Goal: Task Accomplishment & Management: Manage account settings

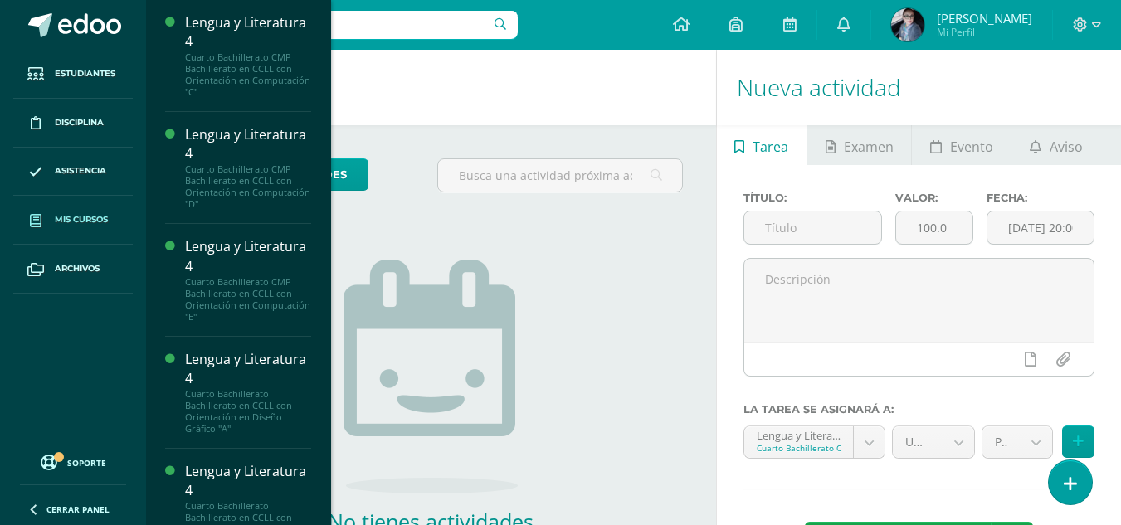
click at [74, 214] on span "Mis cursos" at bounding box center [81, 219] width 53 height 13
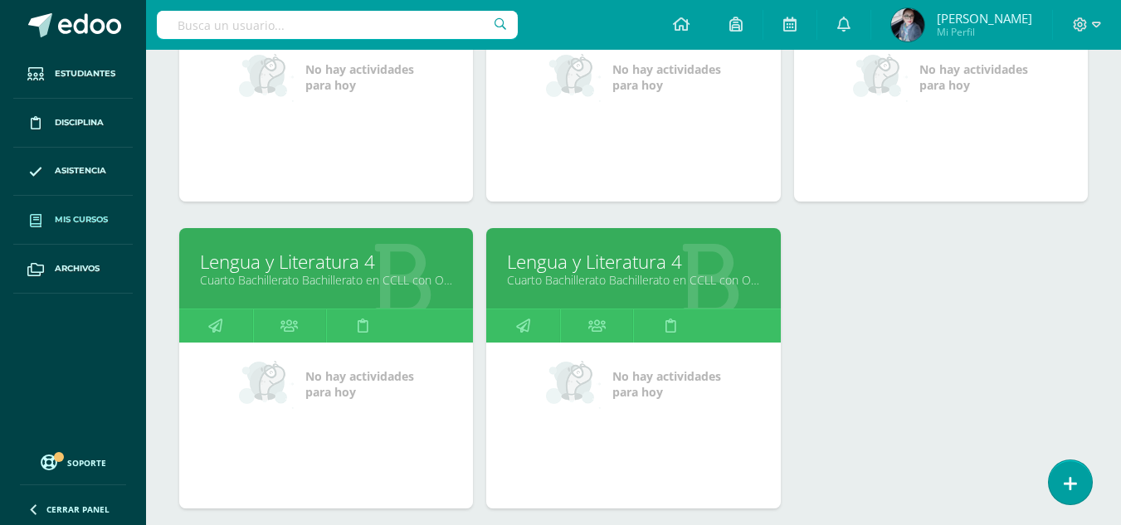
scroll to position [166, 0]
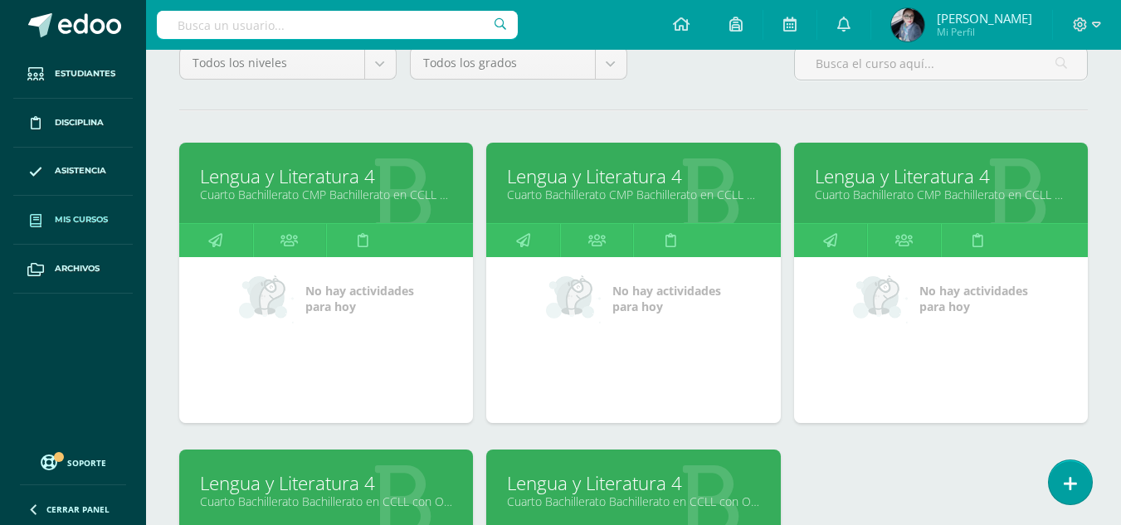
click at [330, 175] on link "Lengua y Literatura 4" at bounding box center [326, 177] width 252 height 26
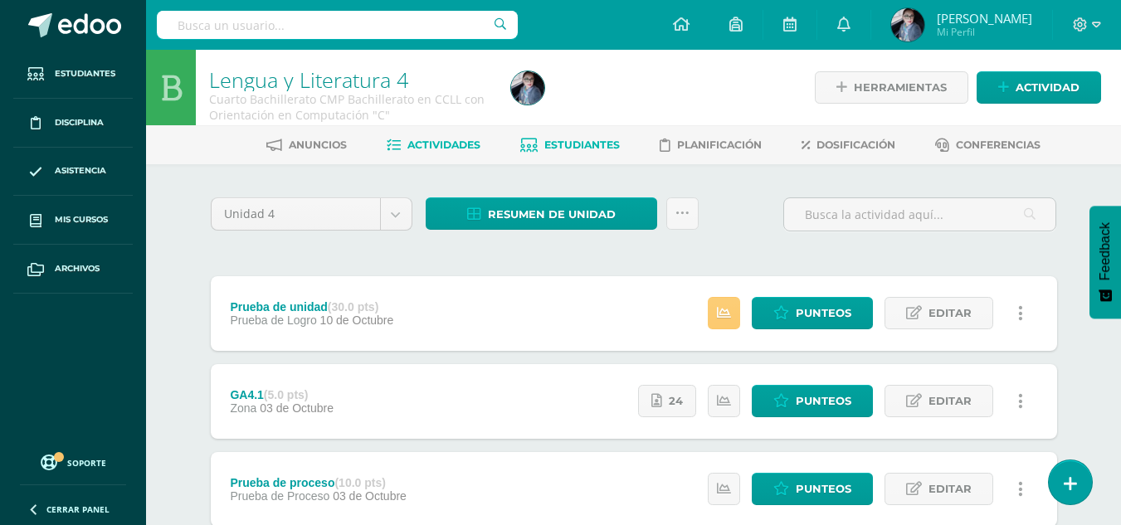
click at [578, 148] on span "Estudiantes" at bounding box center [583, 145] width 76 height 12
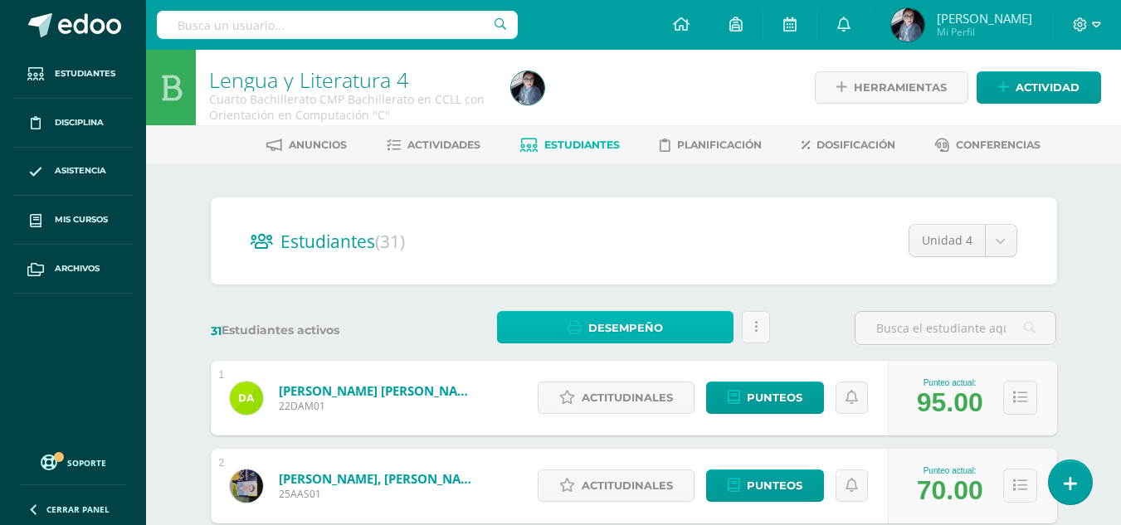
click at [656, 325] on span "Desempeño" at bounding box center [626, 328] width 75 height 31
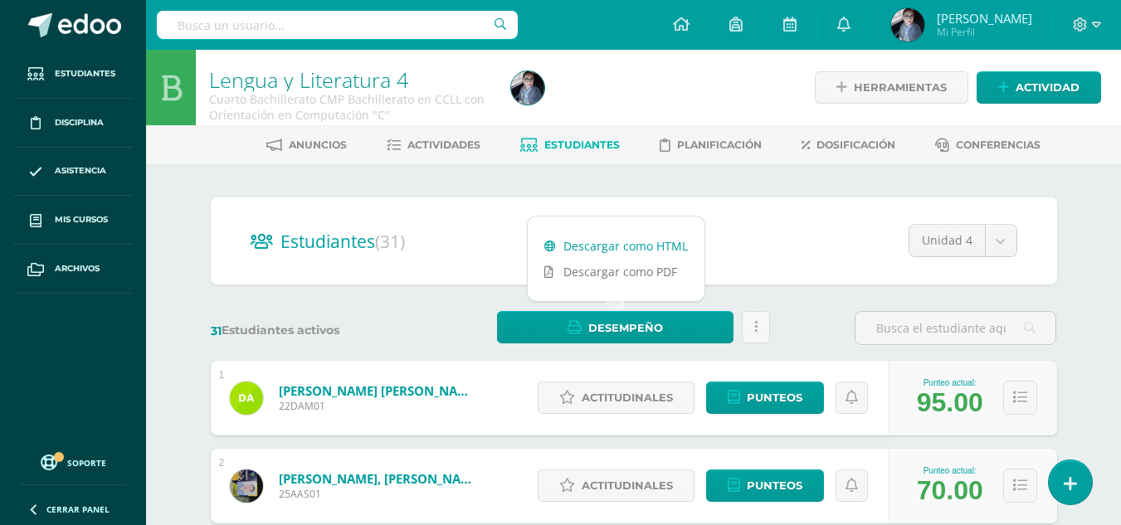
click at [647, 253] on link "Descargar como HTML" at bounding box center [616, 246] width 177 height 26
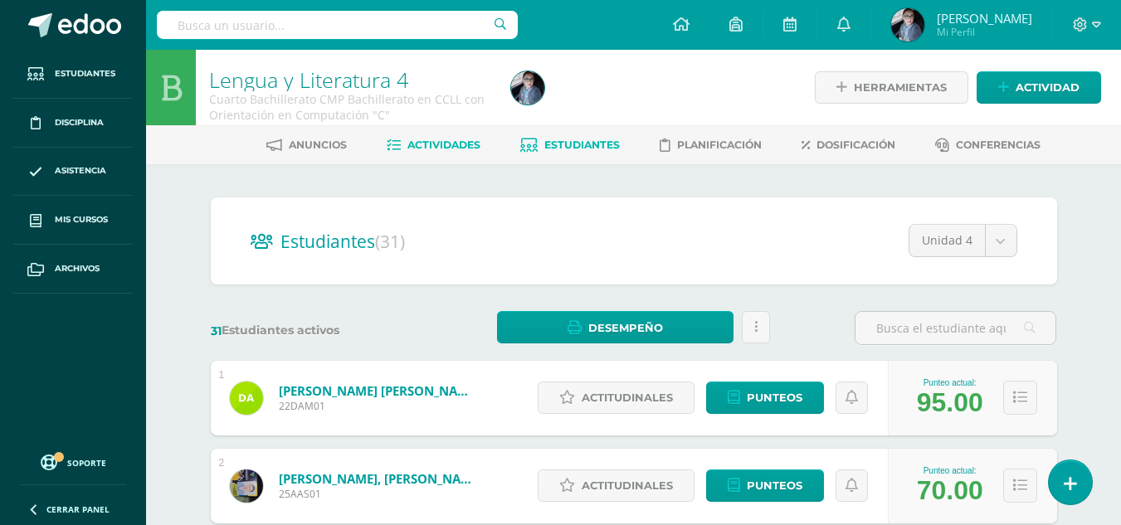
click at [430, 148] on span "Actividades" at bounding box center [444, 145] width 73 height 12
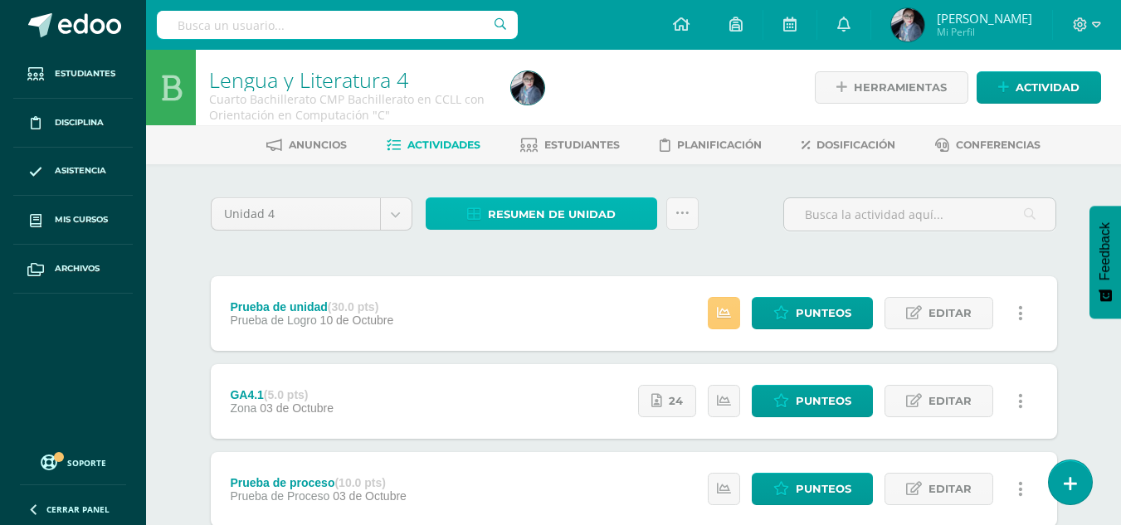
click at [589, 215] on span "Resumen de unidad" at bounding box center [552, 214] width 128 height 31
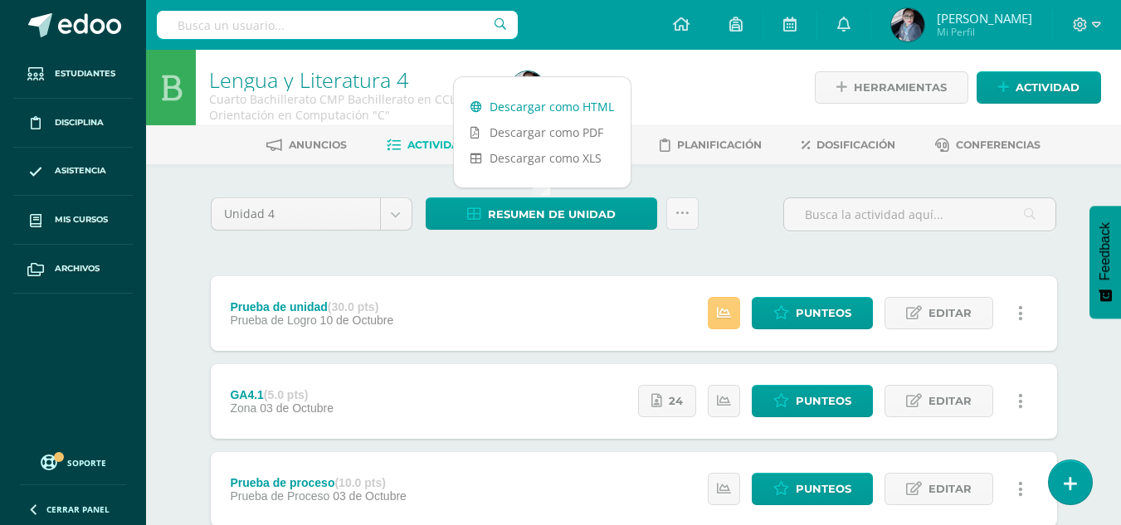
click at [579, 112] on link "Descargar como HTML" at bounding box center [542, 107] width 177 height 26
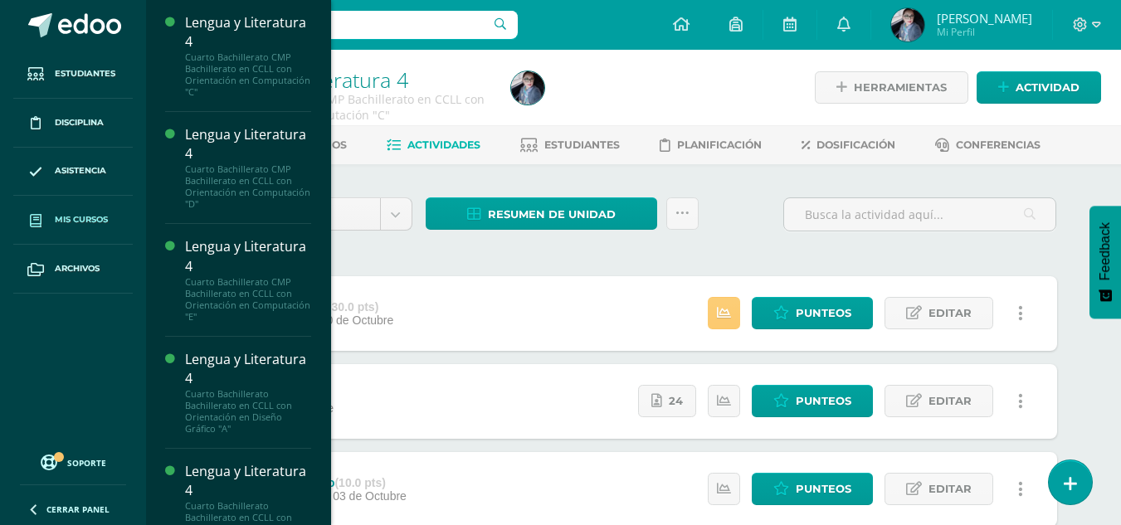
click at [82, 216] on span "Mis cursos" at bounding box center [81, 219] width 53 height 13
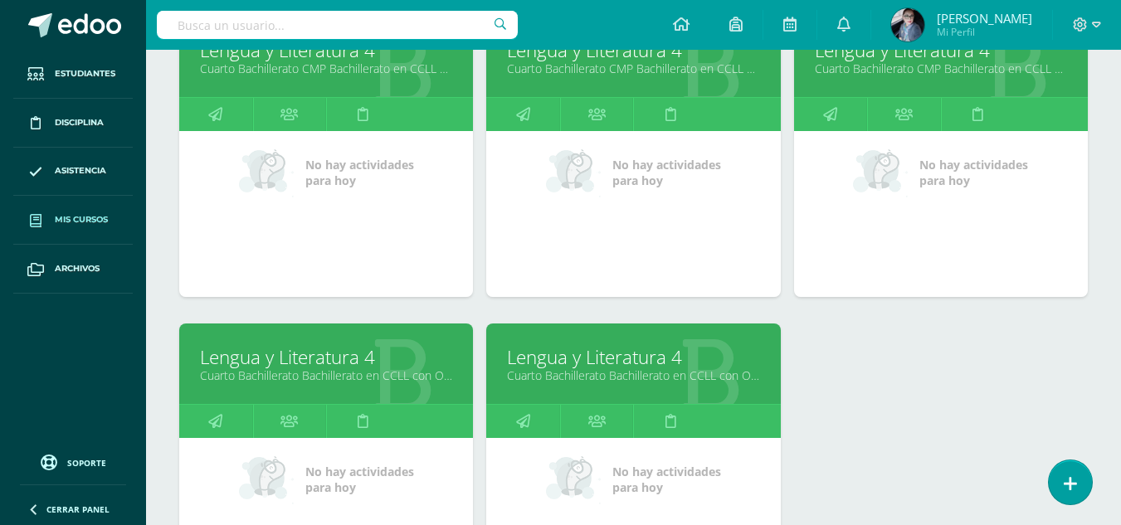
scroll to position [332, 0]
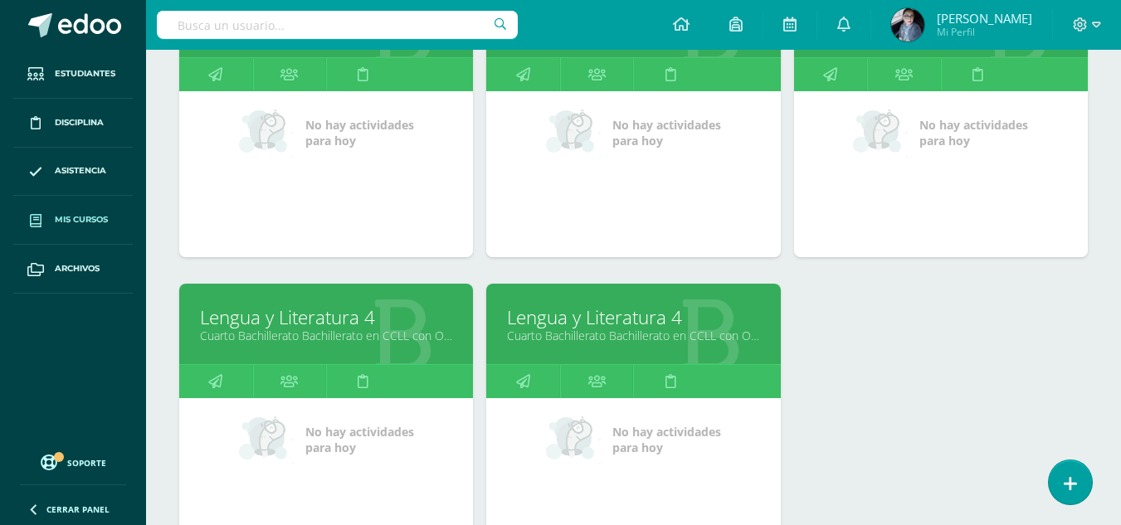
click at [308, 325] on link "Lengua y Literatura 4" at bounding box center [326, 318] width 252 height 26
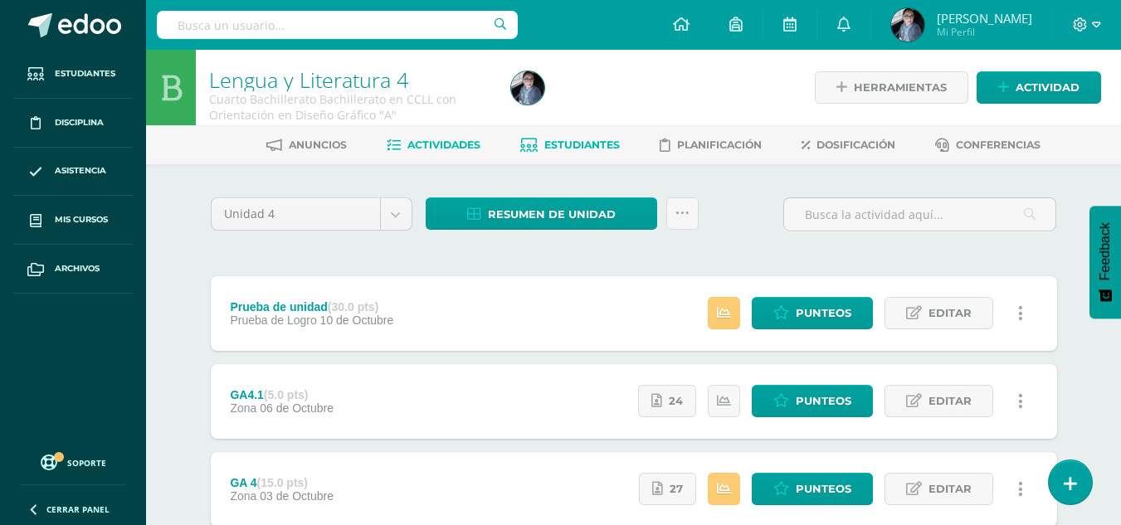
click at [566, 149] on span "Estudiantes" at bounding box center [583, 145] width 76 height 12
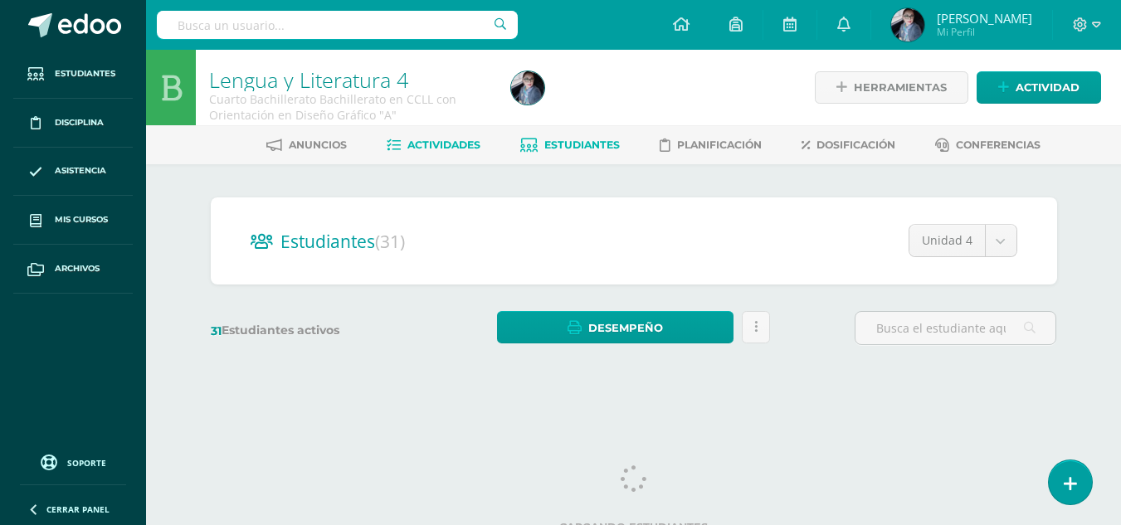
click at [422, 154] on link "Actividades" at bounding box center [434, 145] width 94 height 27
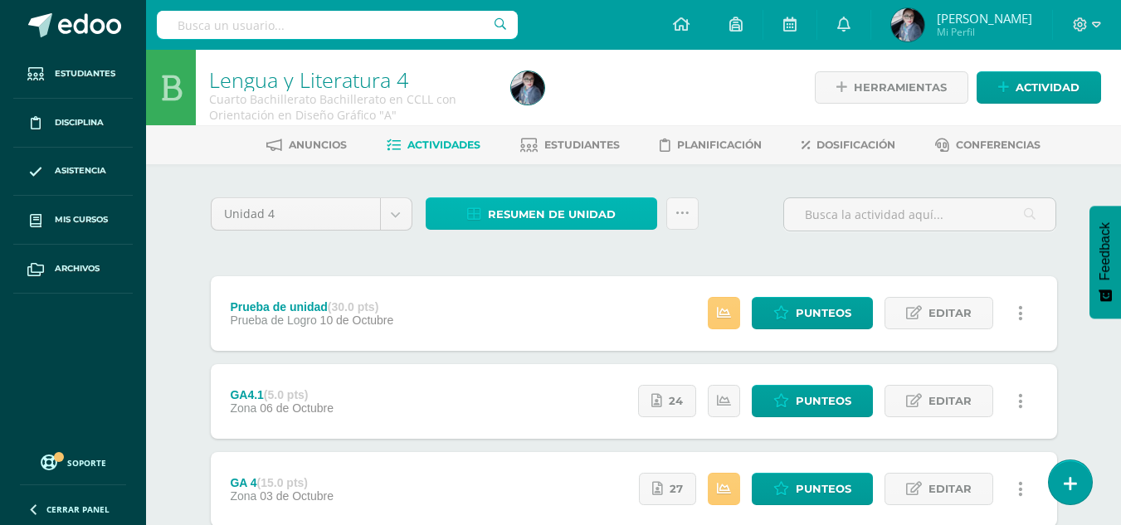
click at [578, 214] on span "Resumen de unidad" at bounding box center [552, 214] width 128 height 31
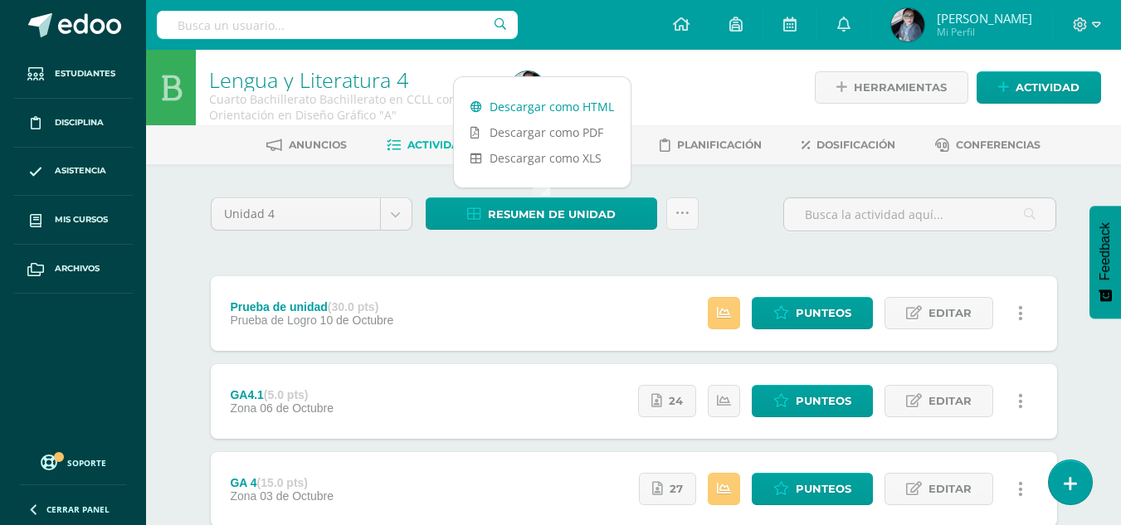
click at [574, 111] on link "Descargar como HTML" at bounding box center [542, 107] width 177 height 26
click at [387, 153] on link "Actividades" at bounding box center [434, 145] width 94 height 27
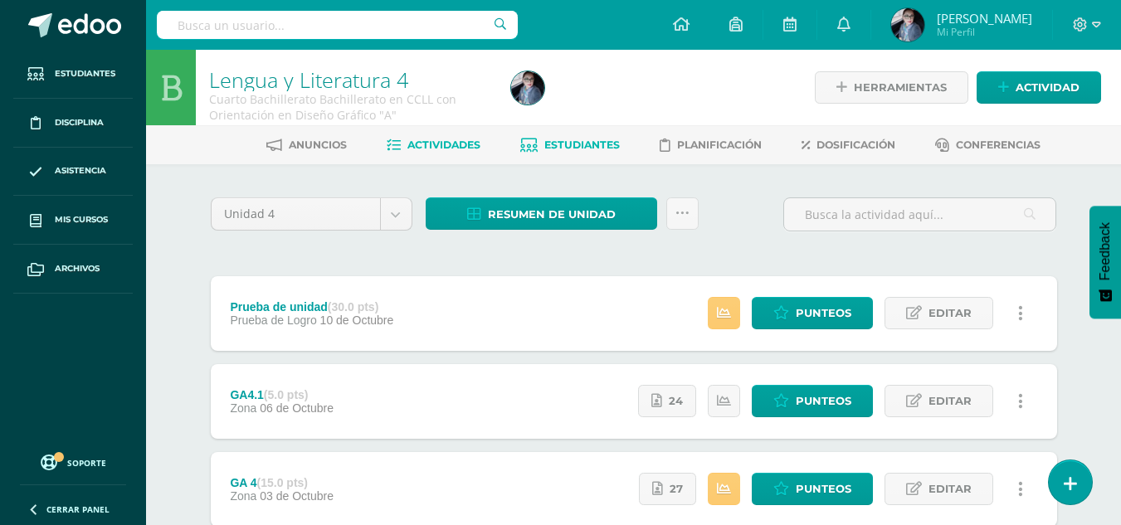
click at [567, 153] on link "Estudiantes" at bounding box center [570, 145] width 100 height 27
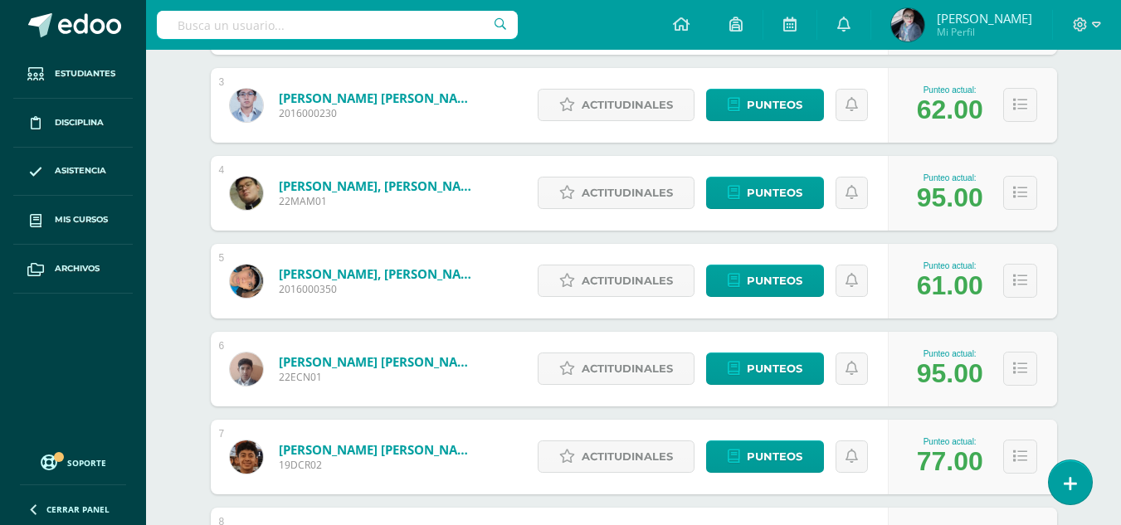
scroll to position [498, 0]
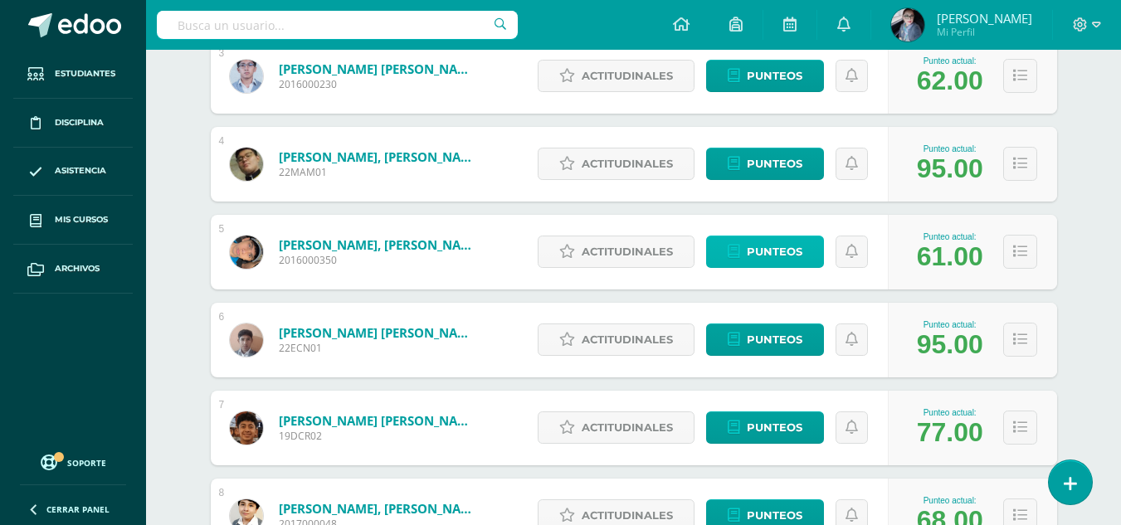
click at [794, 246] on span "Punteos" at bounding box center [775, 252] width 56 height 31
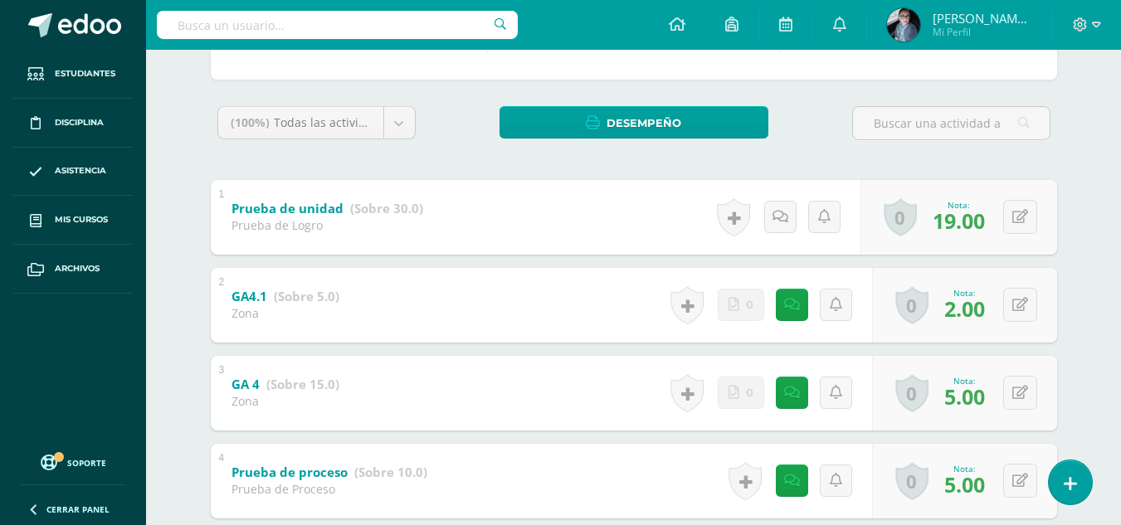
scroll to position [317, 0]
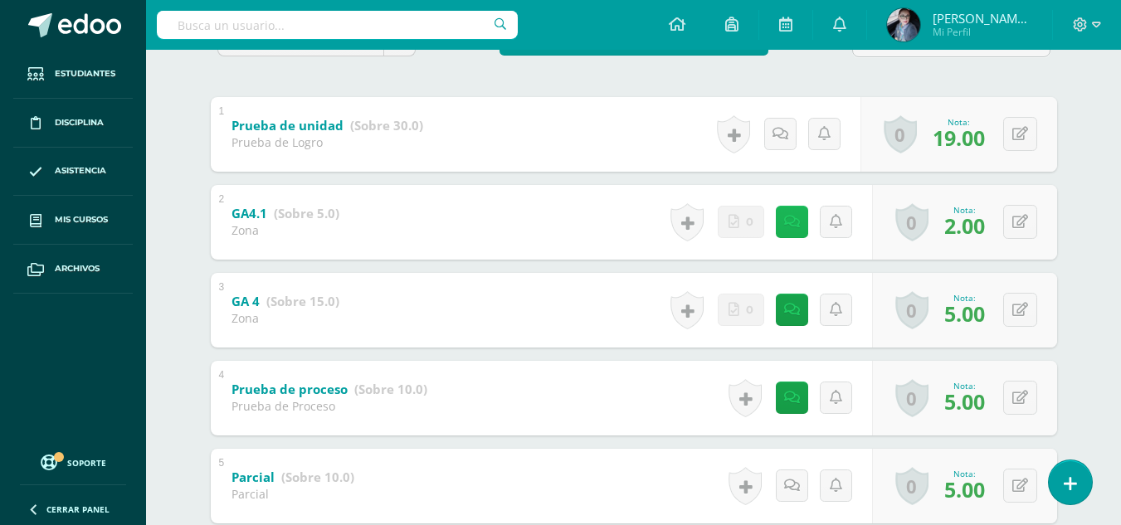
click at [783, 238] on link at bounding box center [792, 222] width 32 height 32
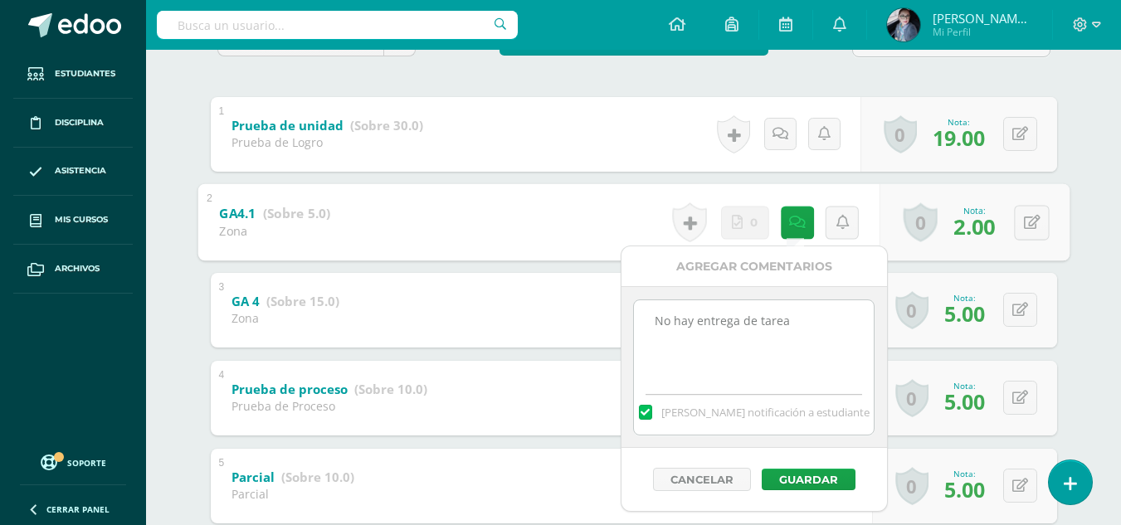
click at [1090, 158] on div "Dylán Arreola Estuardo Alay Ricardo Alvarenga Elías Argueta Miguel Aroche Dylán…" at bounding box center [634, 372] width 913 height 1051
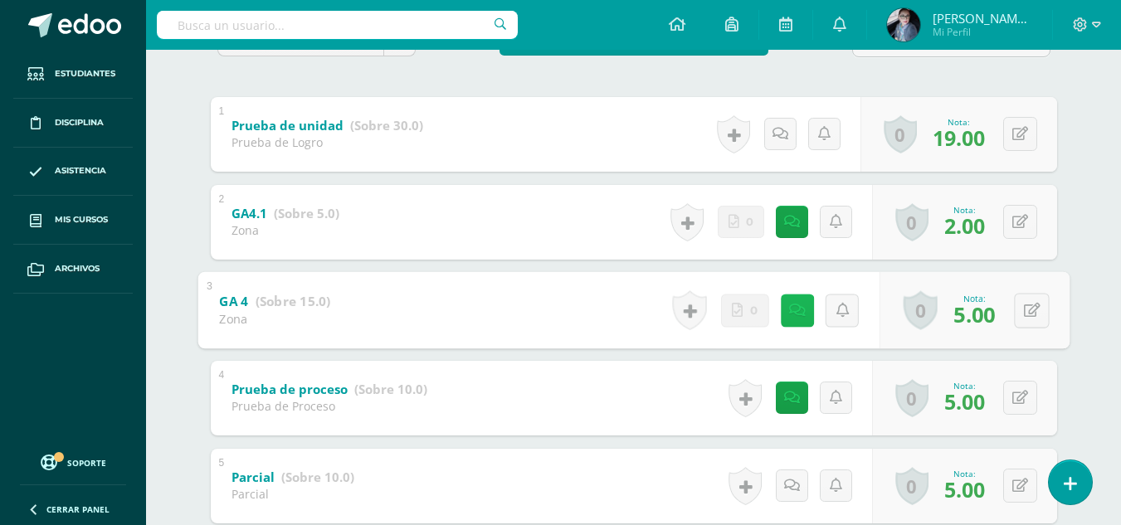
click at [792, 320] on link at bounding box center [796, 310] width 33 height 33
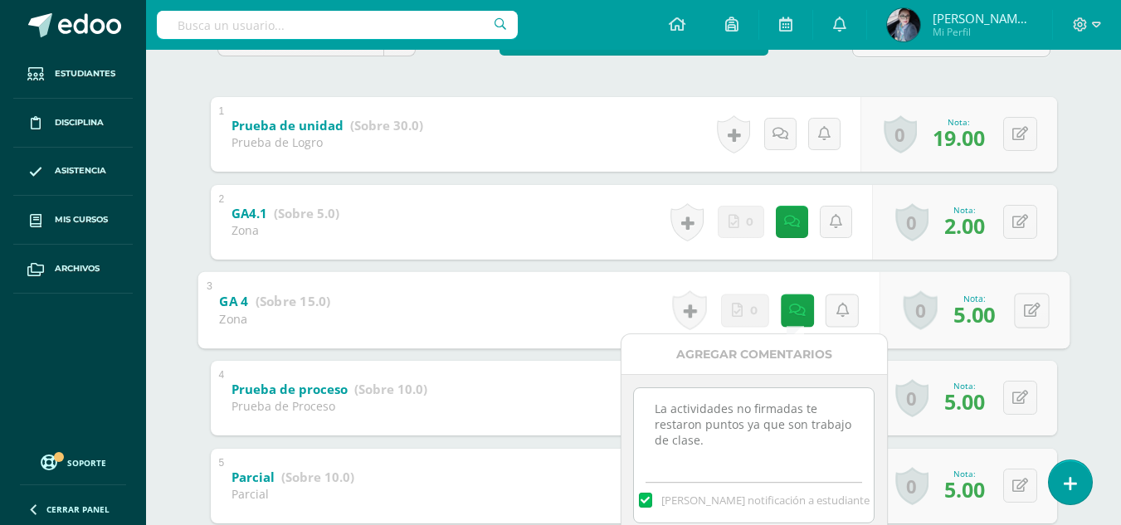
click at [1111, 274] on div "Lengua y Literatura 4 Cuarto Bachillerato Bachillerato en CCLL con Orientación …" at bounding box center [633, 315] width 975 height 1165
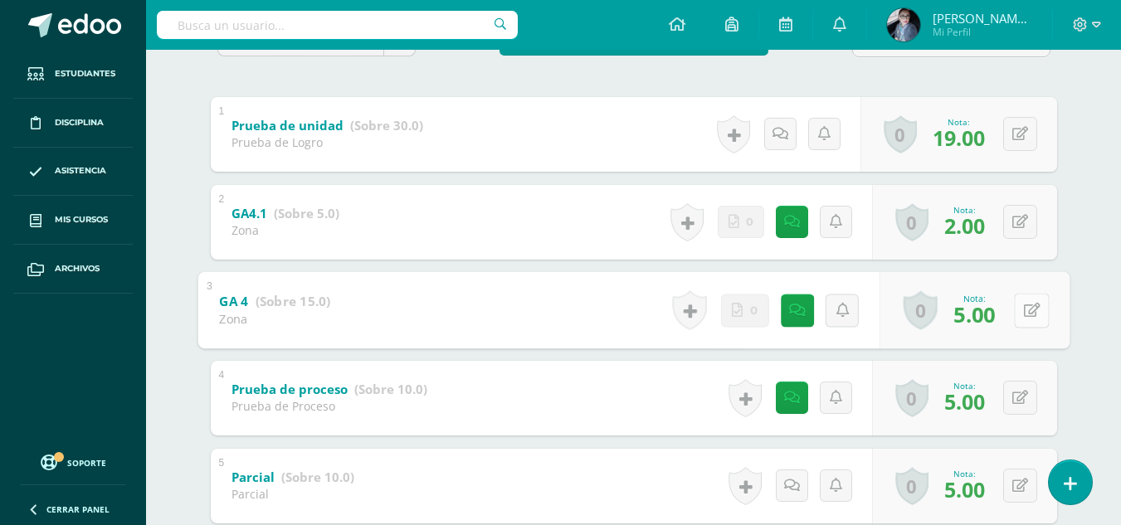
click at [1022, 313] on button at bounding box center [1031, 310] width 35 height 35
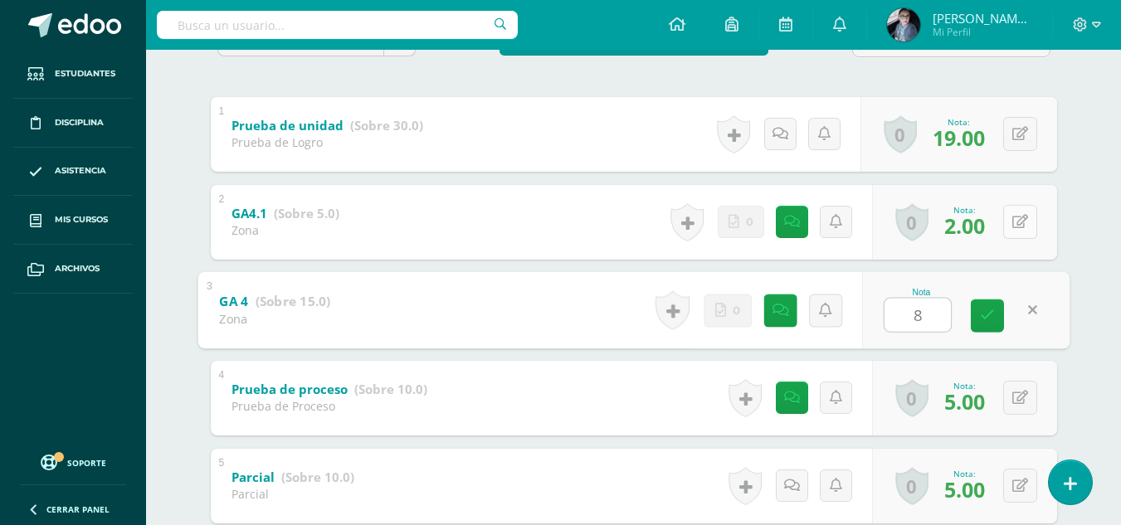
type input "8"
click at [1016, 222] on button at bounding box center [1021, 222] width 34 height 34
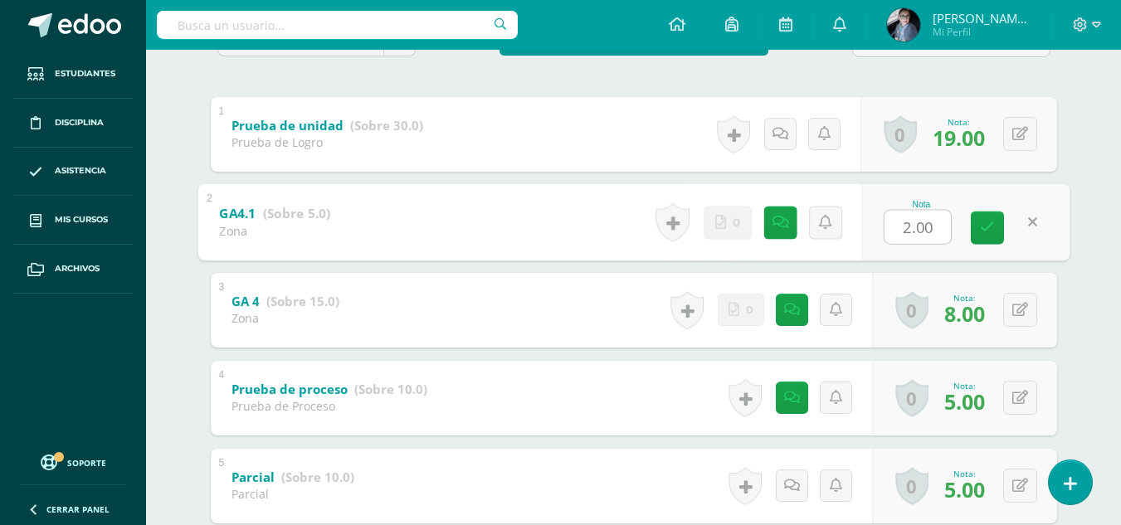
type input "5"
click at [994, 227] on icon at bounding box center [987, 228] width 15 height 14
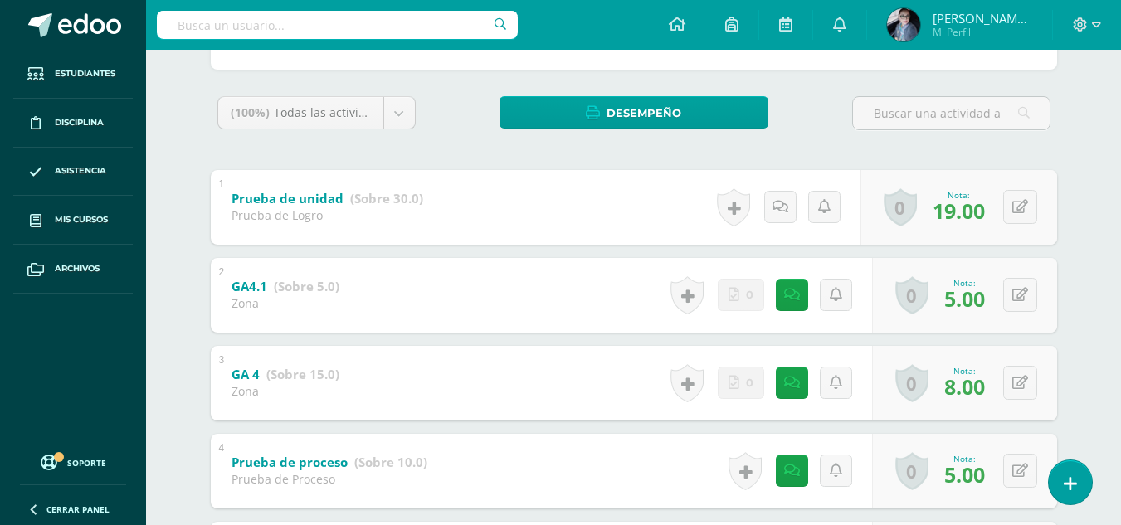
scroll to position [0, 0]
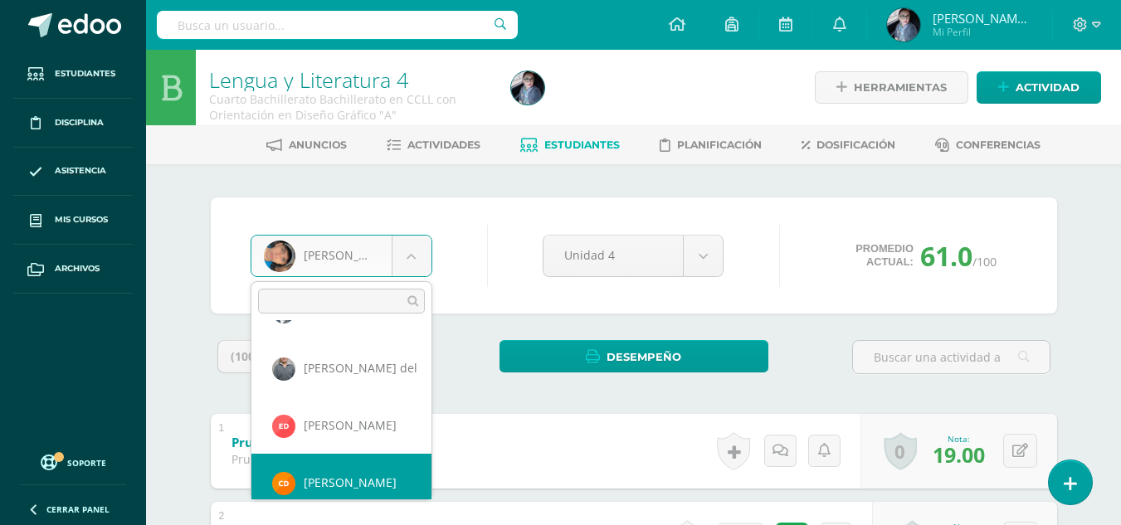
scroll to position [457, 0]
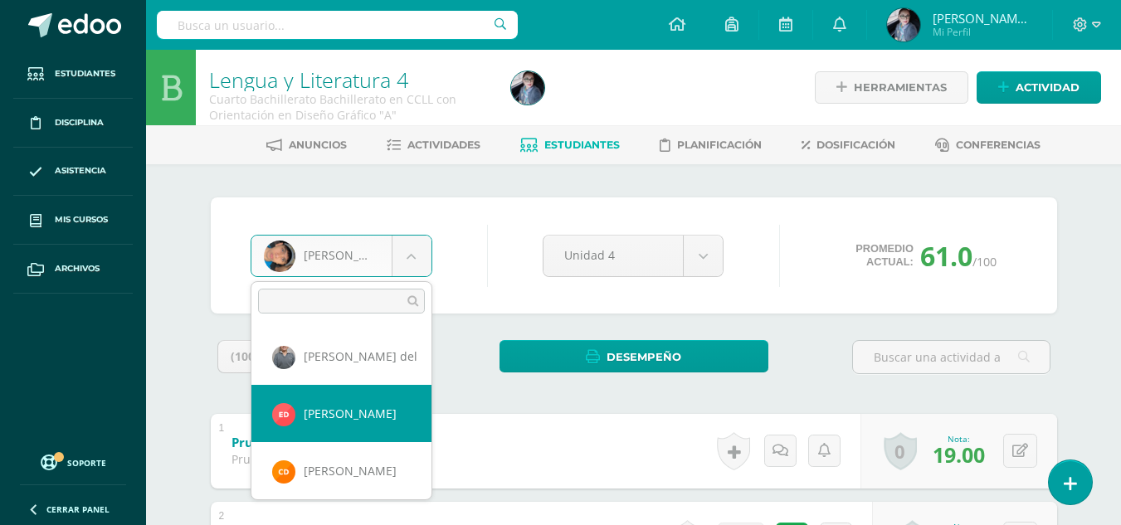
select select "1643"
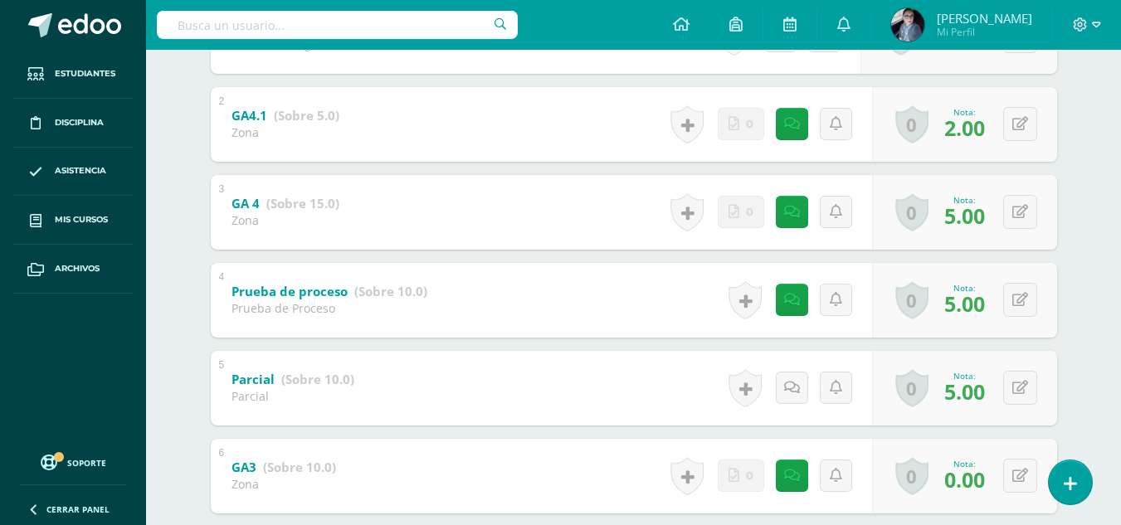
scroll to position [498, 0]
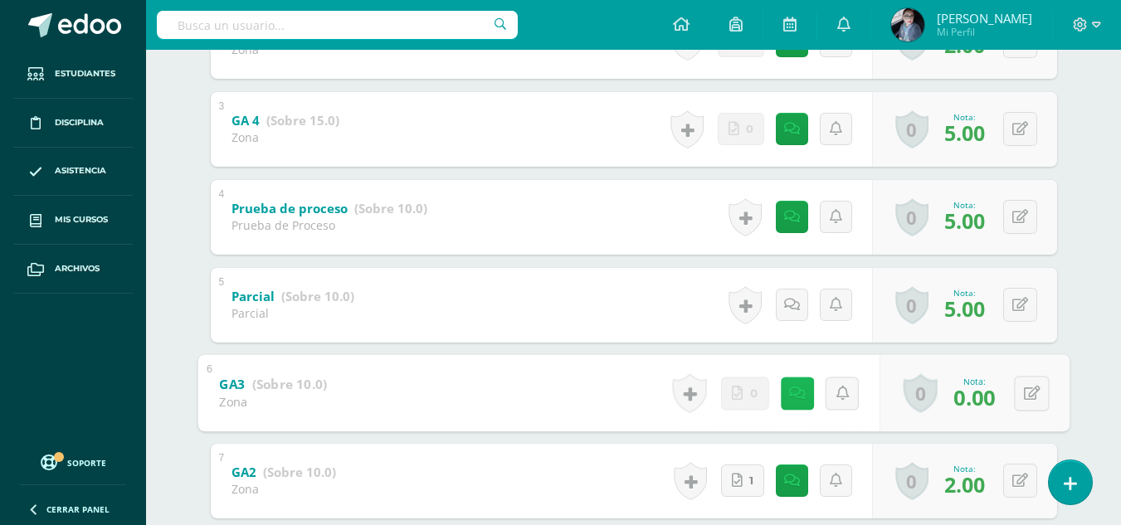
click at [795, 397] on icon at bounding box center [797, 393] width 17 height 14
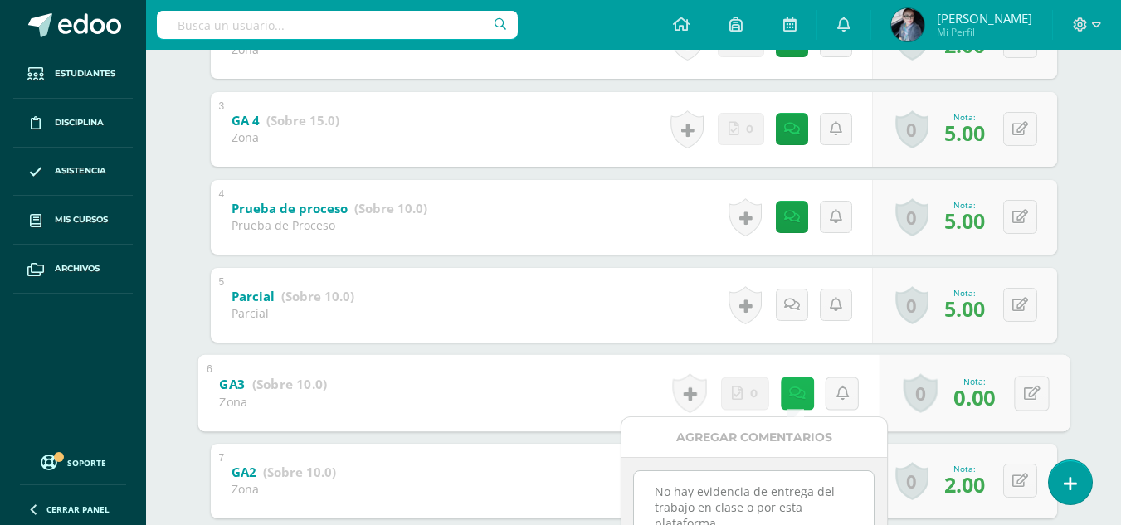
scroll to position [581, 0]
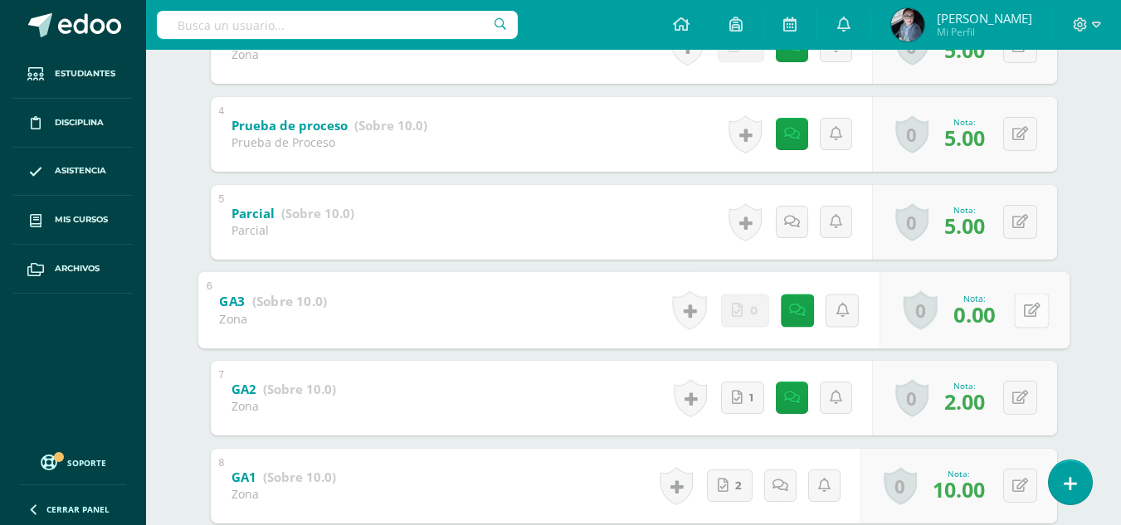
click at [1035, 317] on icon at bounding box center [1031, 310] width 17 height 14
type input "7"
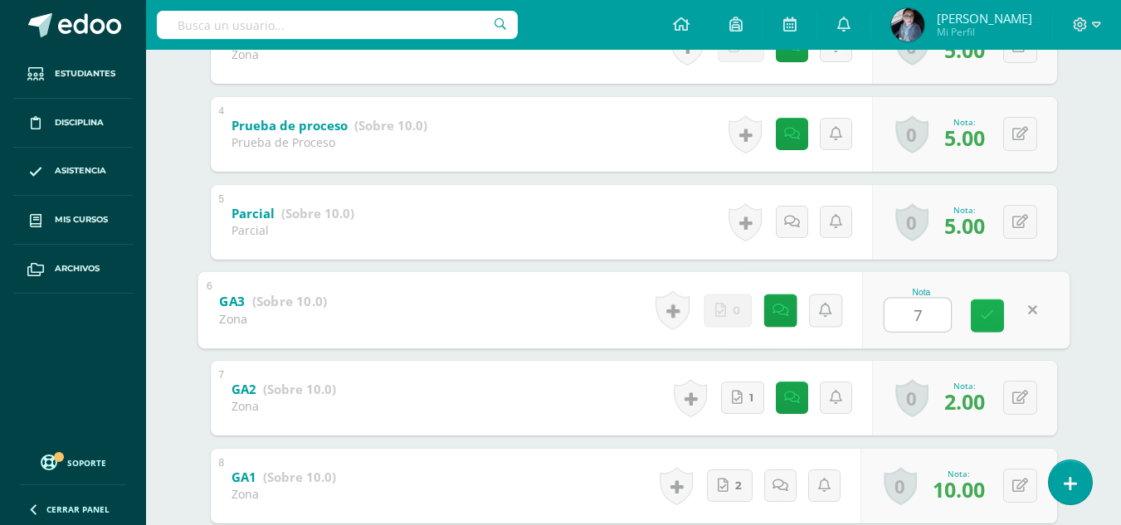
click at [974, 309] on link at bounding box center [987, 315] width 33 height 33
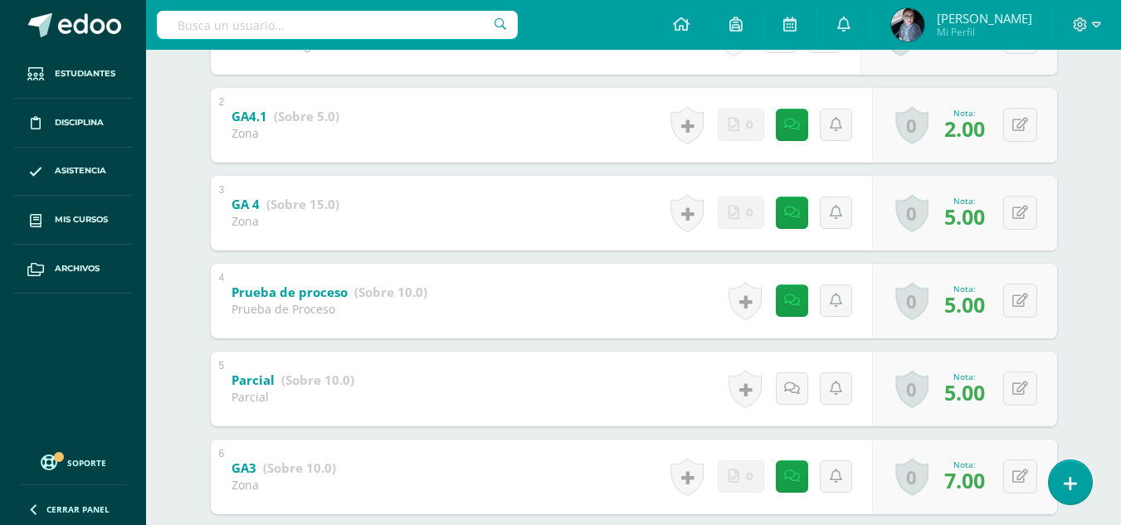
scroll to position [415, 0]
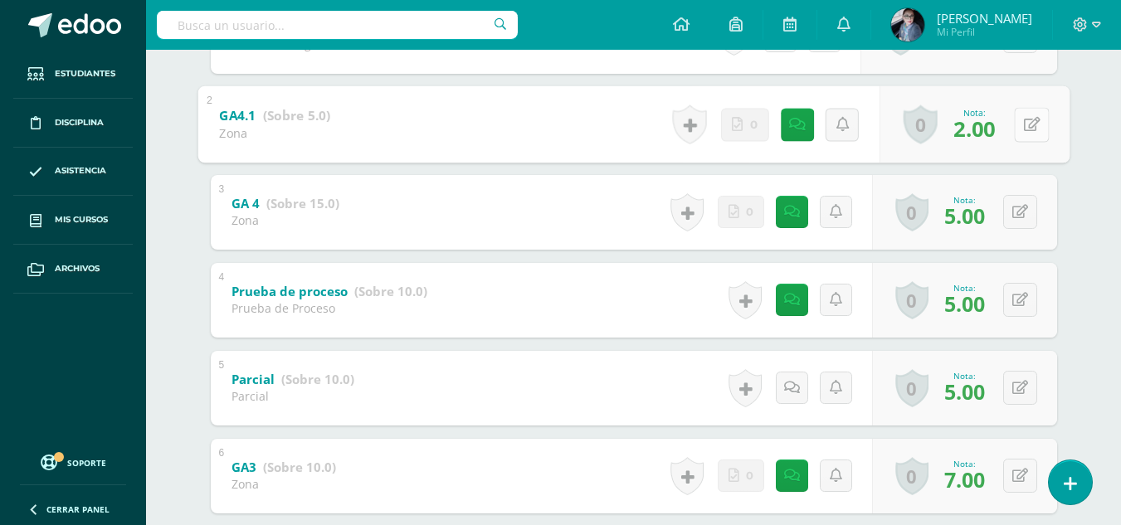
click at [1017, 129] on button at bounding box center [1031, 124] width 35 height 35
click at [795, 127] on link at bounding box center [780, 124] width 33 height 33
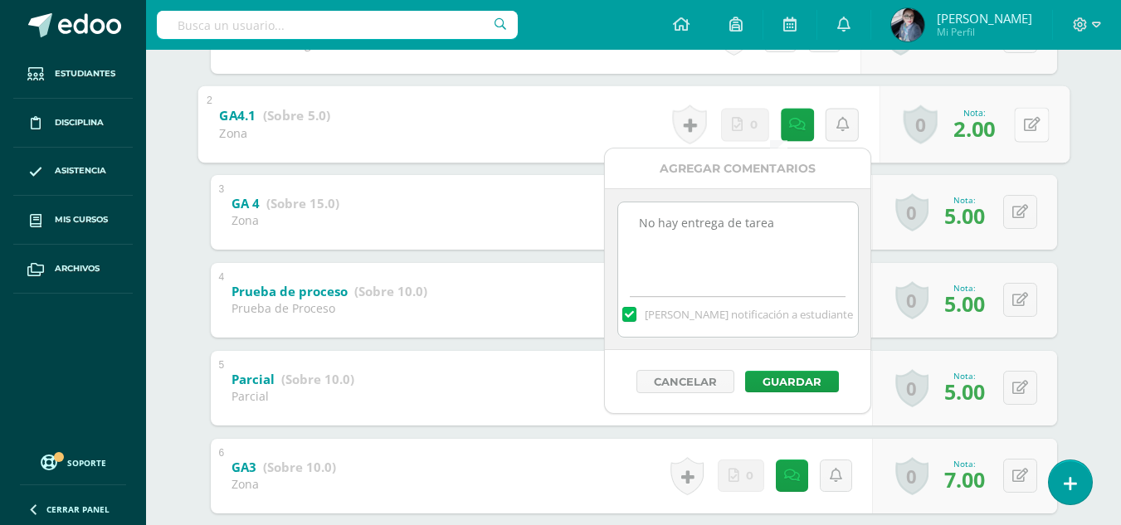
click at [1034, 123] on icon at bounding box center [1031, 124] width 17 height 14
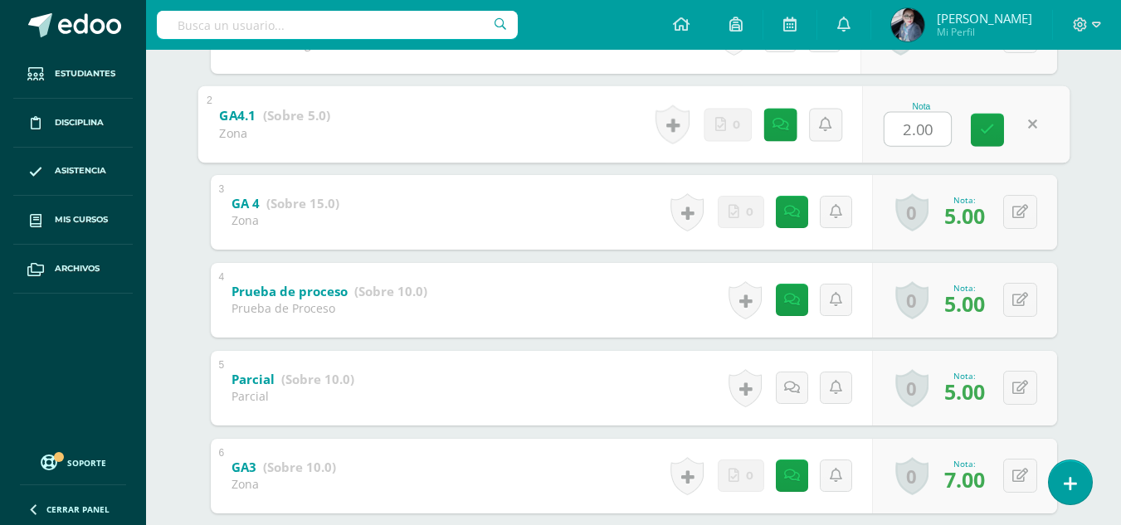
type input "5"
click at [989, 130] on icon at bounding box center [987, 130] width 15 height 14
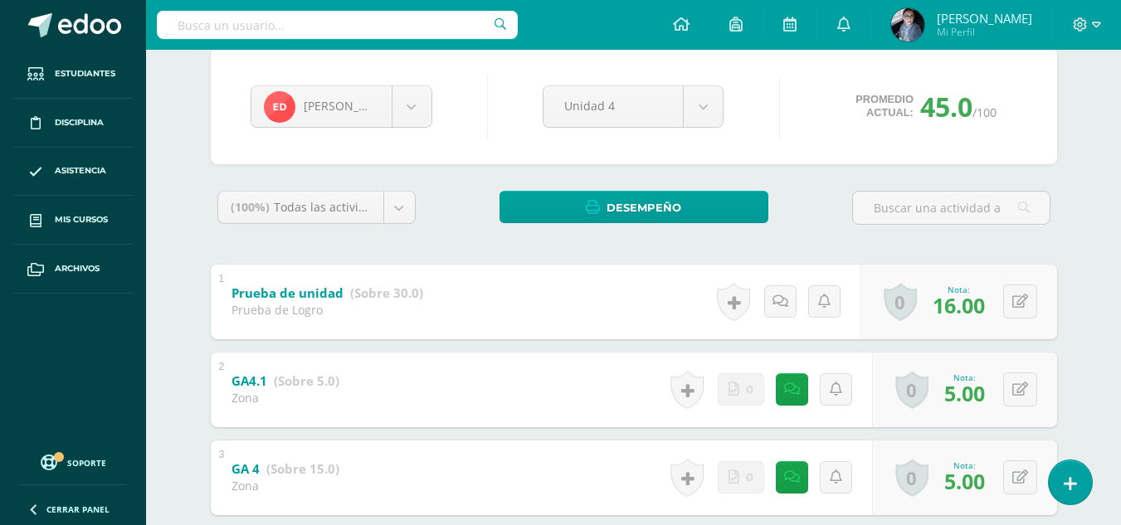
scroll to position [0, 0]
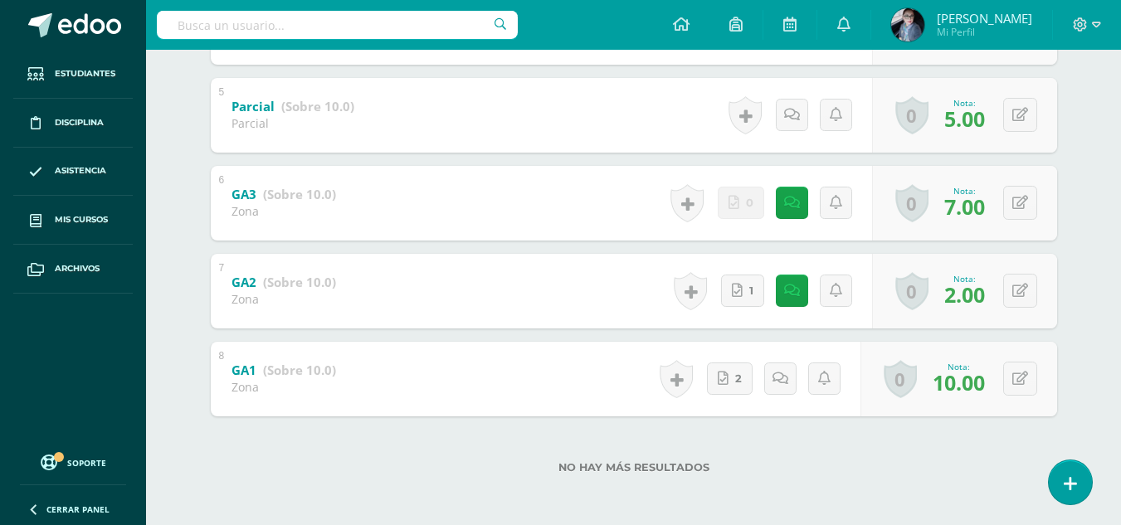
scroll to position [690, 0]
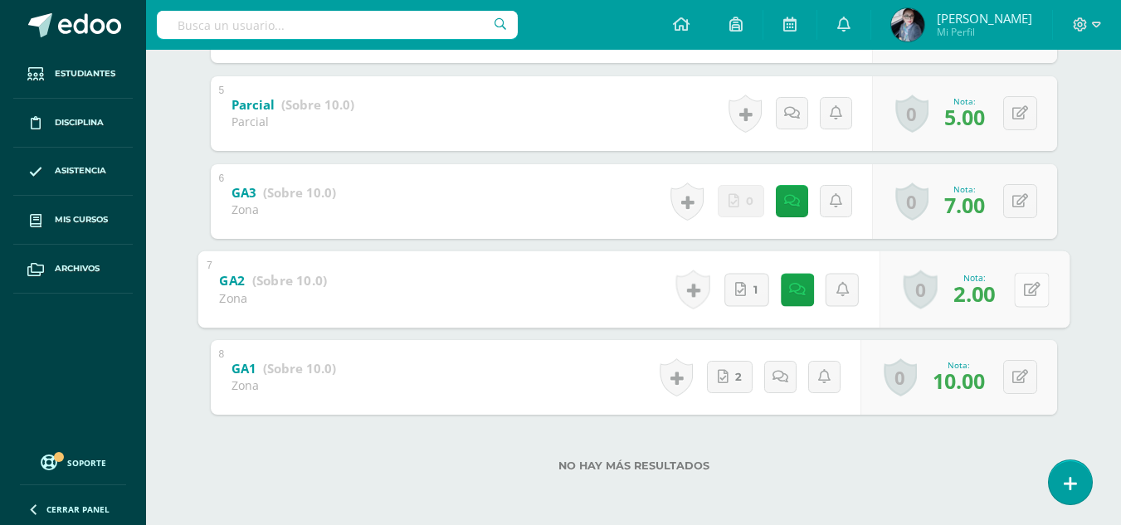
click at [1017, 290] on button at bounding box center [1031, 289] width 35 height 35
click at [781, 295] on icon at bounding box center [780, 289] width 17 height 14
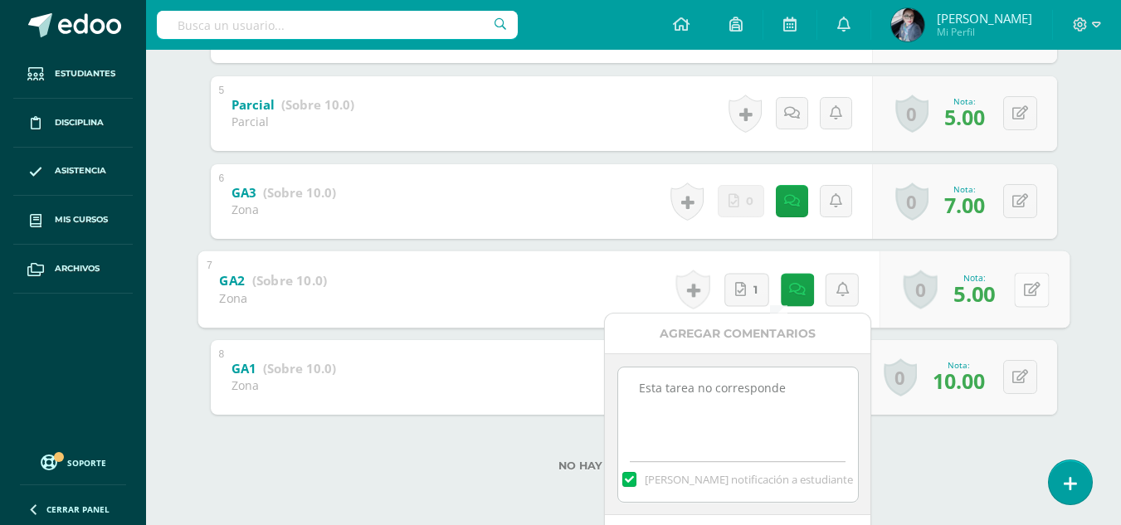
click at [1037, 294] on icon at bounding box center [1031, 289] width 17 height 14
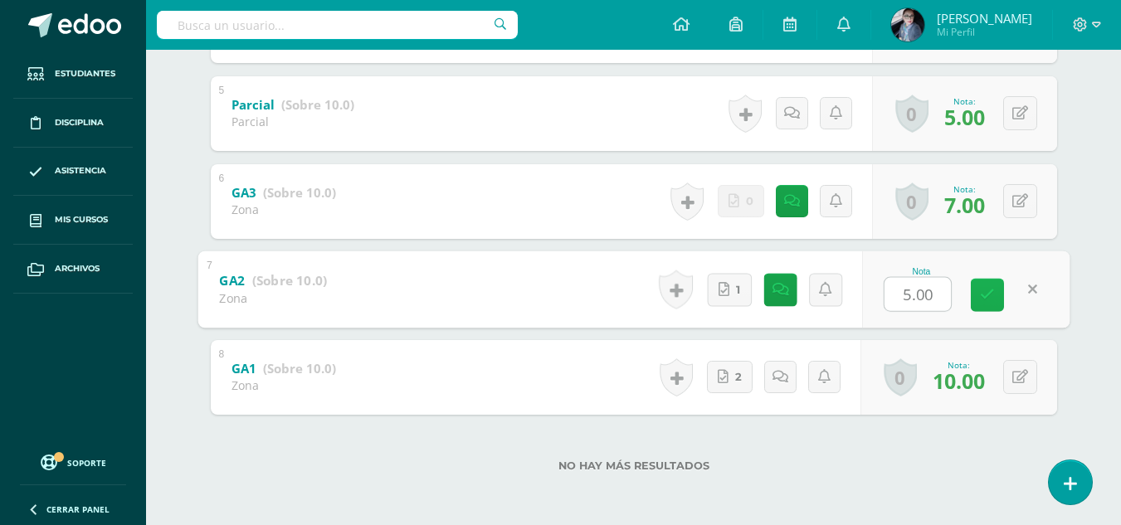
click at [997, 295] on link at bounding box center [987, 294] width 33 height 33
click at [1016, 291] on button at bounding box center [1031, 289] width 35 height 35
type input "8"
click at [989, 300] on icon at bounding box center [987, 295] width 15 height 14
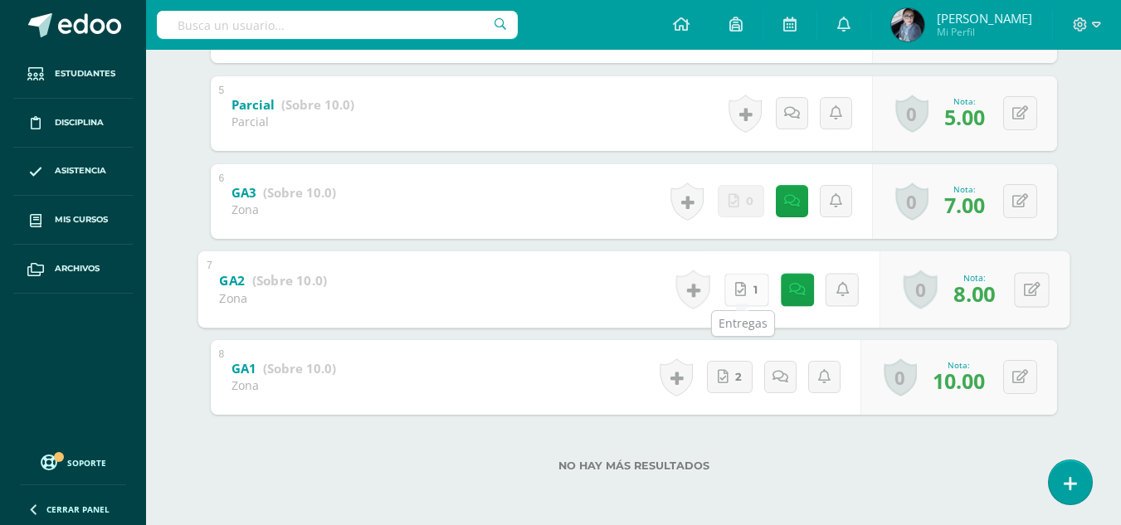
click at [750, 290] on link "1" at bounding box center [746, 289] width 45 height 33
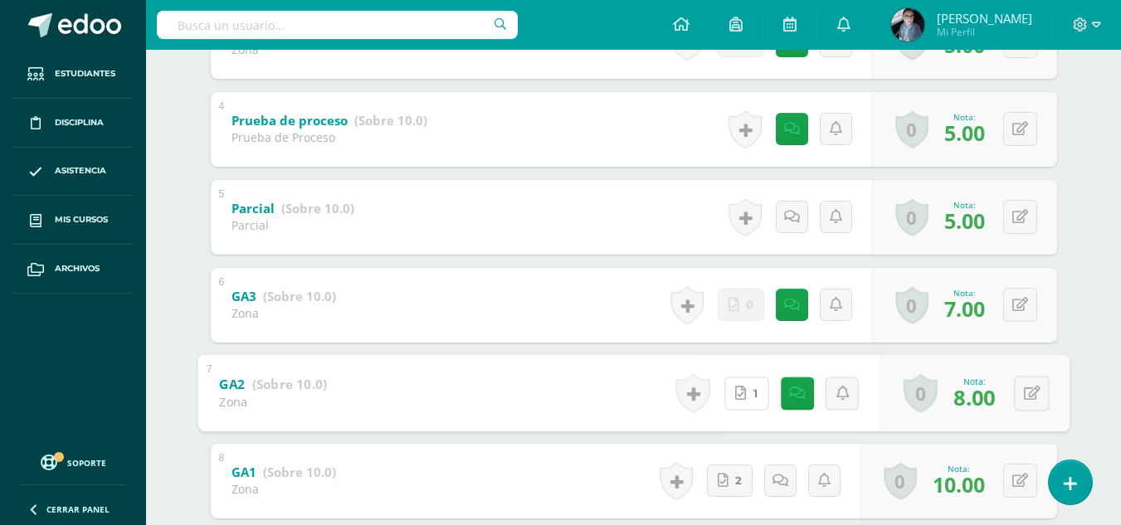
scroll to position [441, 0]
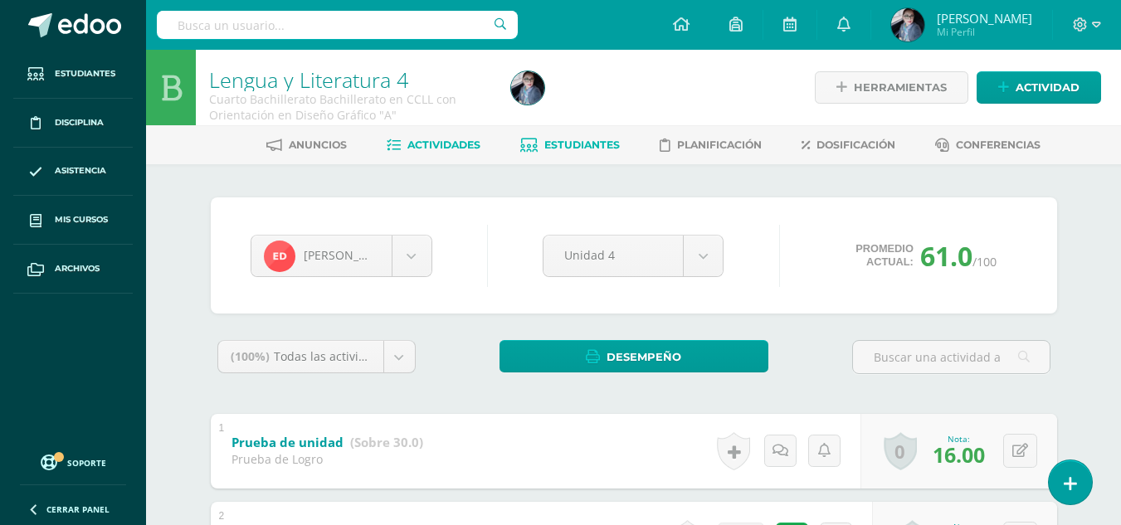
click at [449, 143] on span "Actividades" at bounding box center [444, 145] width 73 height 12
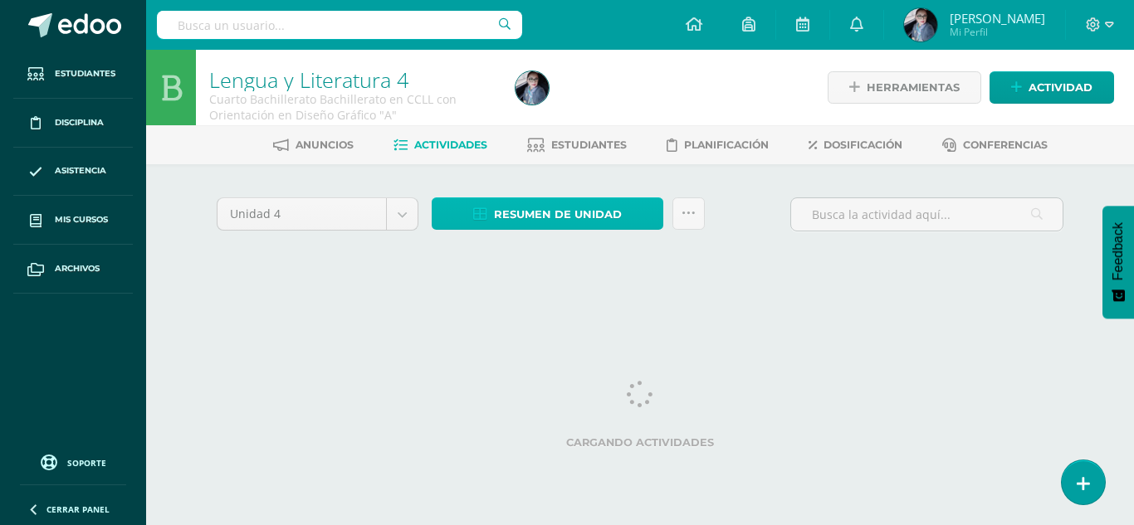
click at [573, 213] on span "Resumen de unidad" at bounding box center [558, 214] width 128 height 31
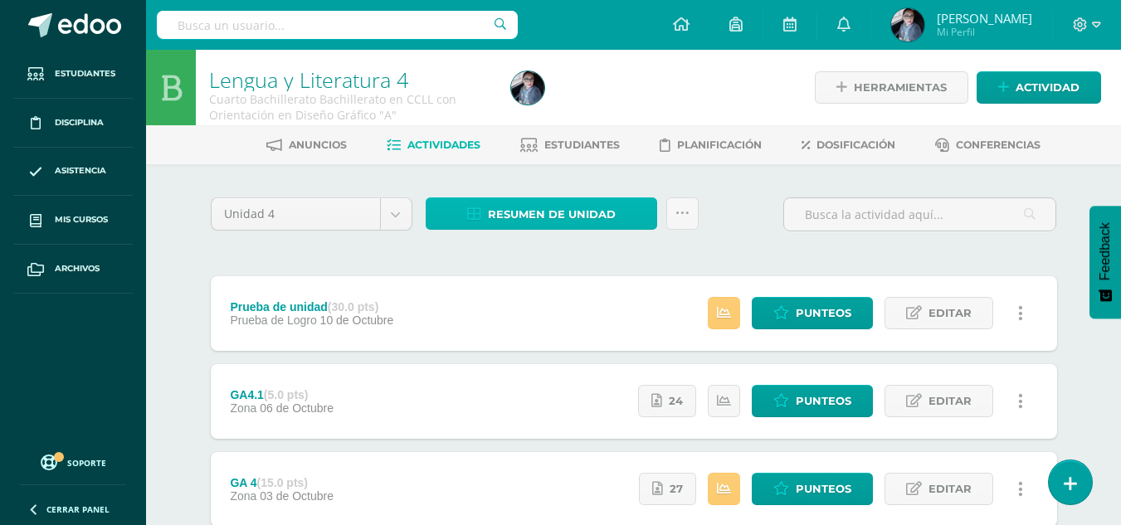
click at [520, 219] on span "Resumen de unidad" at bounding box center [552, 214] width 128 height 31
click at [564, 212] on span "Resumen de unidad" at bounding box center [552, 214] width 128 height 31
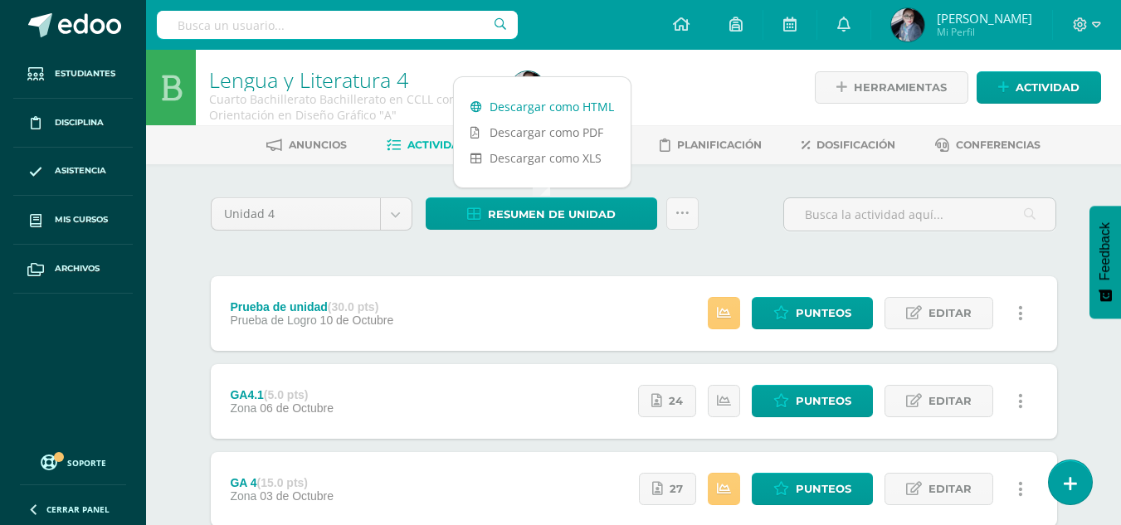
click at [570, 103] on link "Descargar como HTML" at bounding box center [542, 107] width 177 height 26
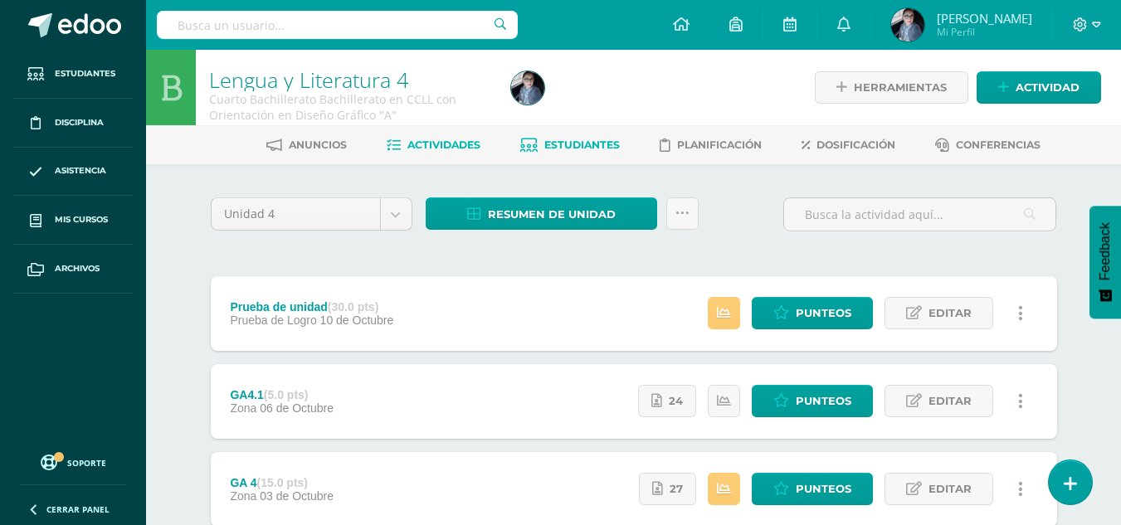
click at [574, 143] on span "Estudiantes" at bounding box center [583, 145] width 76 height 12
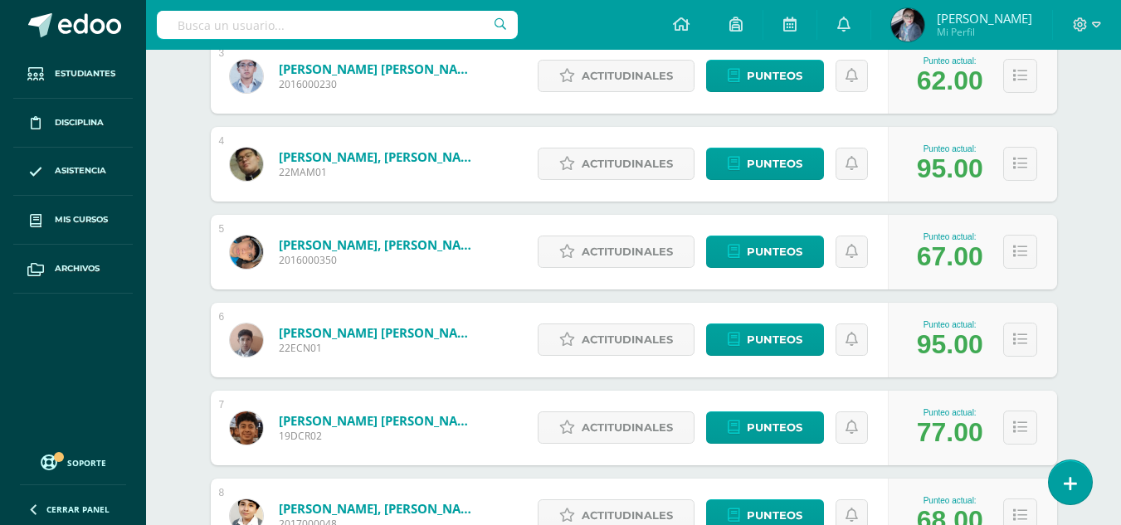
scroll to position [415, 0]
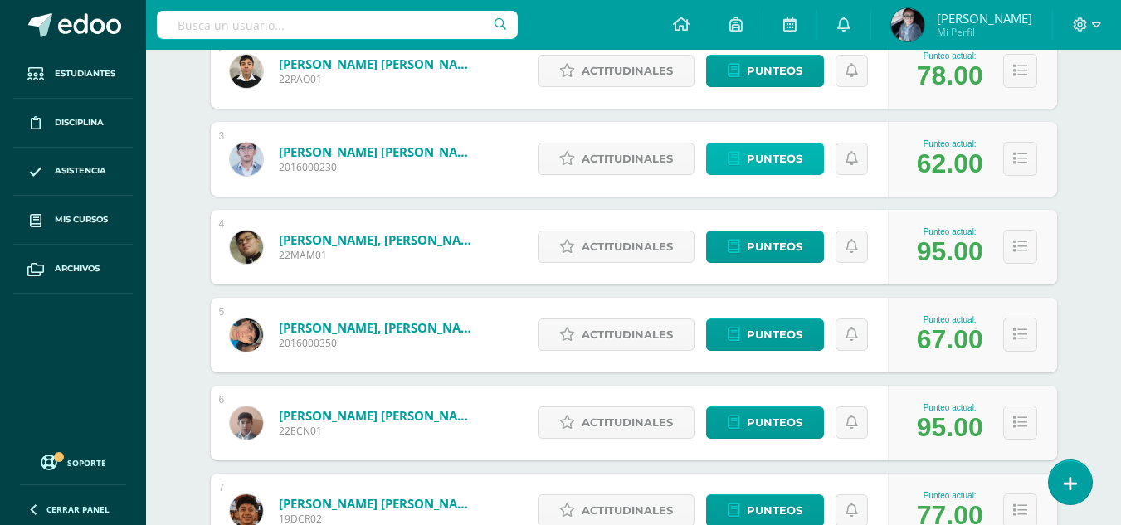
click at [751, 164] on span "Punteos" at bounding box center [775, 159] width 56 height 31
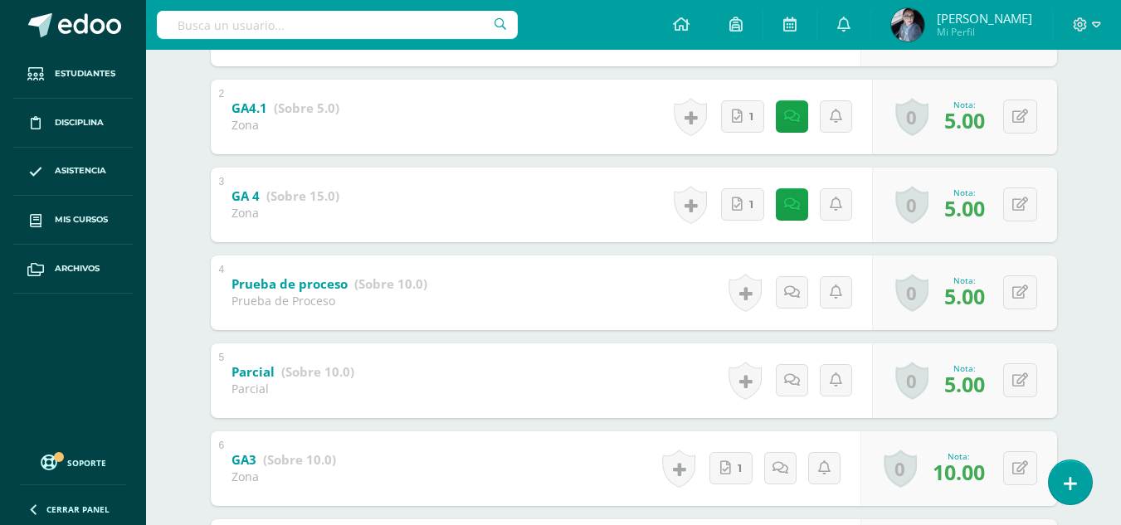
scroll to position [415, 0]
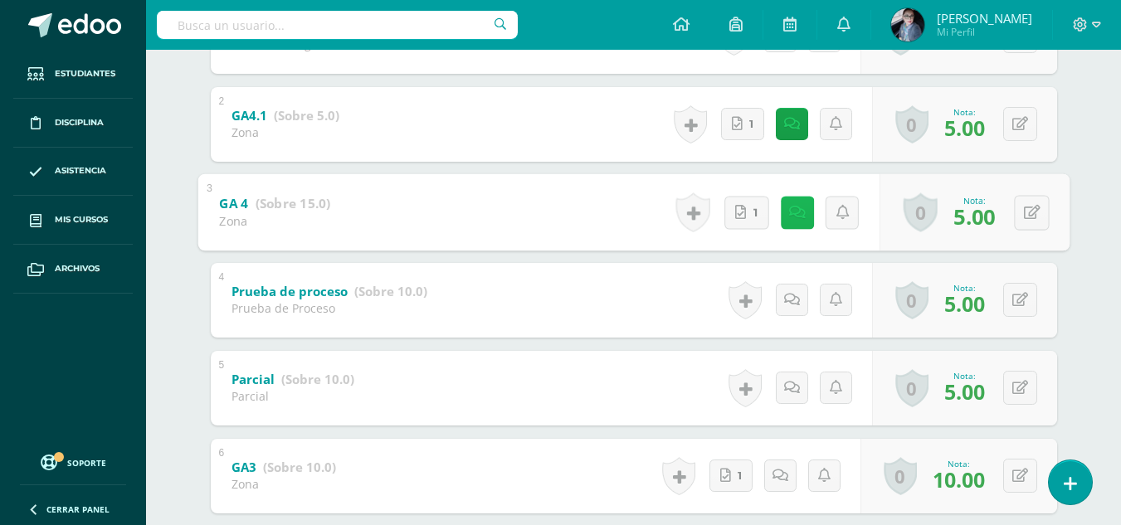
click at [789, 214] on icon at bounding box center [797, 212] width 17 height 14
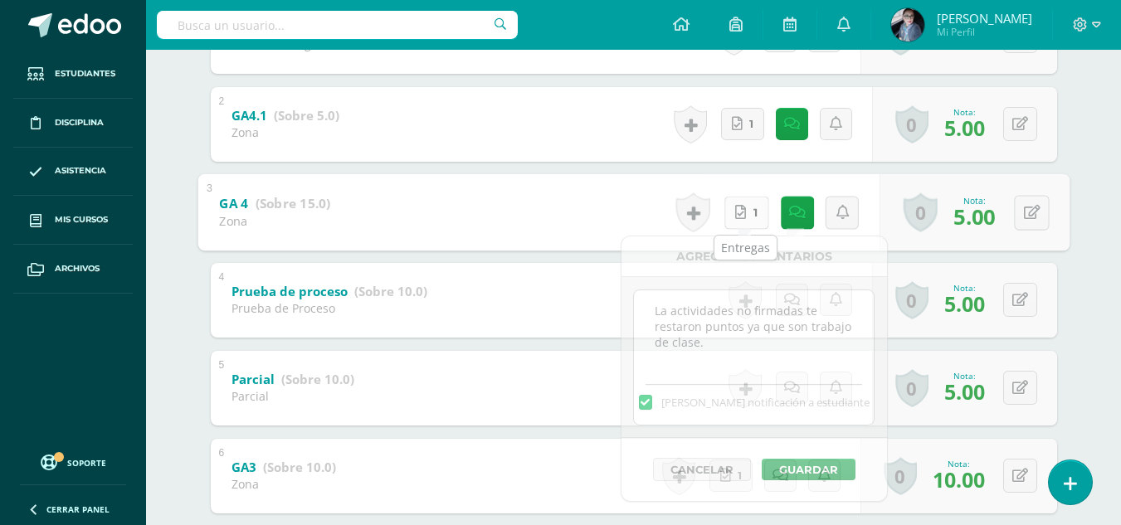
click at [743, 213] on icon at bounding box center [740, 212] width 11 height 14
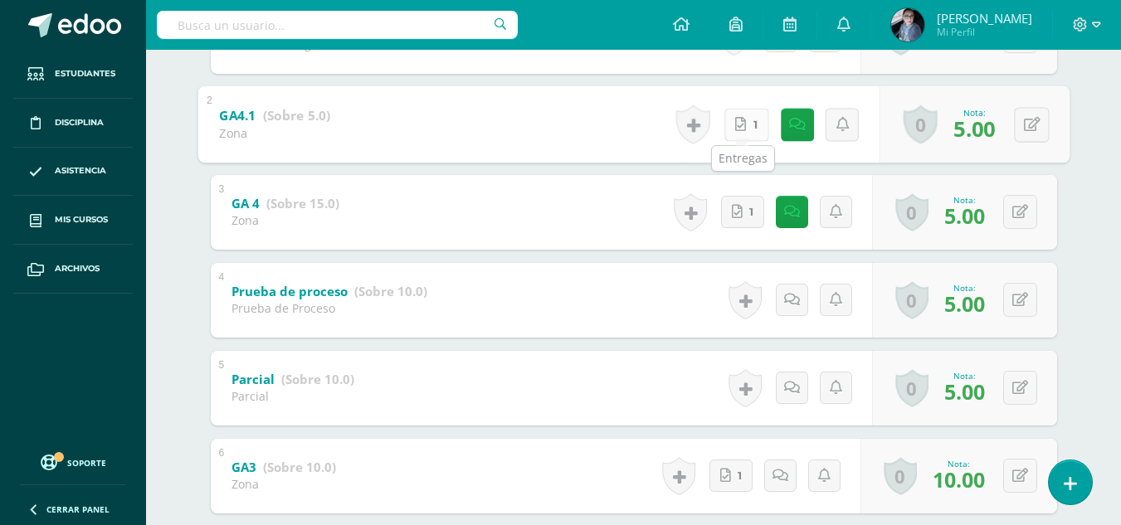
click at [748, 127] on link "1" at bounding box center [746, 124] width 45 height 33
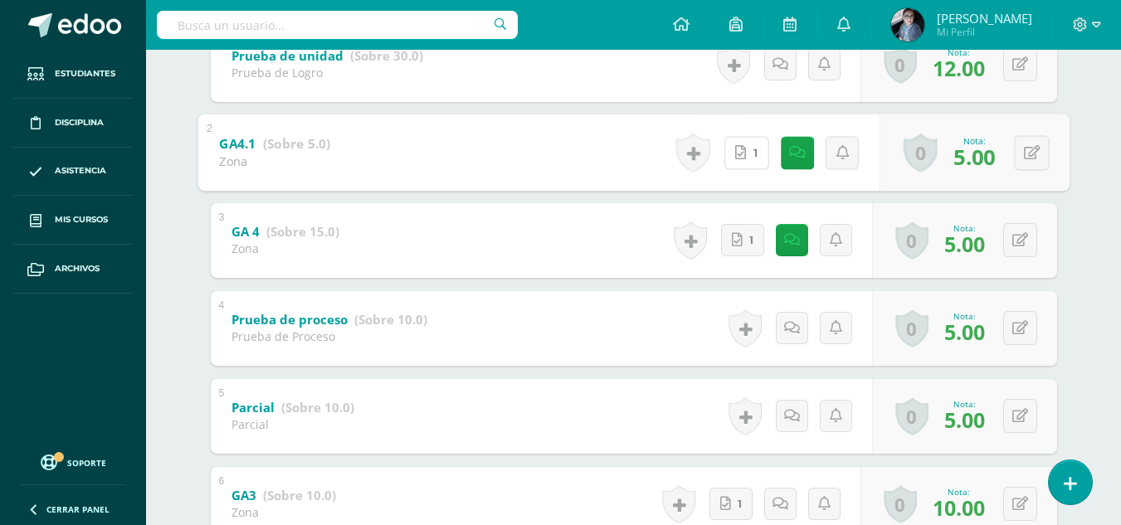
scroll to position [358, 0]
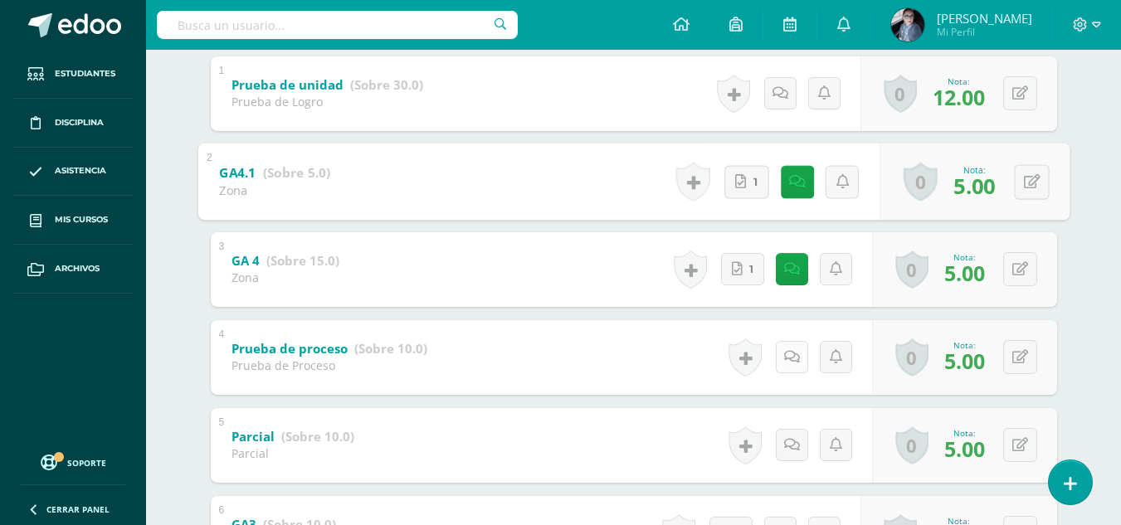
click at [795, 351] on icon at bounding box center [792, 357] width 16 height 14
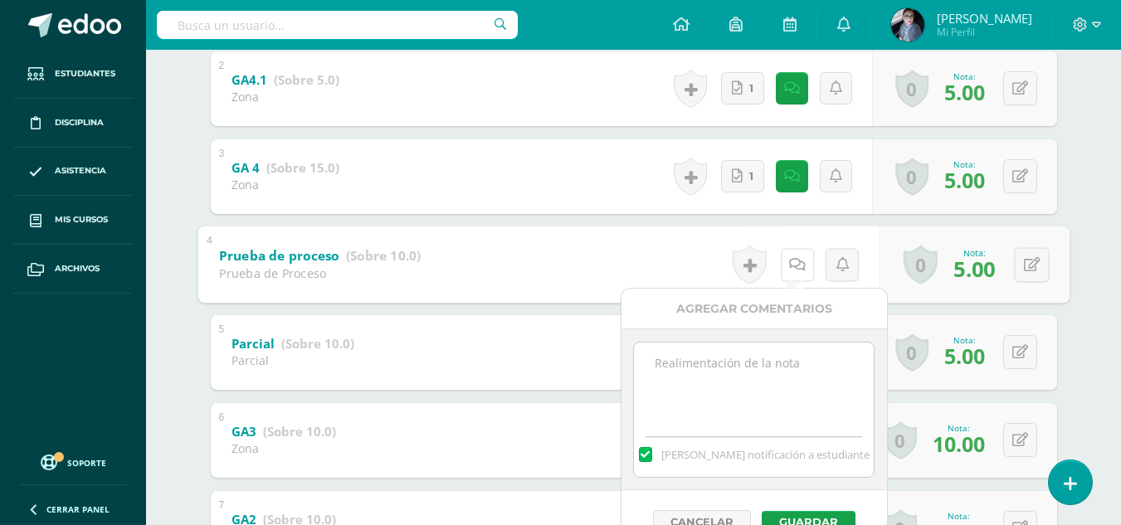
scroll to position [441, 0]
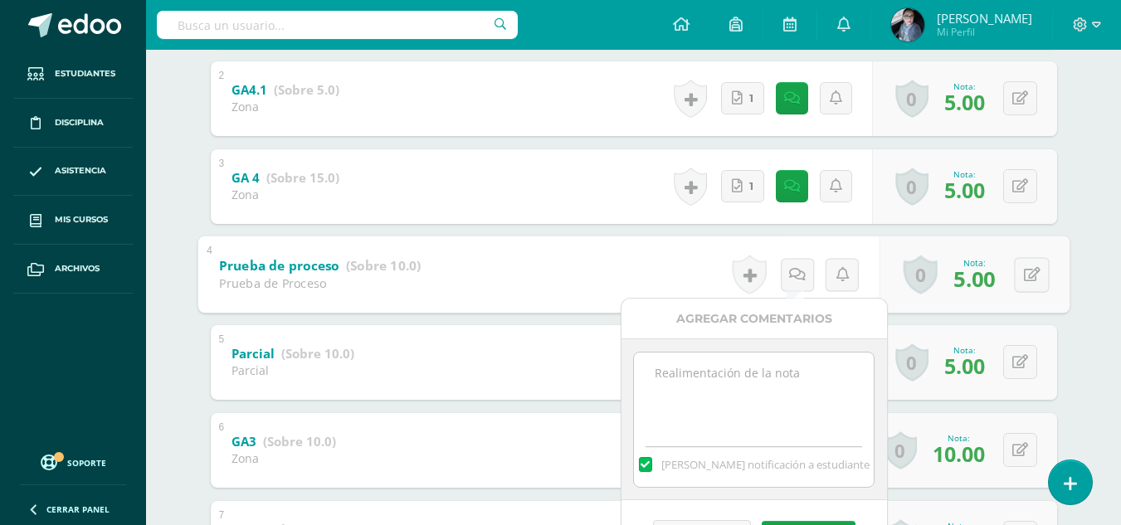
click at [496, 146] on div "1 Prueba de unidad (Sobre 30.0) Prueba de Logro Nota 12.00 0 Logros Logros obte…" at bounding box center [634, 318] width 847 height 691
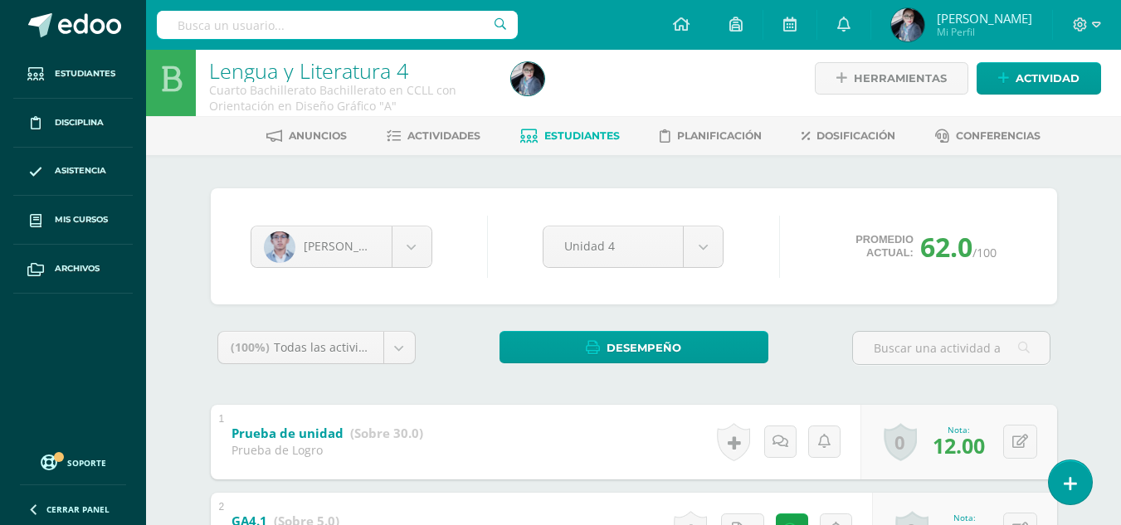
scroll to position [0, 0]
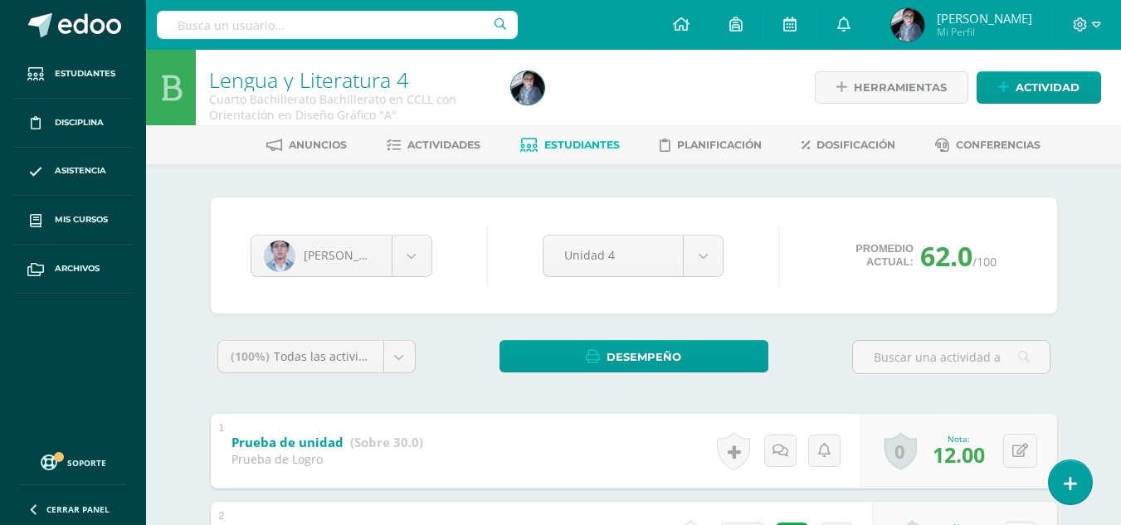
click at [582, 141] on span "Estudiantes" at bounding box center [583, 145] width 76 height 12
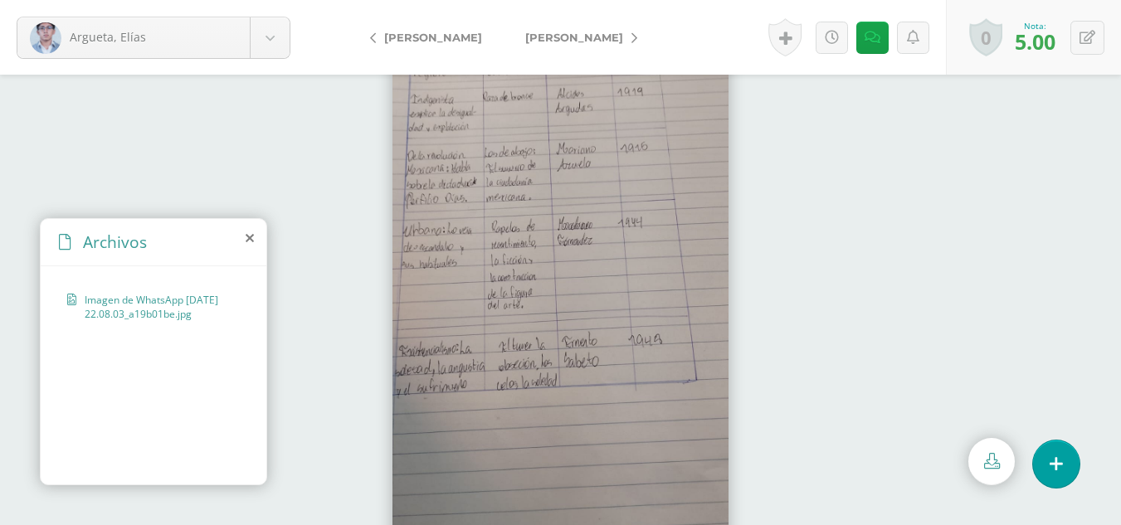
scroll to position [74, 0]
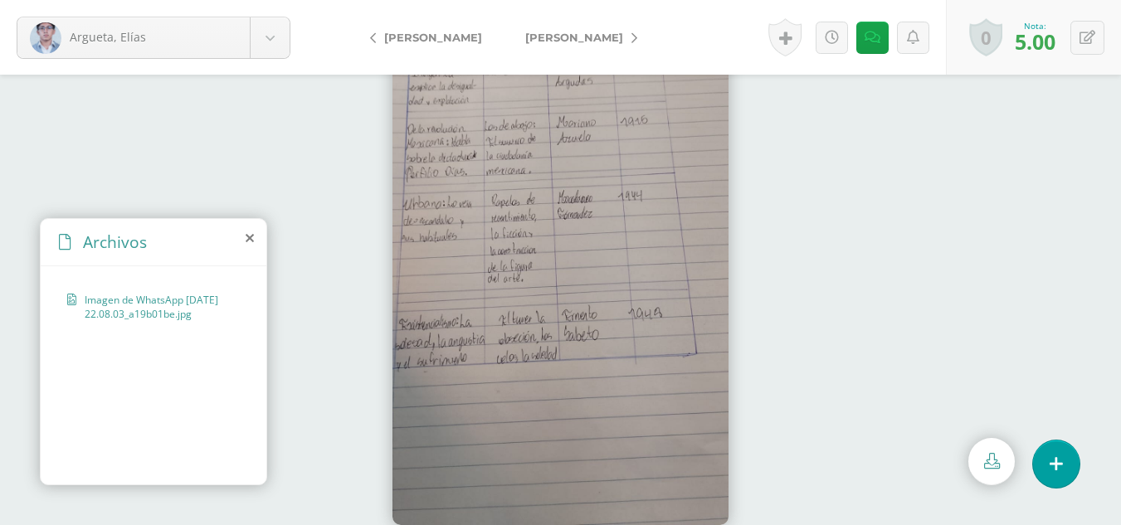
click at [160, 309] on span "Imagen de WhatsApp [DATE] 22.08.03_a19b01be.jpg" at bounding box center [158, 307] width 147 height 28
click at [995, 466] on icon at bounding box center [992, 461] width 16 height 16
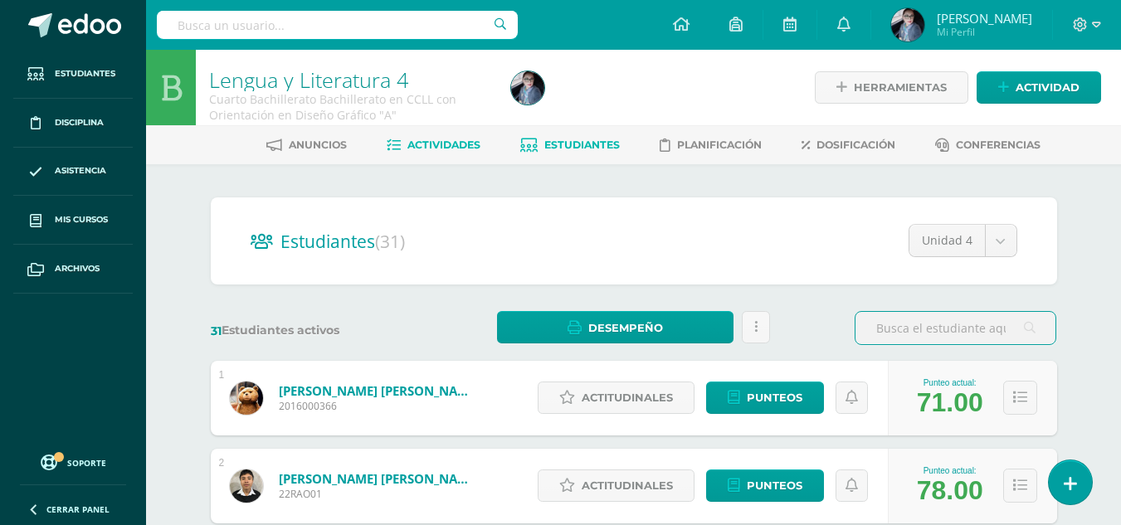
click at [422, 146] on span "Actividades" at bounding box center [444, 145] width 73 height 12
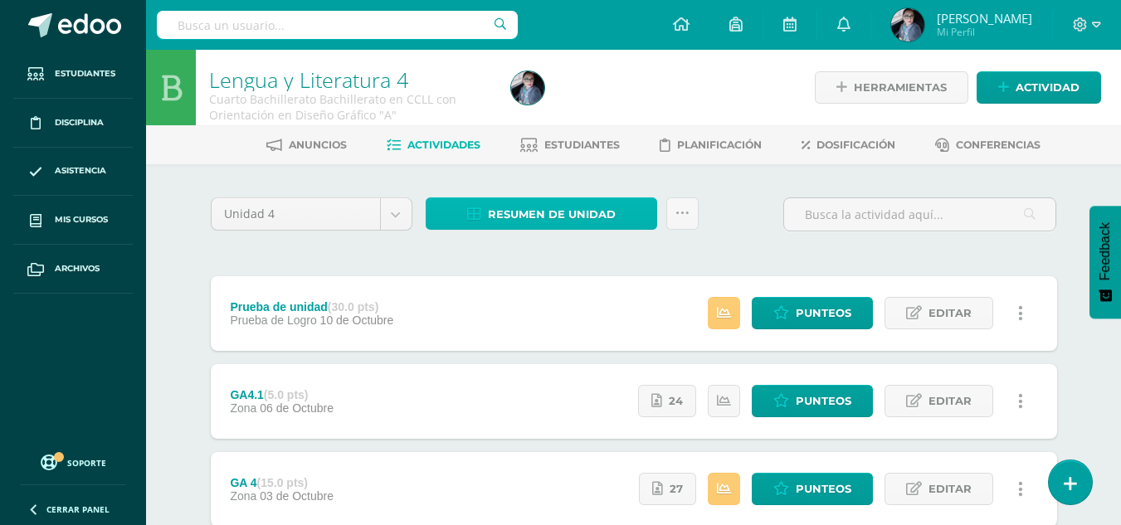
click at [549, 221] on span "Resumen de unidad" at bounding box center [552, 214] width 128 height 31
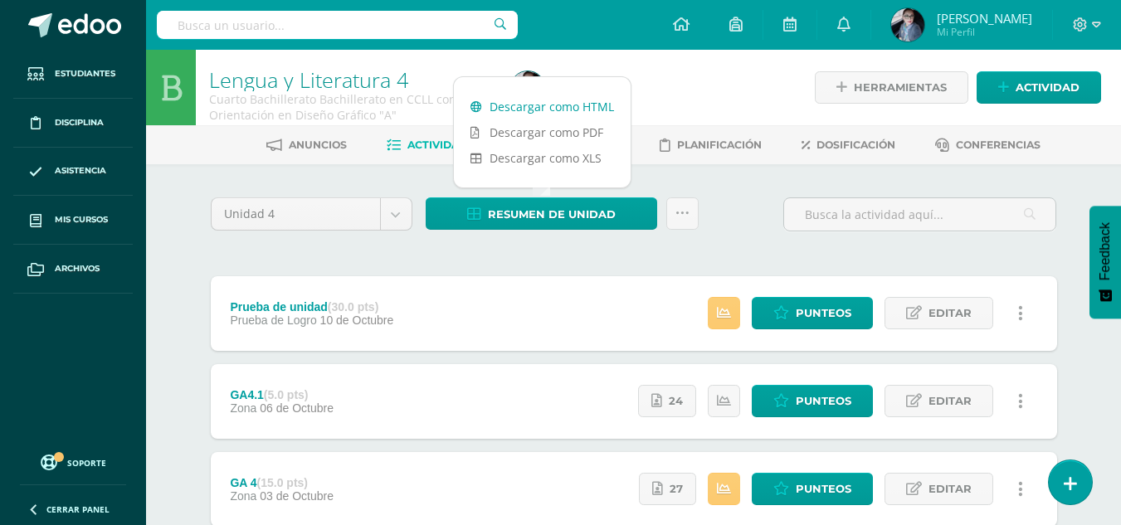
click at [545, 105] on link "Descargar como HTML" at bounding box center [542, 107] width 177 height 26
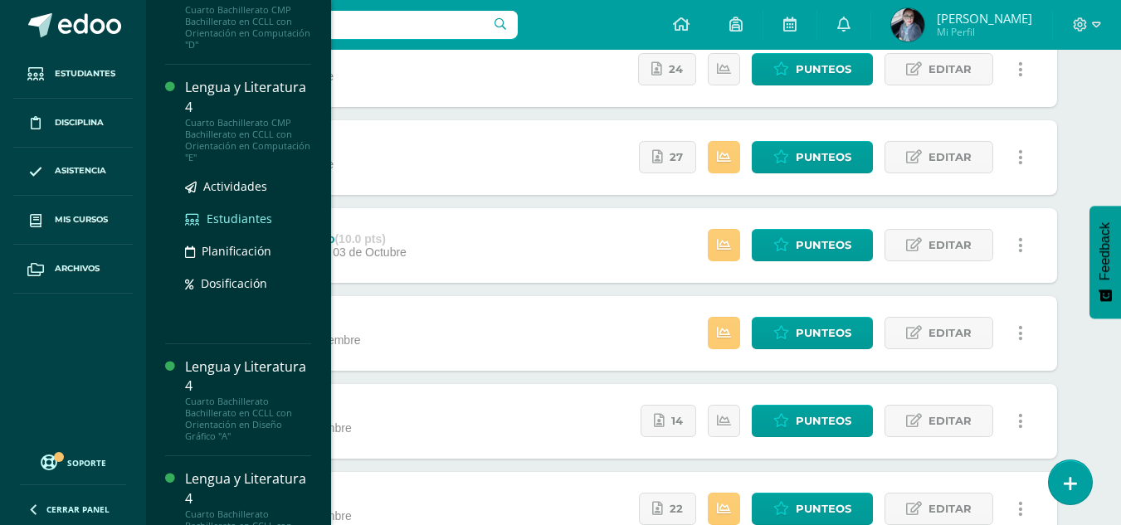
scroll to position [191, 0]
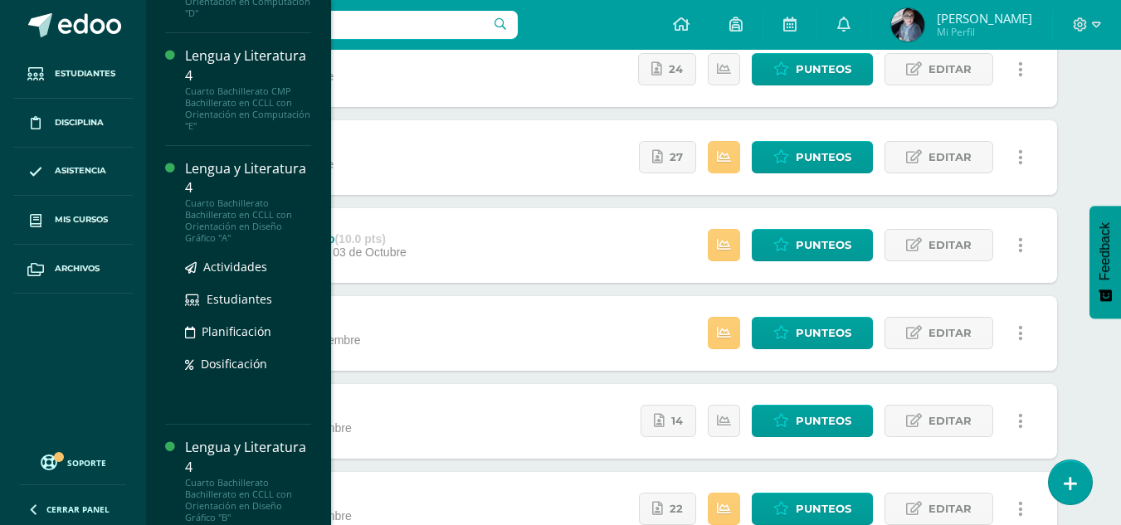
click at [222, 181] on div "Lengua y Literatura 4" at bounding box center [248, 178] width 126 height 38
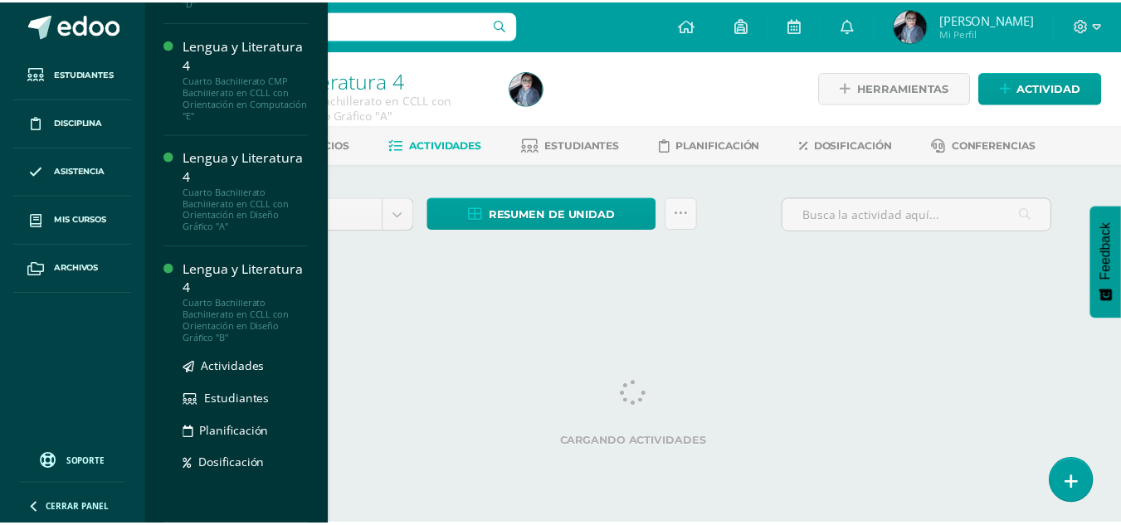
scroll to position [203, 0]
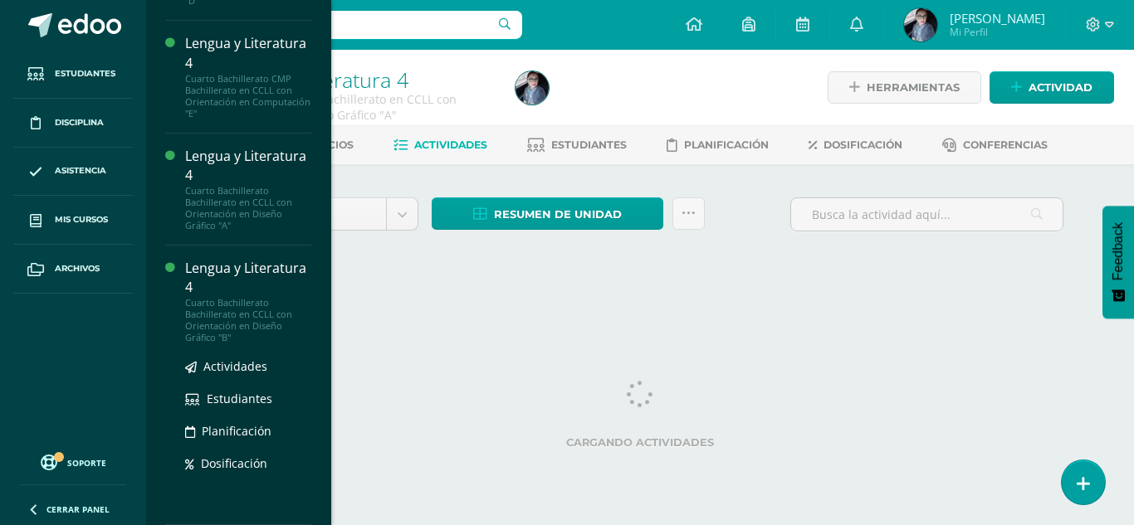
click at [218, 289] on div "Lengua y Literatura 4" at bounding box center [248, 278] width 126 height 38
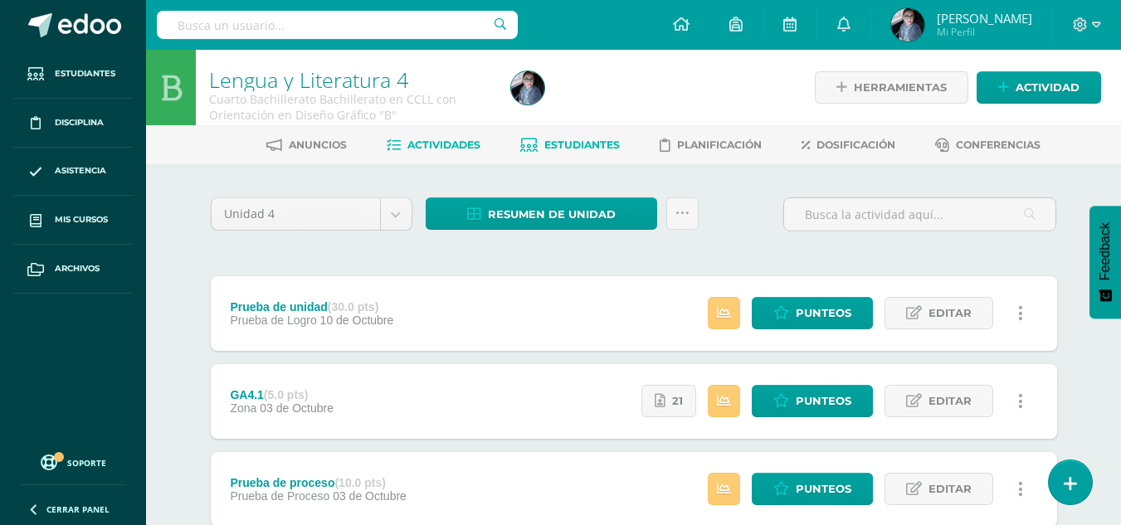
click at [545, 144] on span "Estudiantes" at bounding box center [583, 145] width 76 height 12
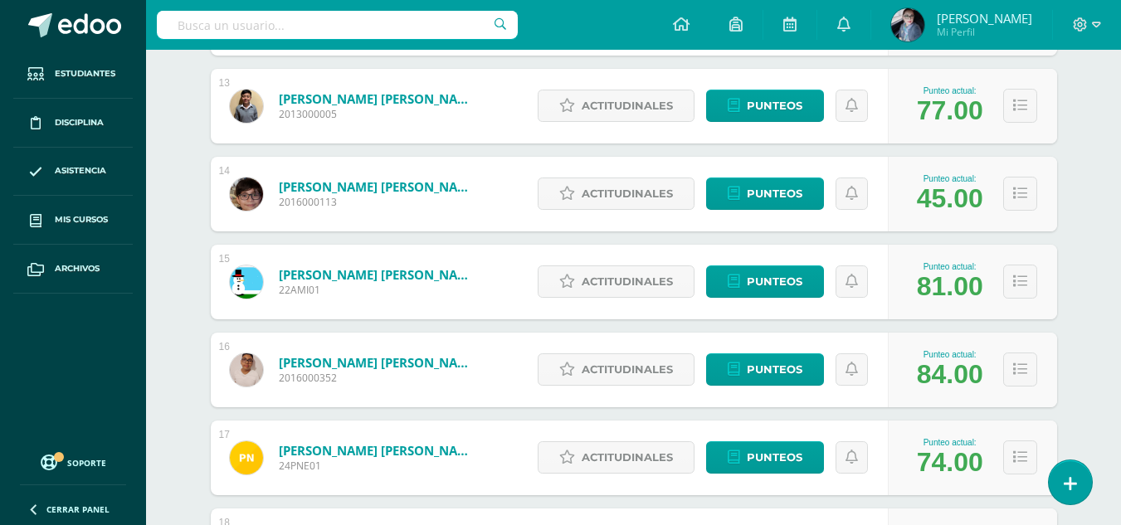
scroll to position [1388, 0]
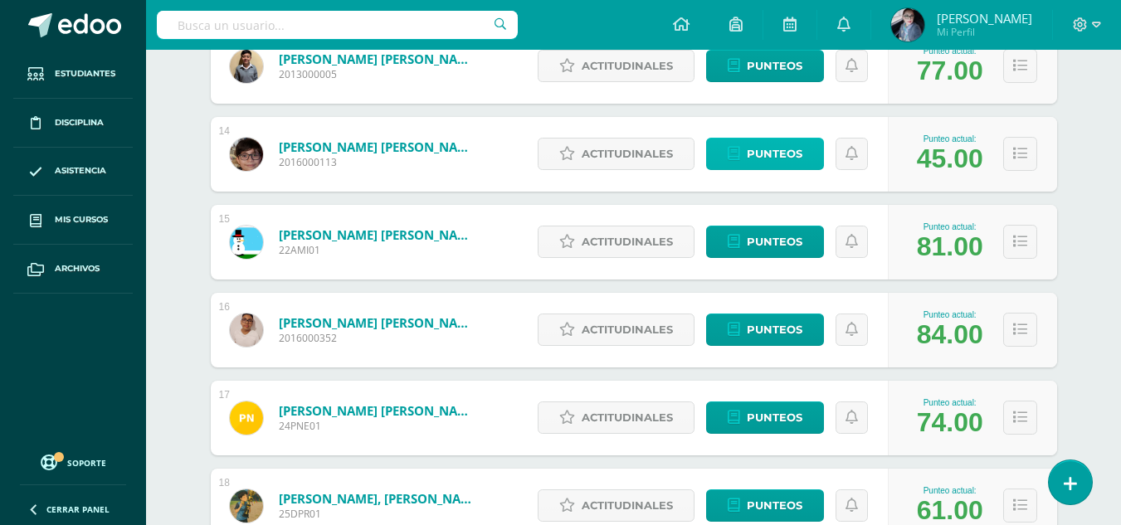
click at [741, 168] on link "Punteos" at bounding box center [765, 154] width 118 height 32
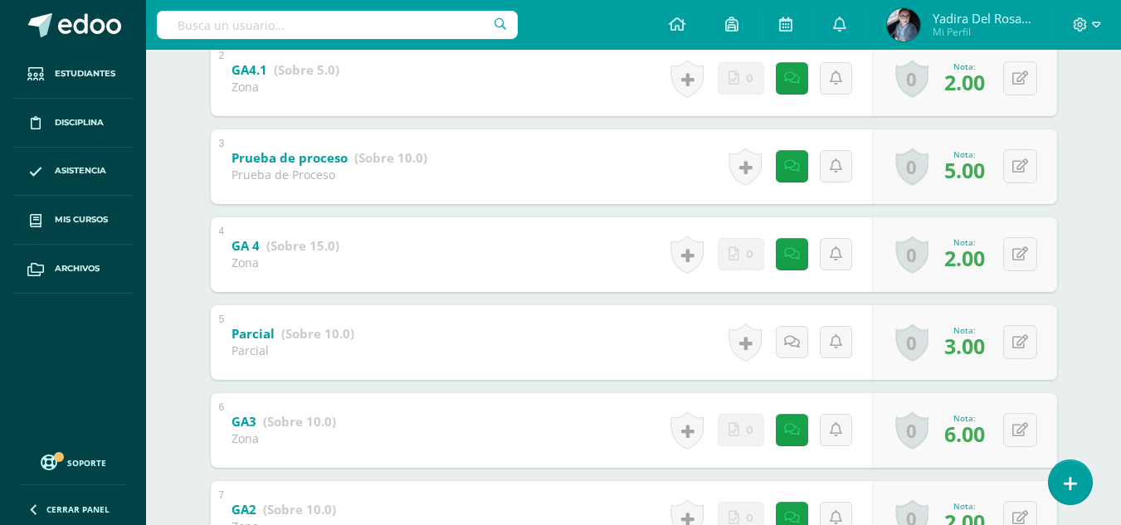
scroll to position [483, 0]
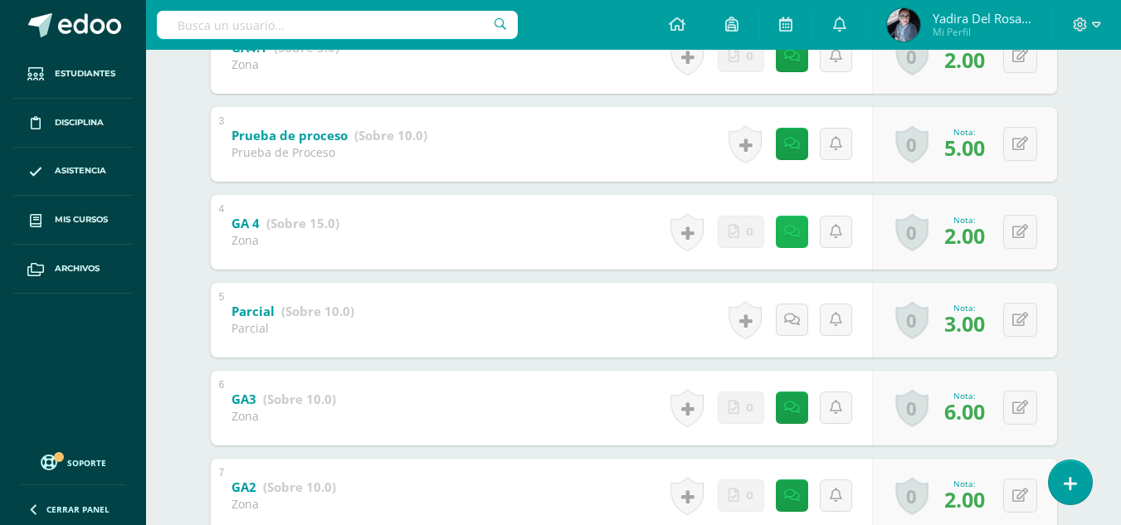
click at [798, 231] on icon at bounding box center [792, 232] width 16 height 14
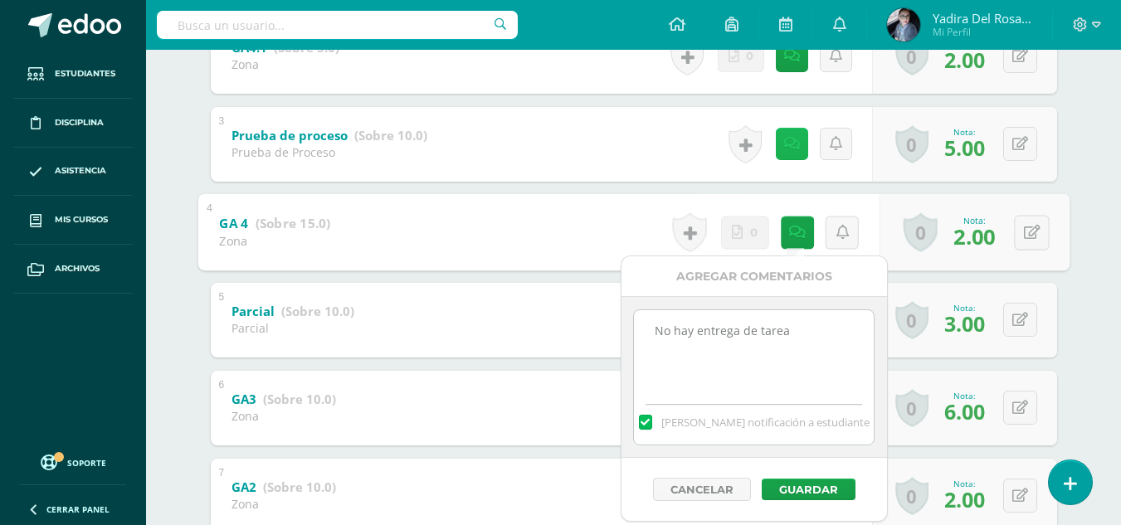
click at [794, 144] on icon at bounding box center [792, 144] width 16 height 14
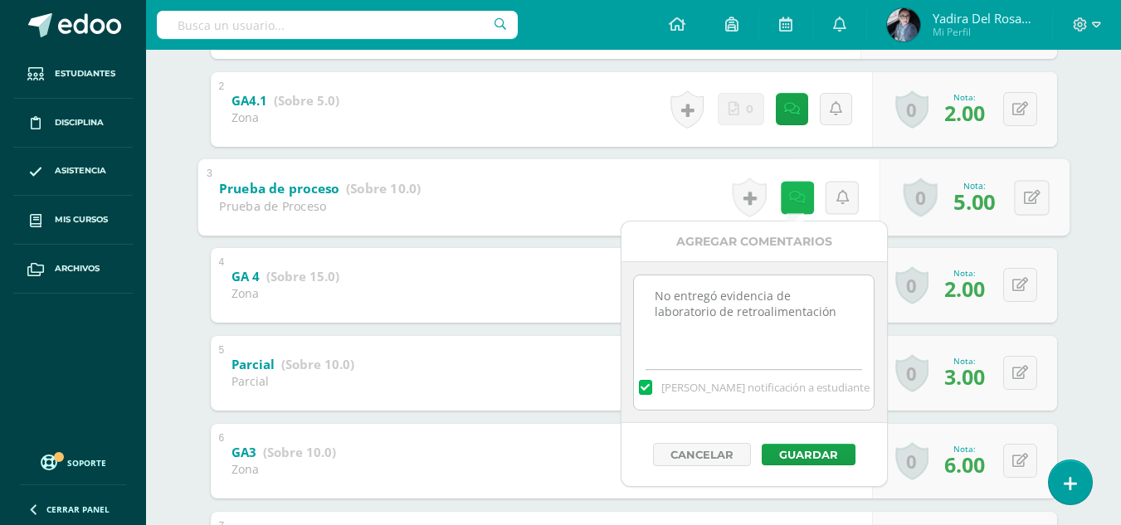
scroll to position [400, 0]
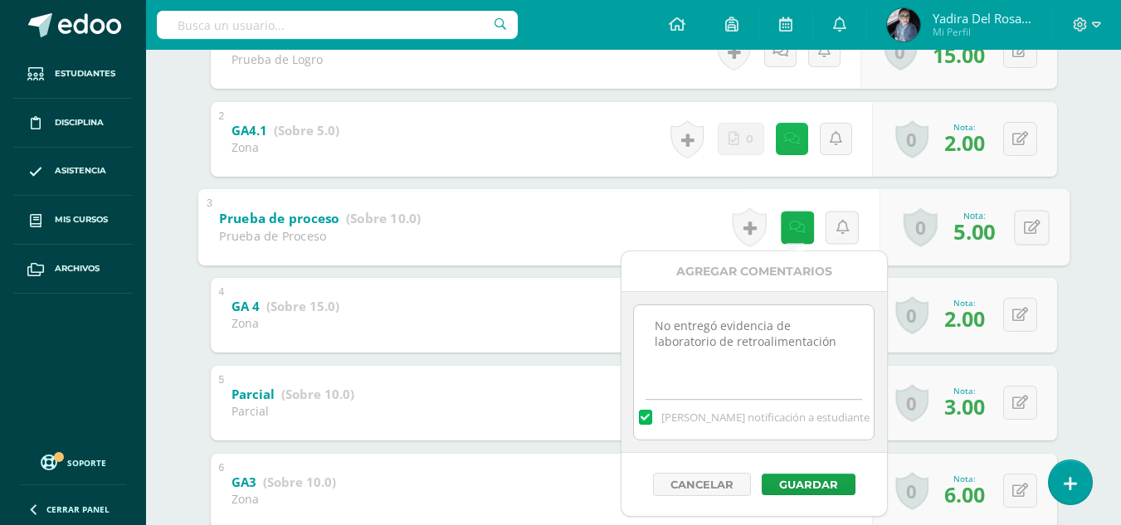
click at [794, 148] on link at bounding box center [792, 139] width 32 height 32
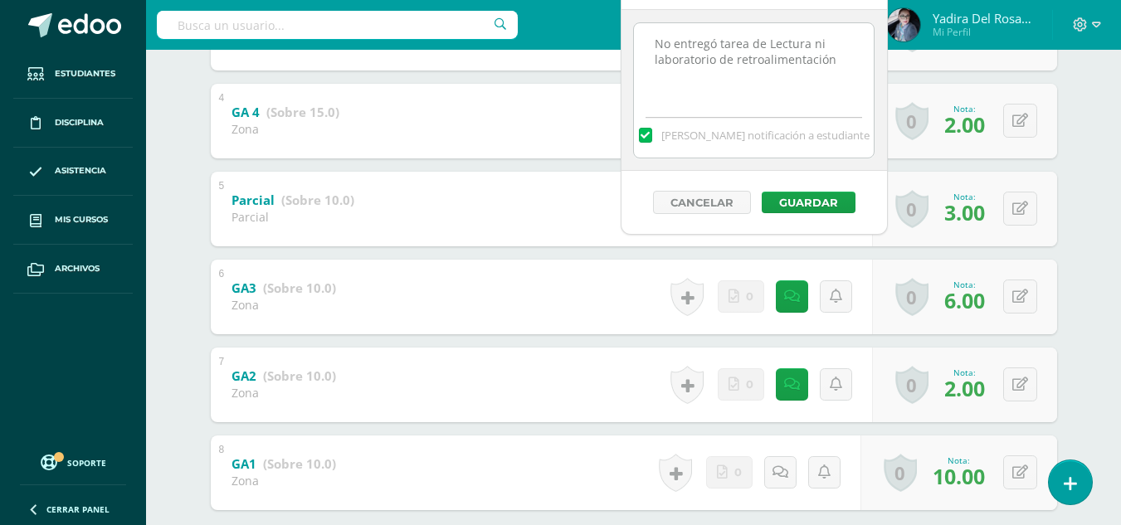
scroll to position [649, 0]
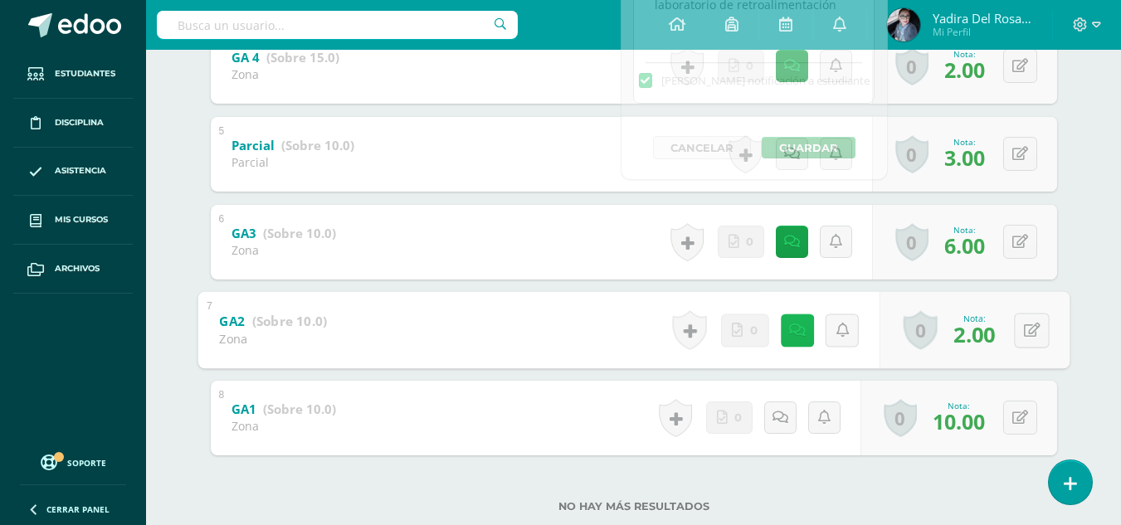
click at [785, 333] on link at bounding box center [796, 330] width 33 height 33
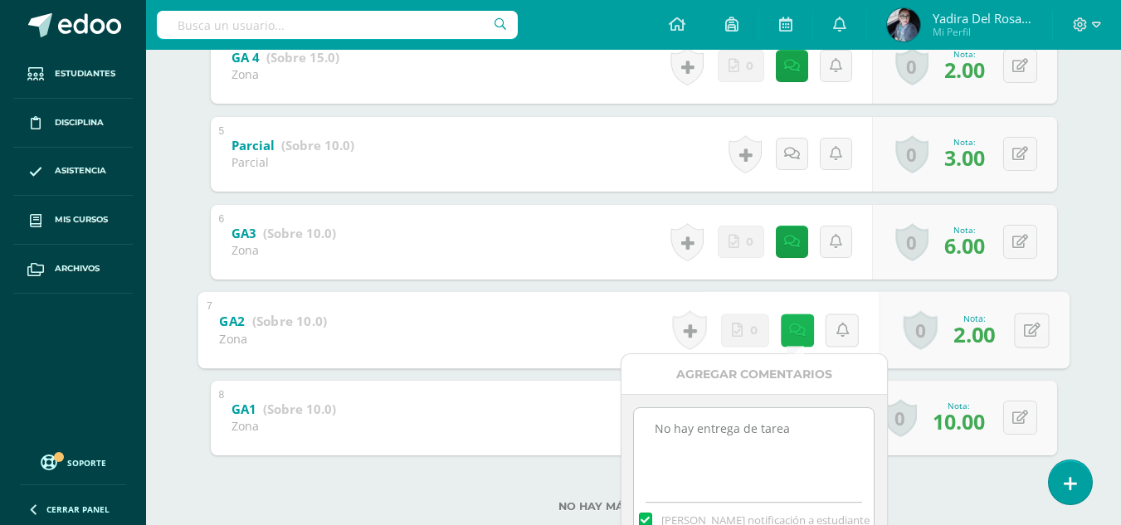
click at [807, 335] on link at bounding box center [796, 330] width 33 height 33
click at [574, 231] on div "6 GA3 (Sobre 10.0) Zona Nota 6.00 0 Logros Logros obtenidos" at bounding box center [634, 242] width 847 height 75
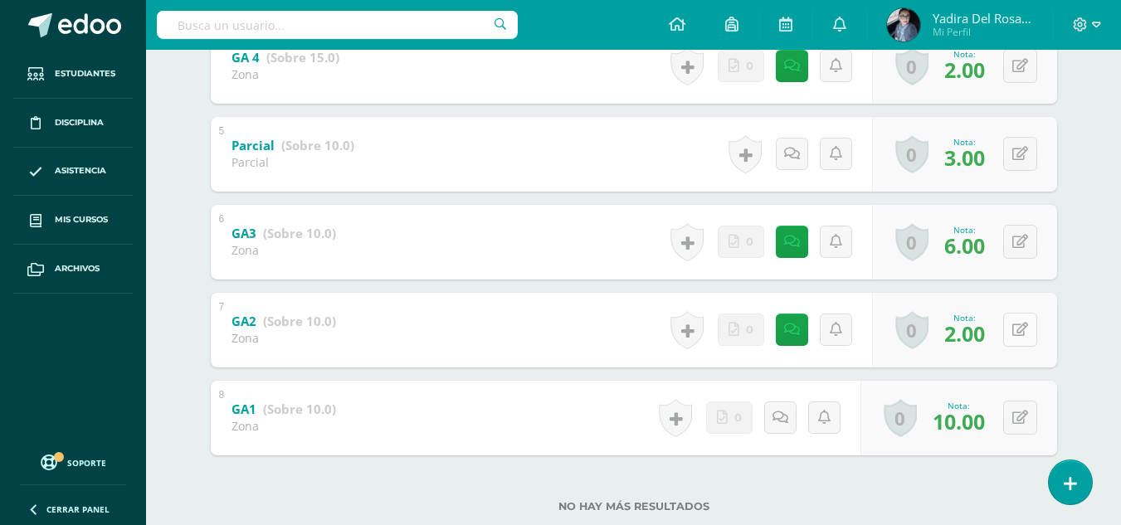
click at [1020, 331] on button at bounding box center [1021, 330] width 34 height 34
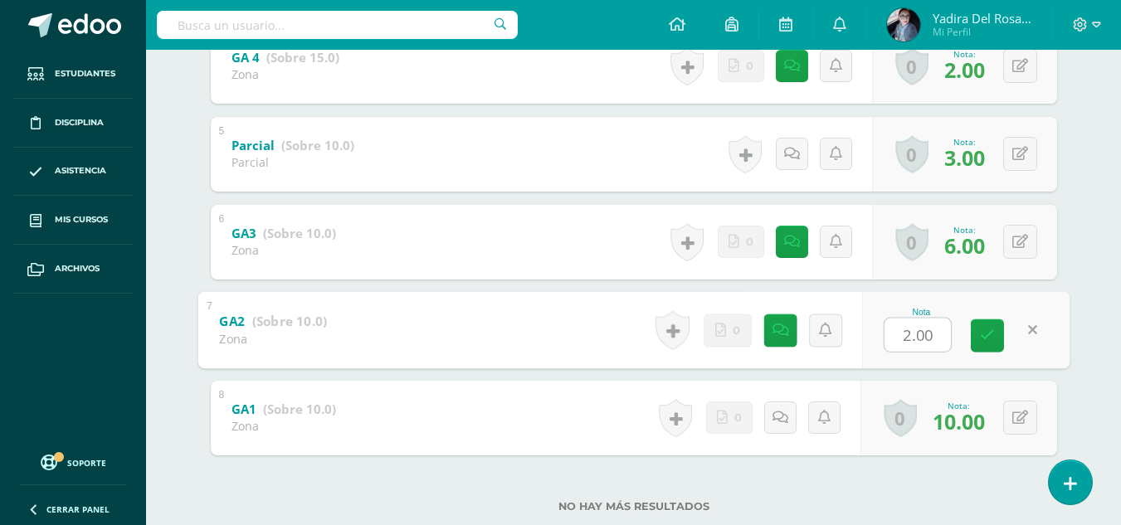
type input "7"
type input "8"
click at [994, 338] on link at bounding box center [987, 335] width 33 height 33
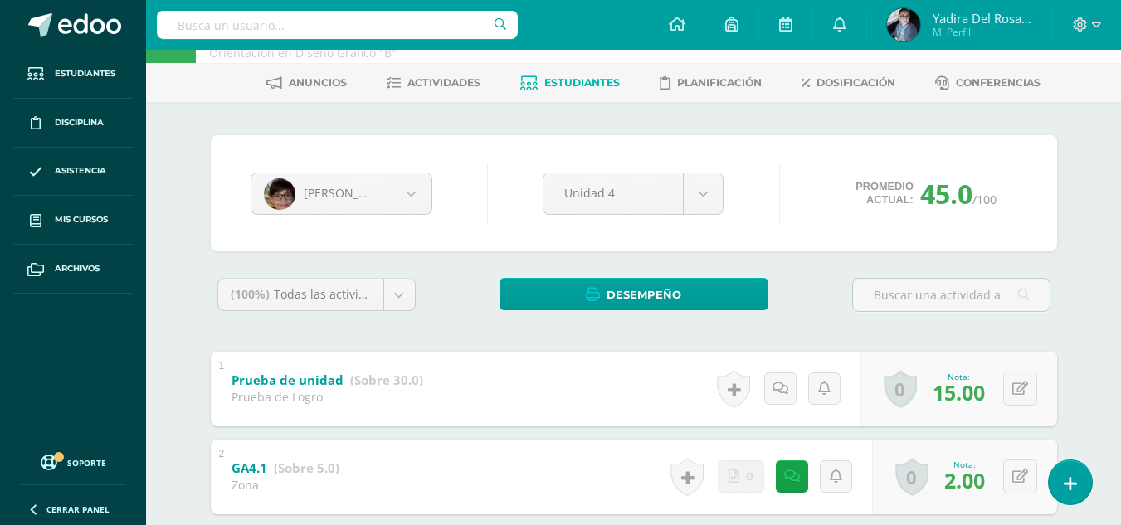
scroll to position [0, 0]
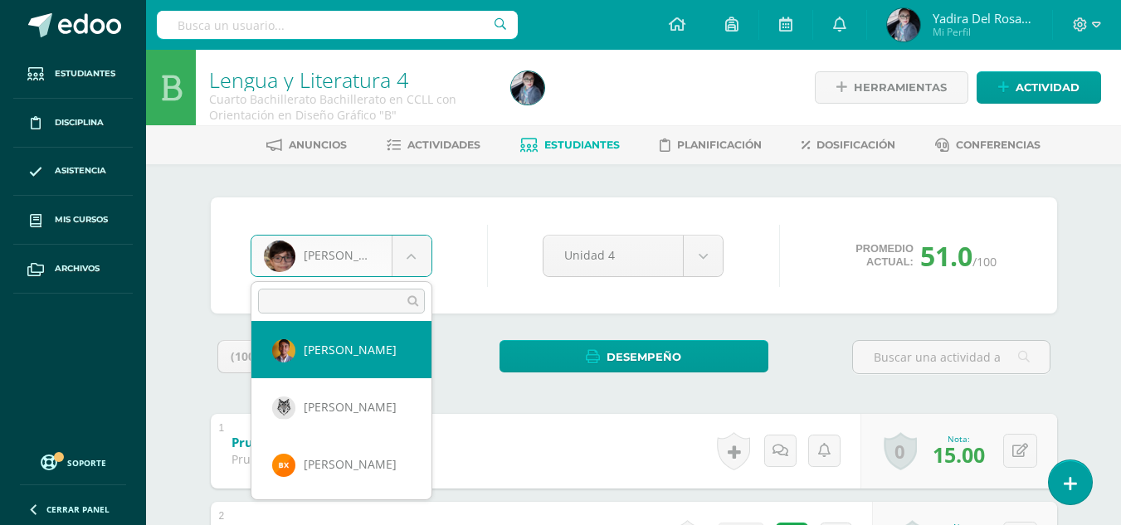
scroll to position [1641, 0]
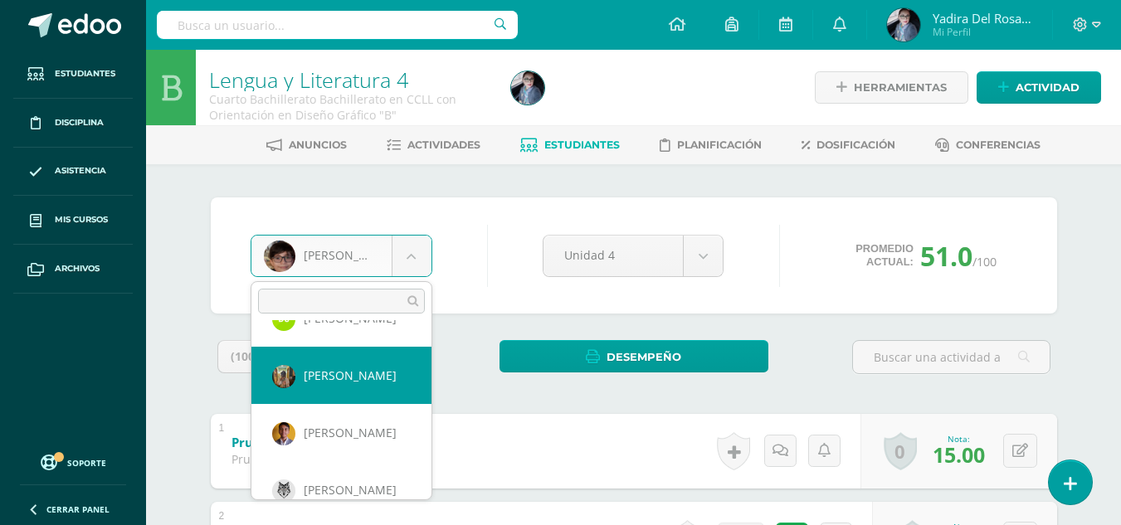
select select "1649"
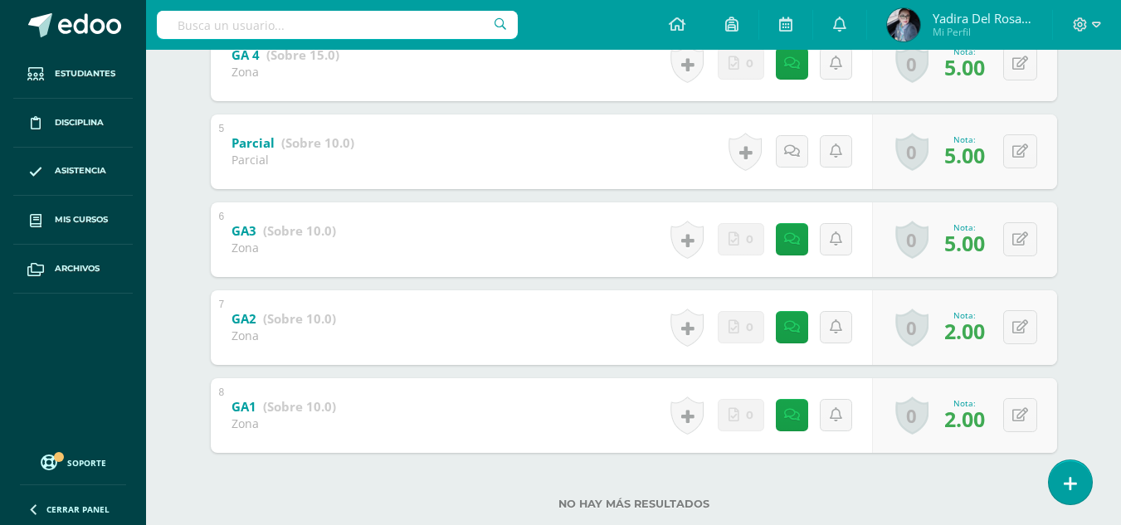
scroll to position [690, 0]
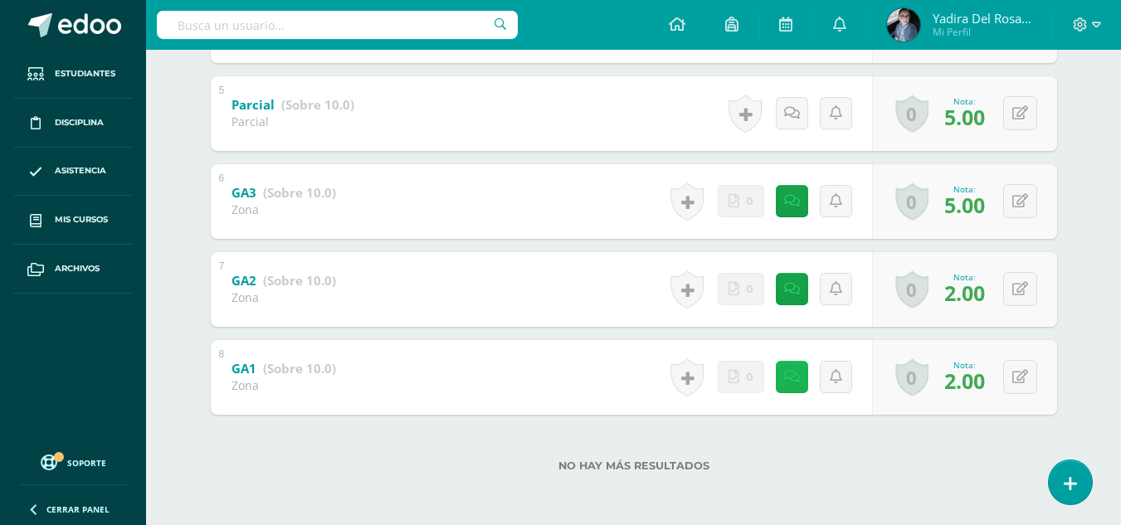
click at [793, 370] on icon at bounding box center [792, 377] width 16 height 14
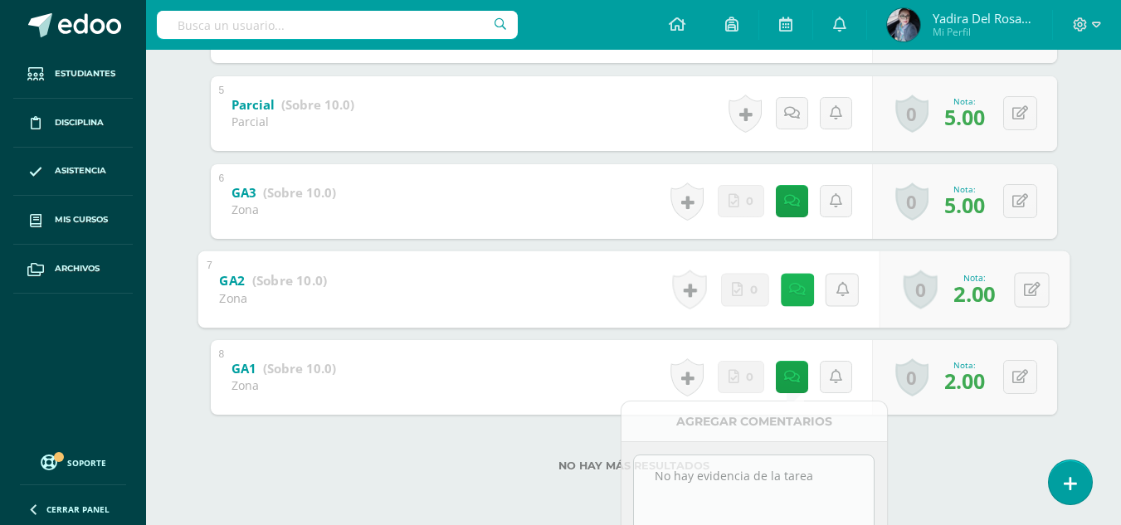
click at [791, 285] on icon at bounding box center [797, 289] width 17 height 14
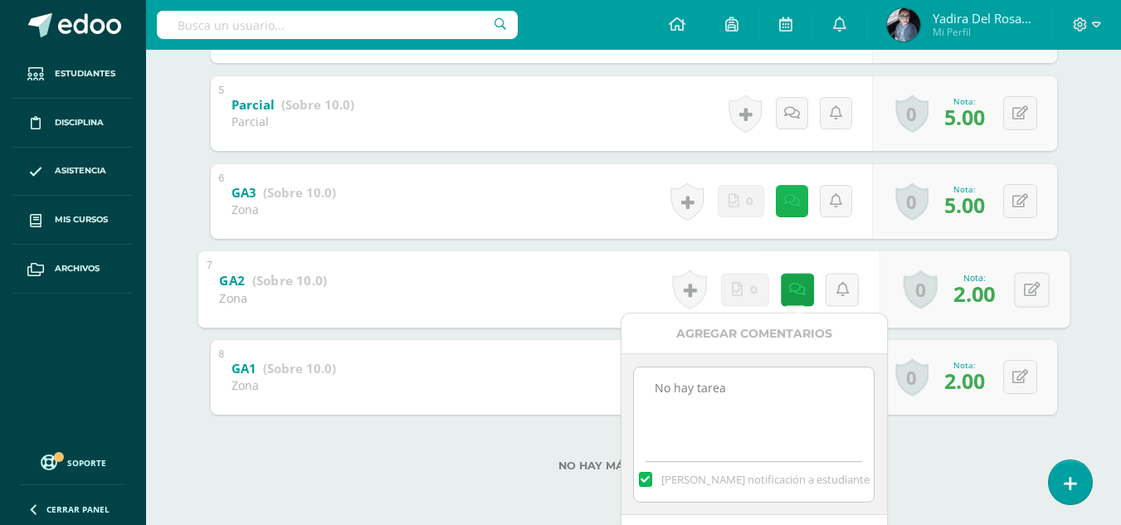
click at [796, 201] on icon at bounding box center [792, 201] width 16 height 14
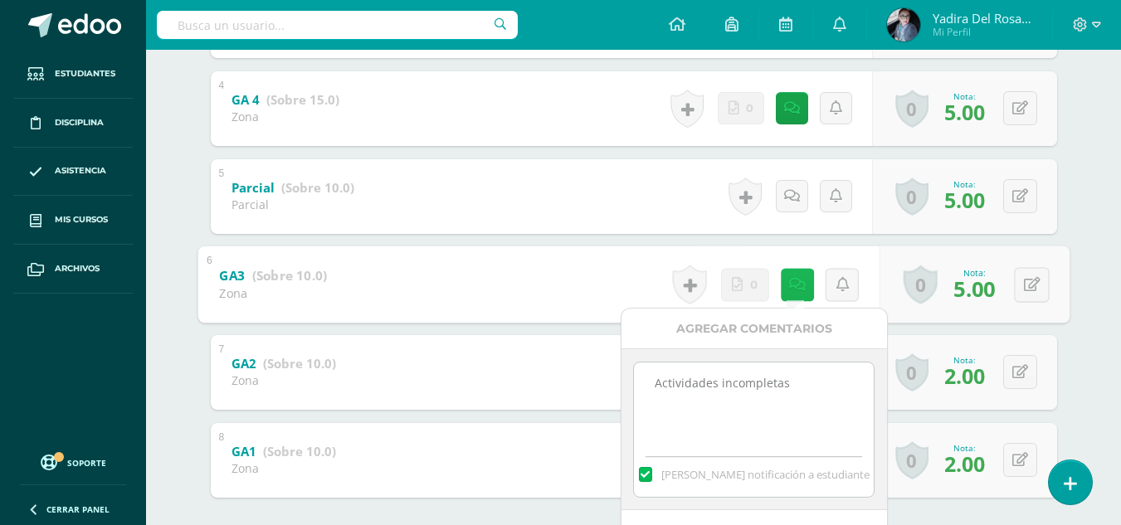
scroll to position [524, 0]
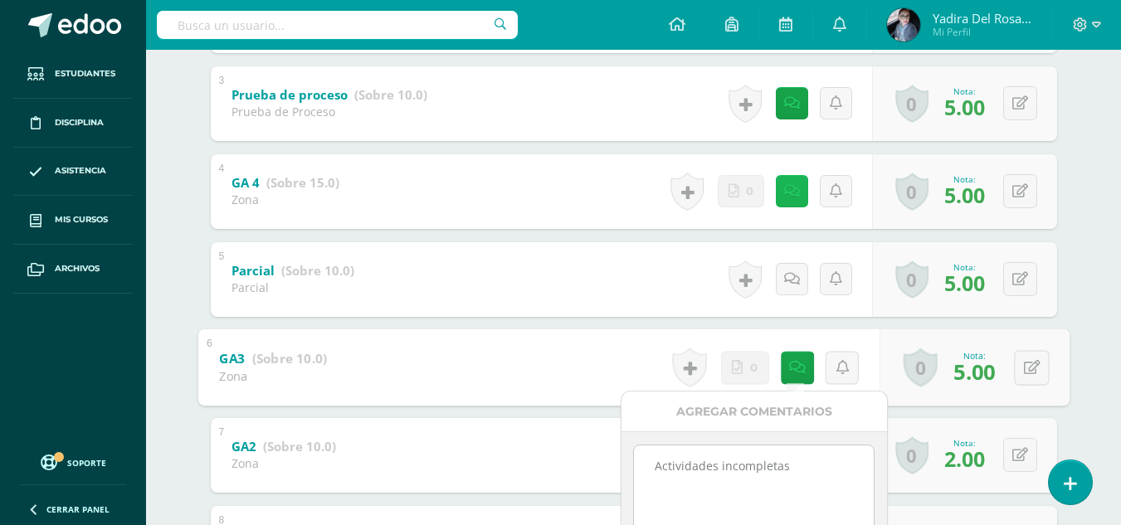
click at [785, 193] on link at bounding box center [792, 191] width 32 height 32
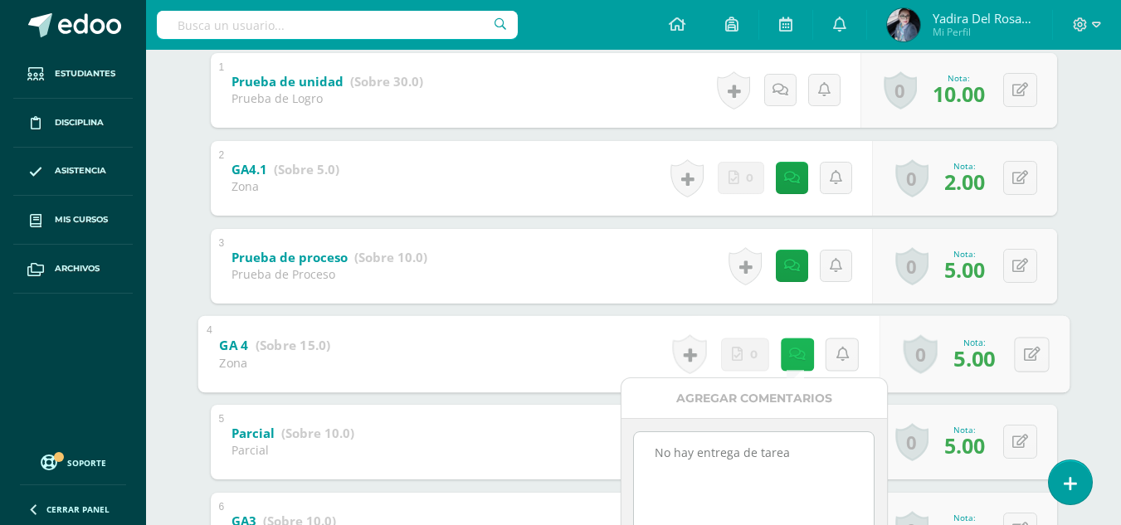
scroll to position [358, 0]
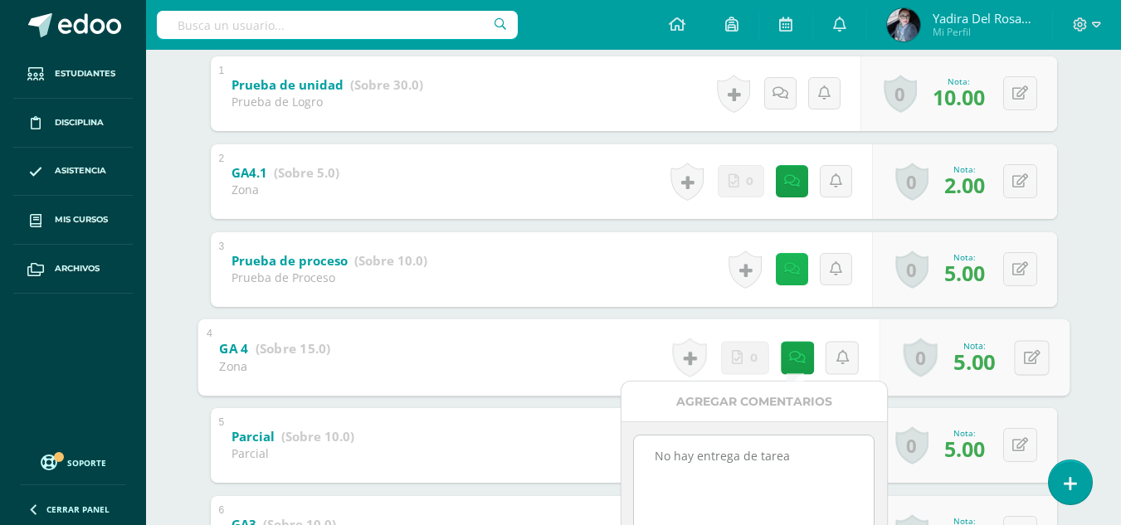
click at [803, 272] on link at bounding box center [792, 269] width 32 height 32
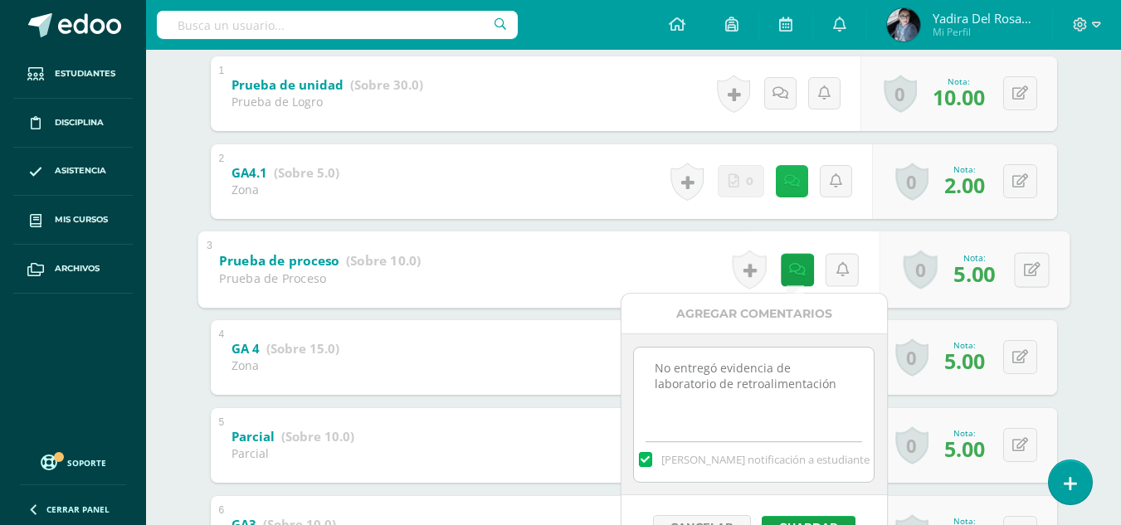
click at [784, 180] on link at bounding box center [792, 181] width 32 height 32
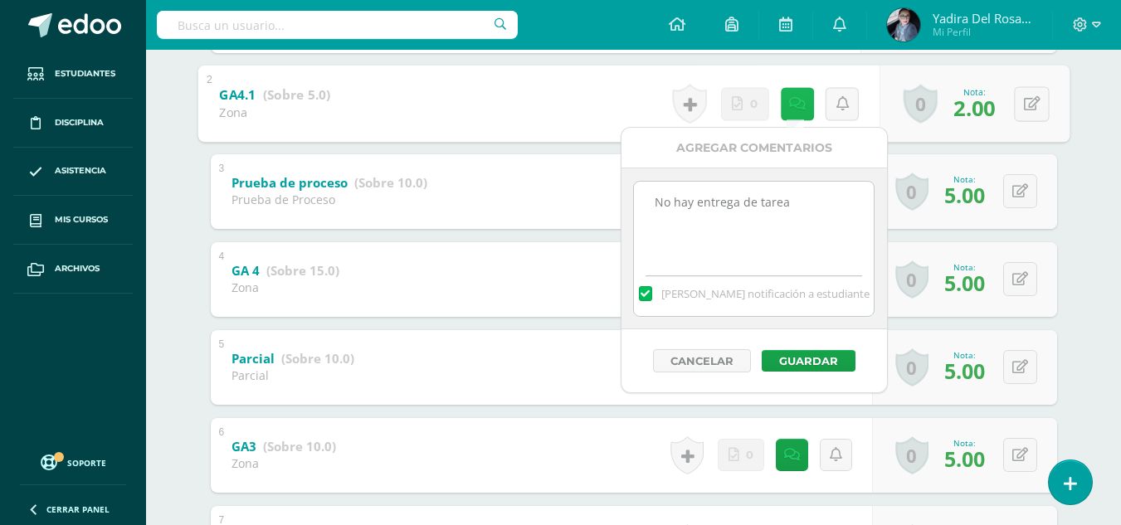
scroll to position [441, 0]
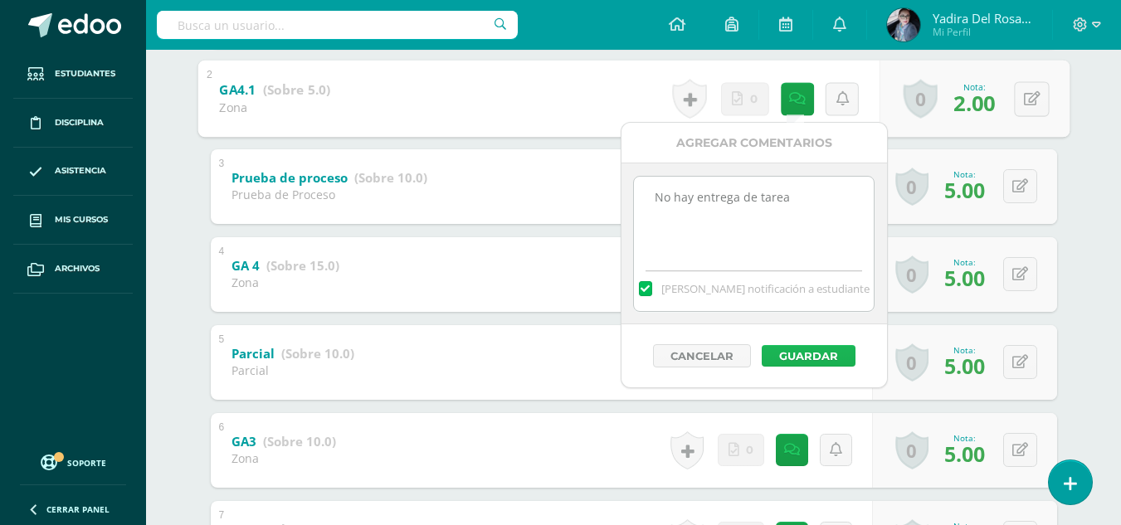
click at [819, 359] on button "Guardar" at bounding box center [809, 356] width 94 height 22
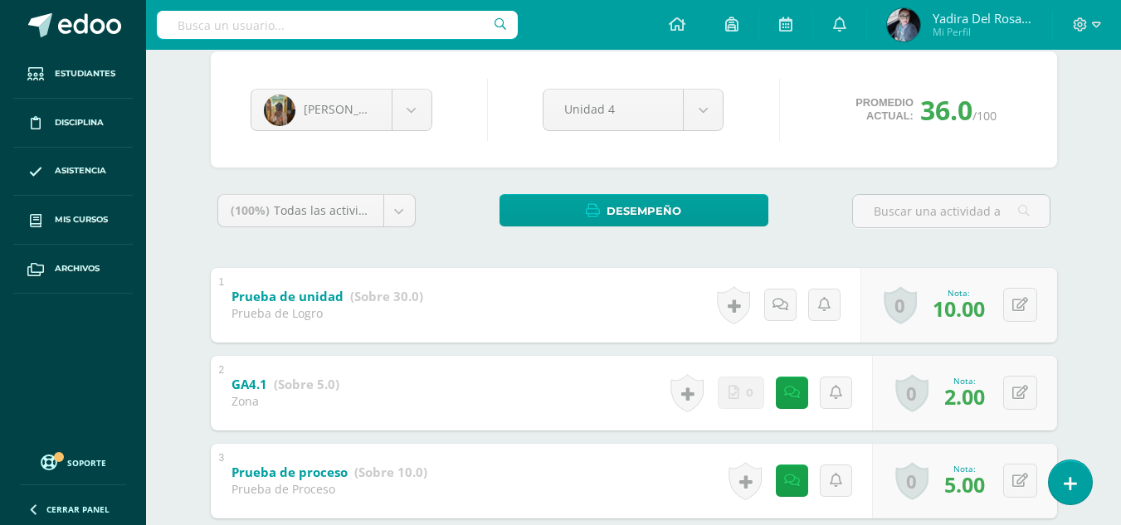
scroll to position [0, 0]
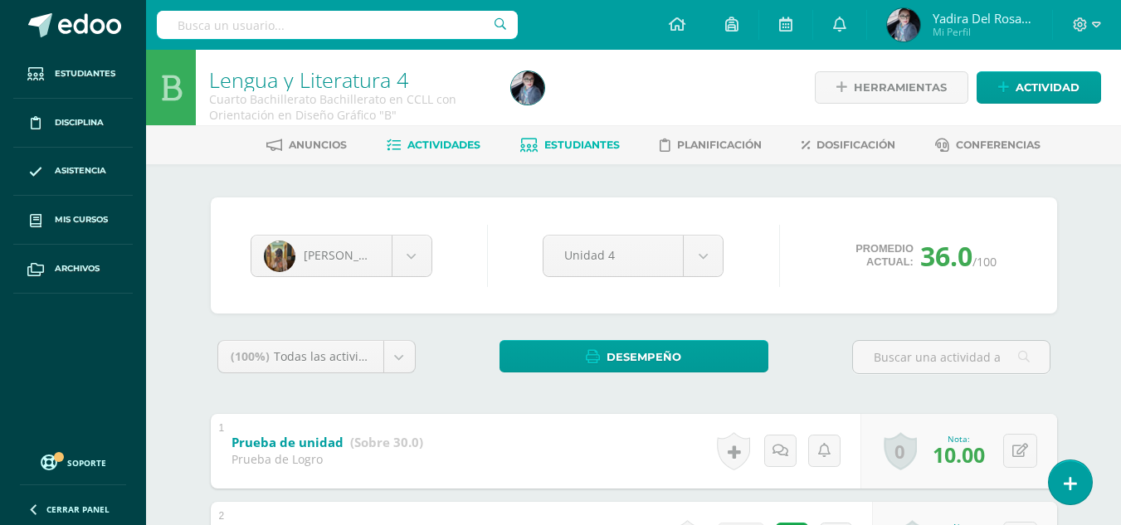
click at [428, 143] on span "Actividades" at bounding box center [444, 145] width 73 height 12
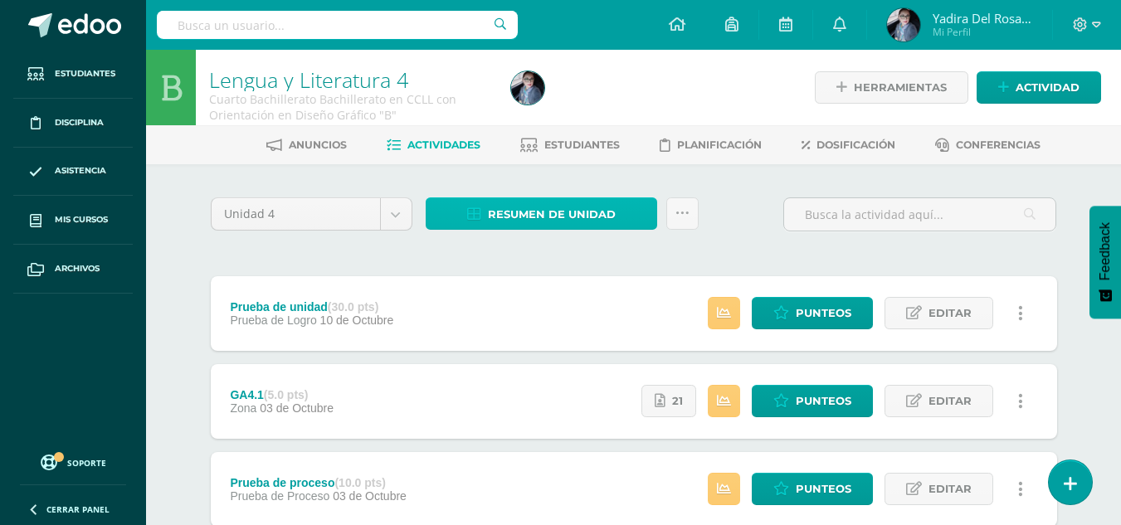
click at [599, 219] on span "Resumen de unidad" at bounding box center [552, 214] width 128 height 31
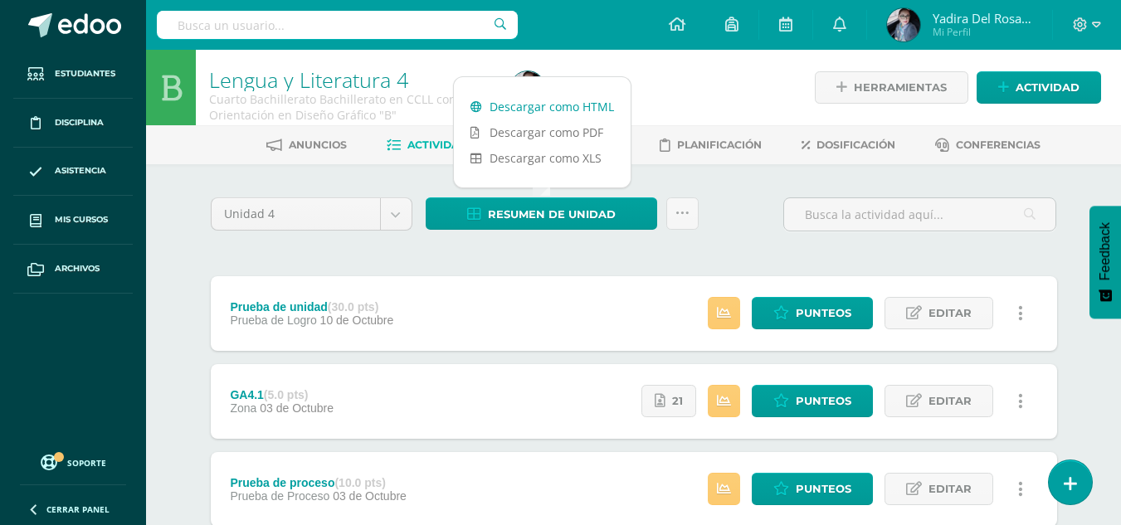
click at [581, 111] on link "Descargar como HTML" at bounding box center [542, 107] width 177 height 26
click at [636, 144] on ul "Anuncios Actividades Estudiantes Planificación Dosificación Conferencias" at bounding box center [653, 144] width 975 height 27
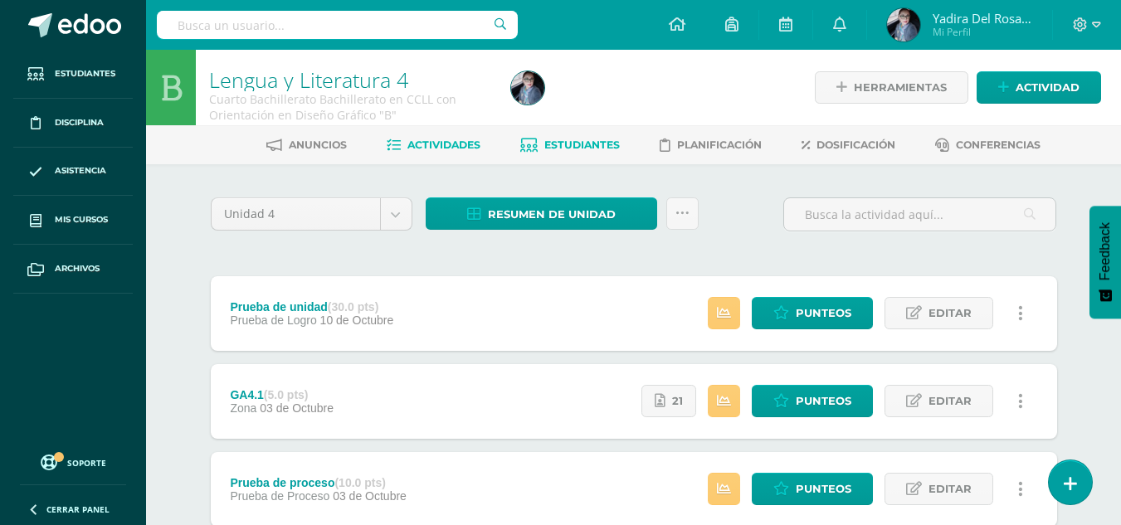
click at [586, 152] on link "Estudiantes" at bounding box center [570, 145] width 100 height 27
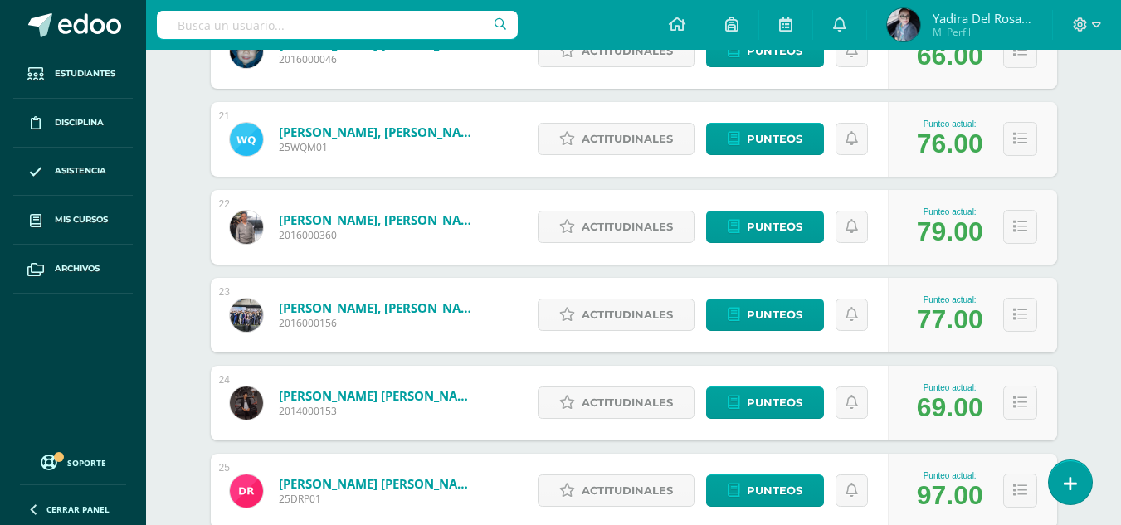
scroll to position [2268, 0]
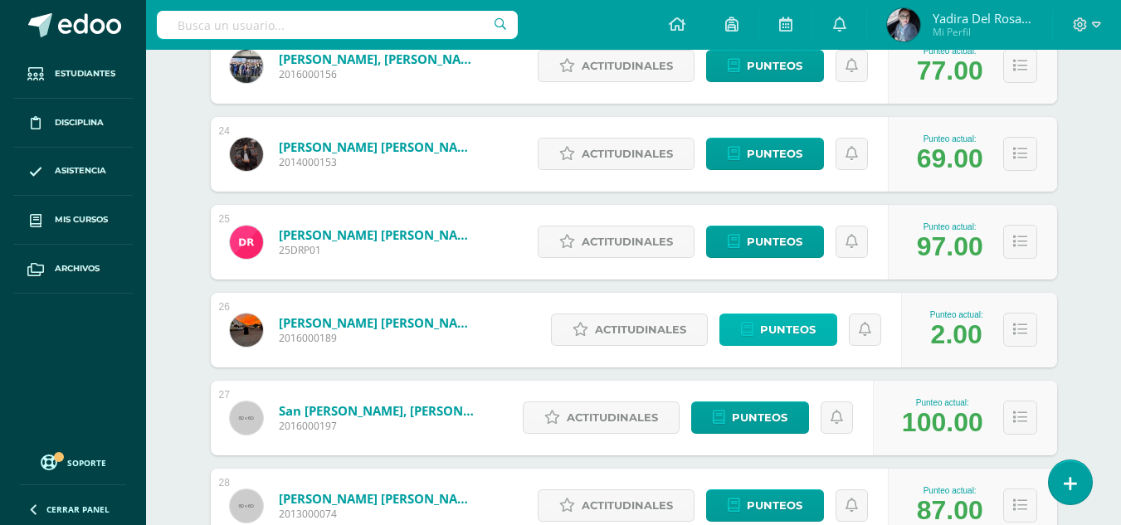
click at [805, 344] on span "Punteos" at bounding box center [788, 330] width 56 height 31
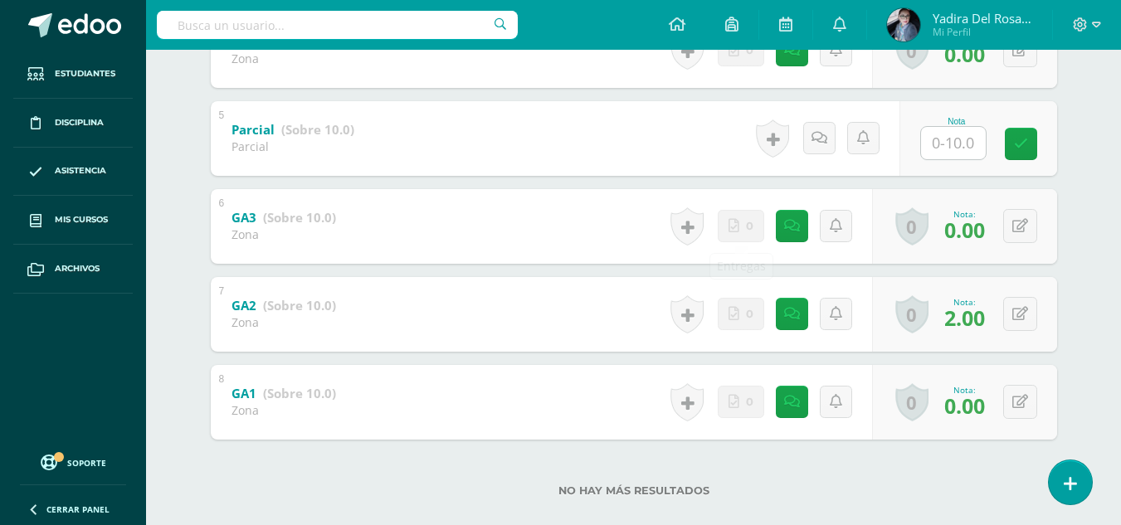
scroll to position [690, 0]
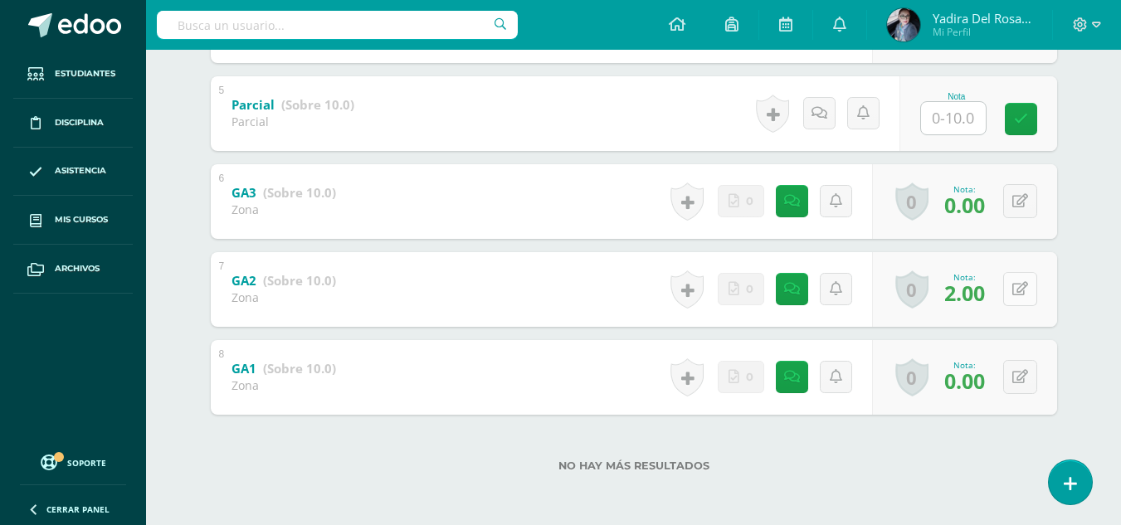
click at [1022, 292] on button at bounding box center [1021, 289] width 34 height 34
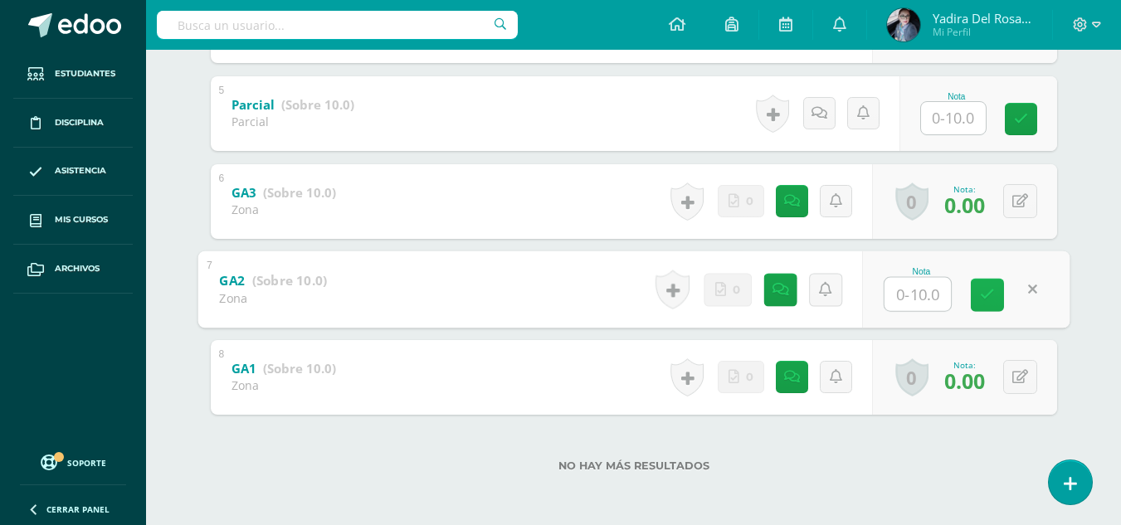
click at [1000, 295] on link at bounding box center [987, 294] width 33 height 33
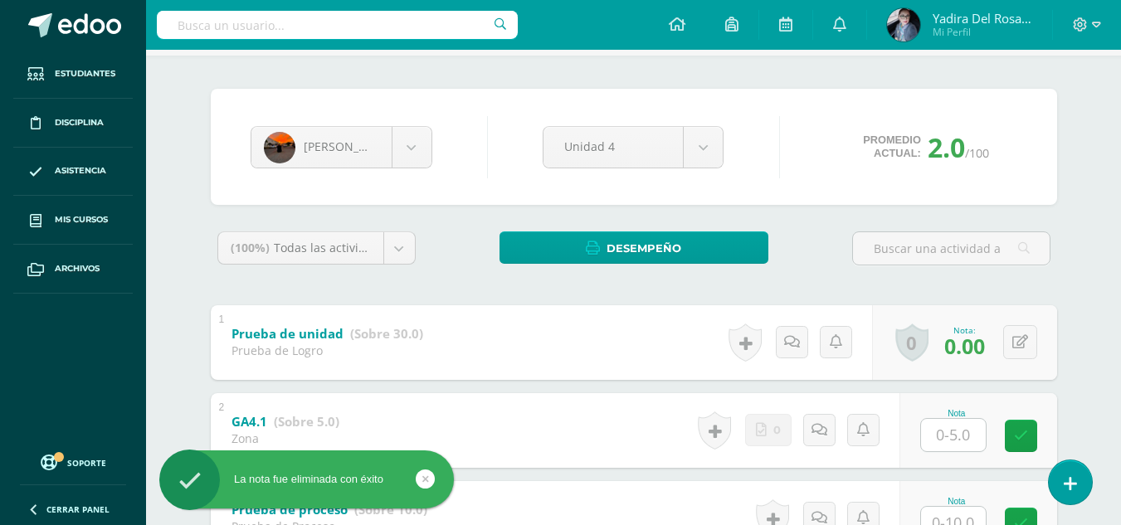
scroll to position [0, 0]
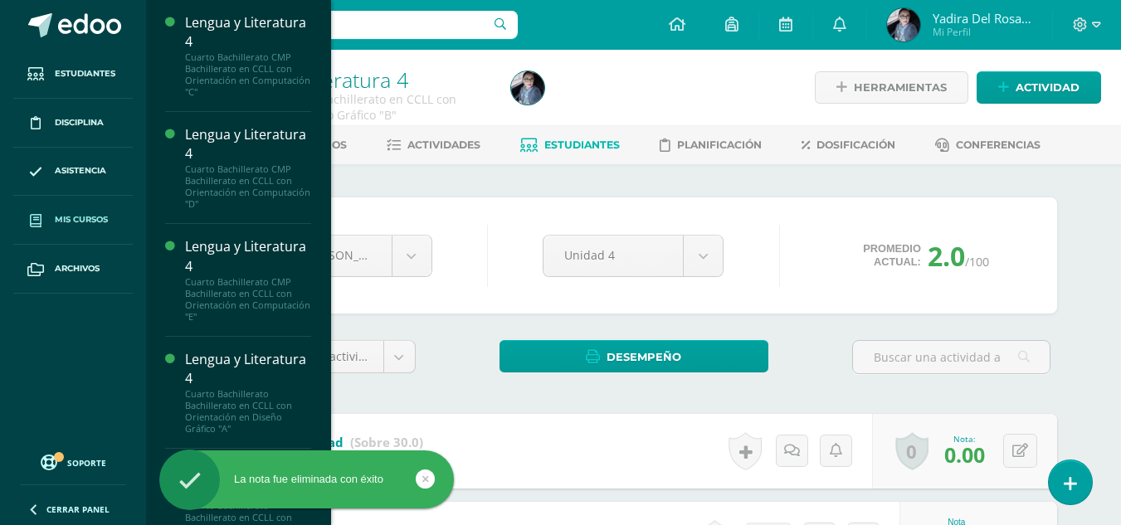
click at [64, 211] on link "Mis cursos" at bounding box center [73, 220] width 120 height 49
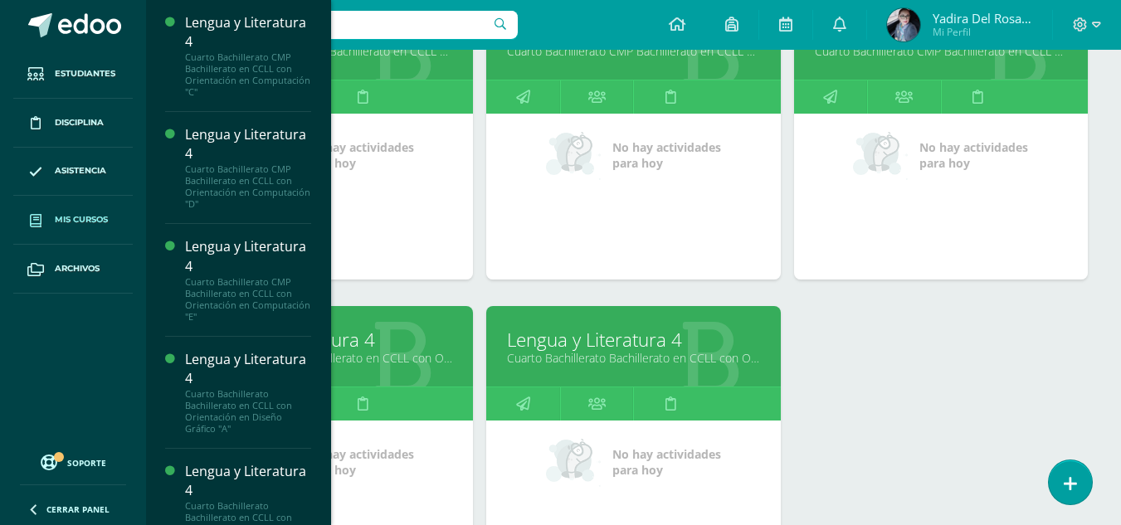
scroll to position [332, 0]
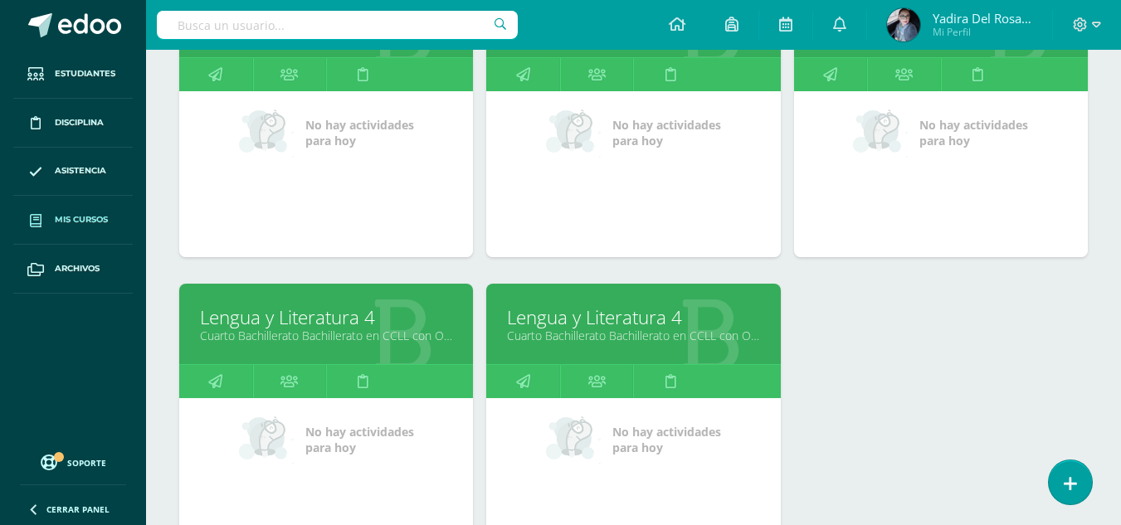
click at [195, 149] on body "Estudiantes Disciplina Asistencia Mis cursos Archivos Soporte Ayuda Reportar un…" at bounding box center [560, 184] width 1121 height 1033
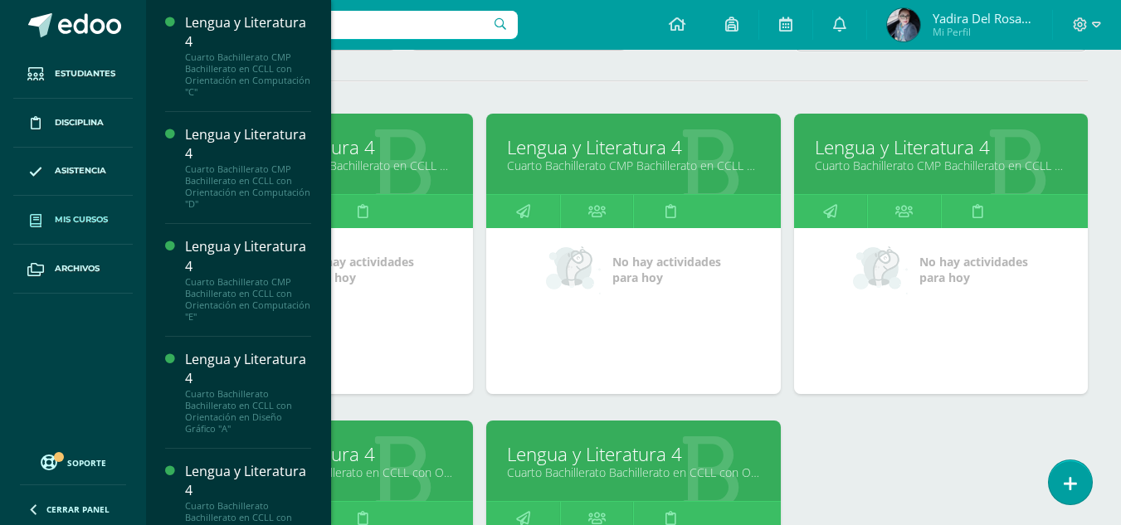
scroll to position [0, 0]
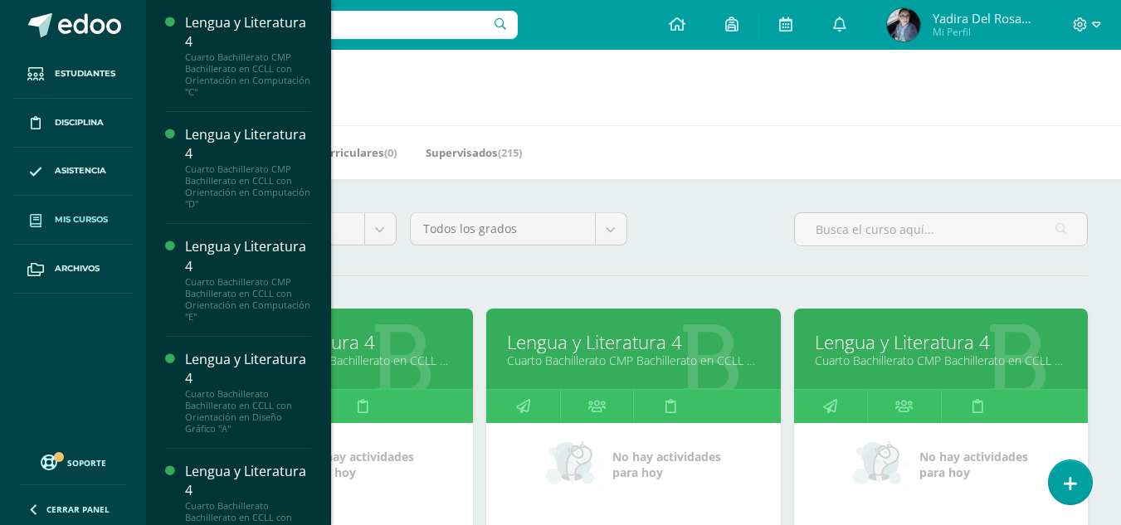
click at [577, 348] on link "Lengua y Literatura 4" at bounding box center [633, 343] width 252 height 26
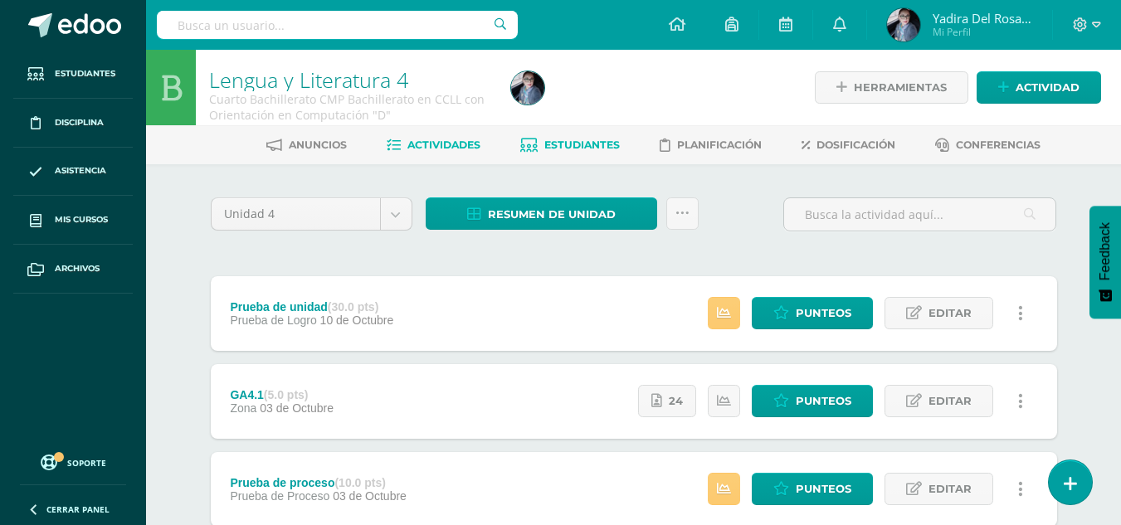
click at [573, 151] on span "Estudiantes" at bounding box center [583, 145] width 76 height 12
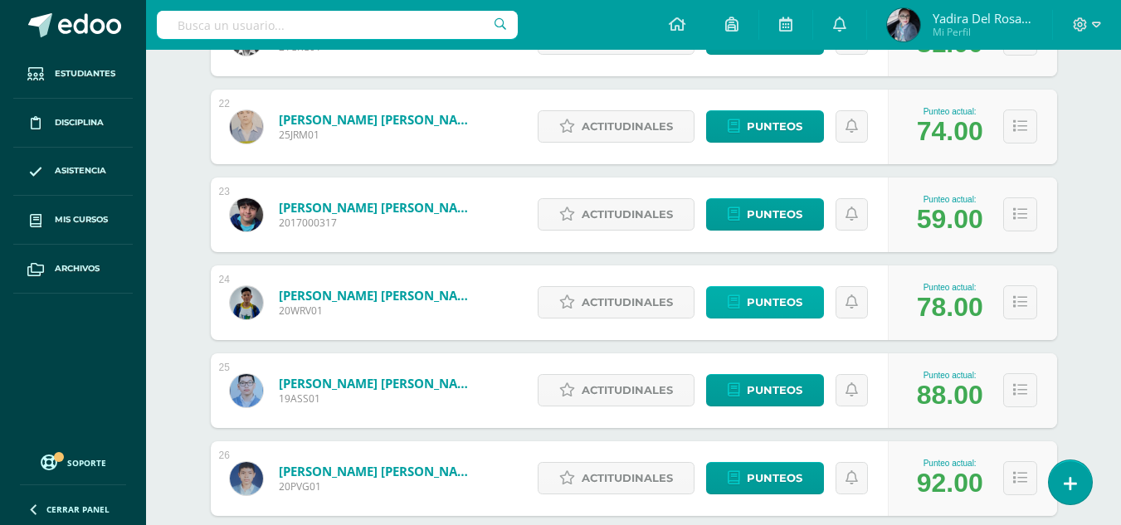
scroll to position [2090, 0]
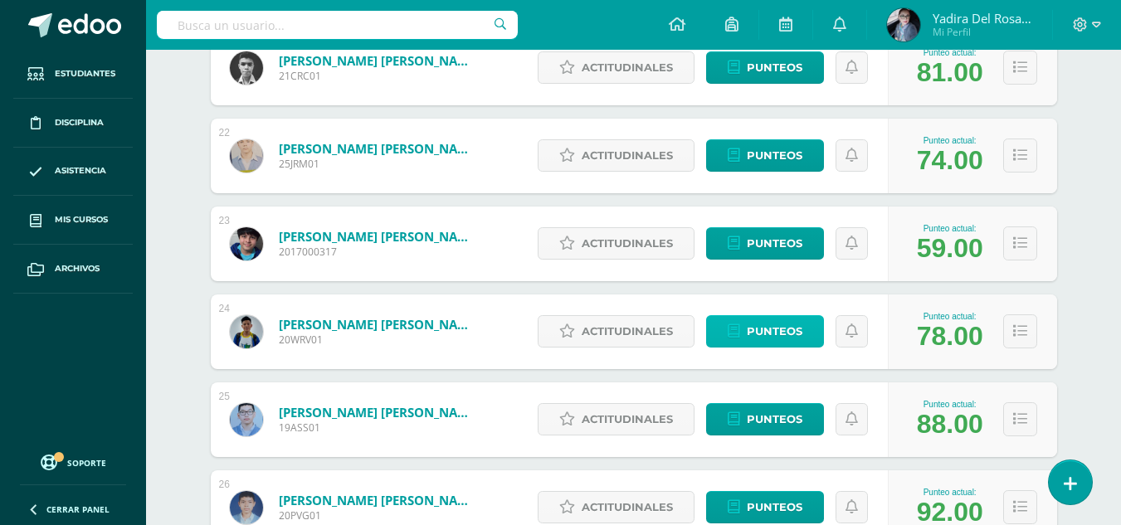
click at [779, 327] on span "Punteos" at bounding box center [775, 331] width 56 height 31
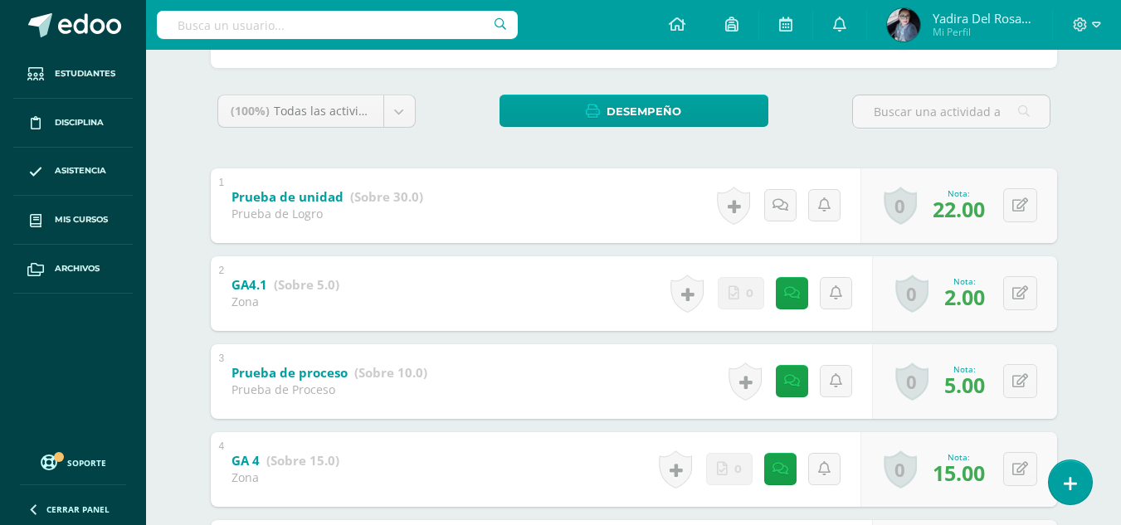
scroll to position [249, 0]
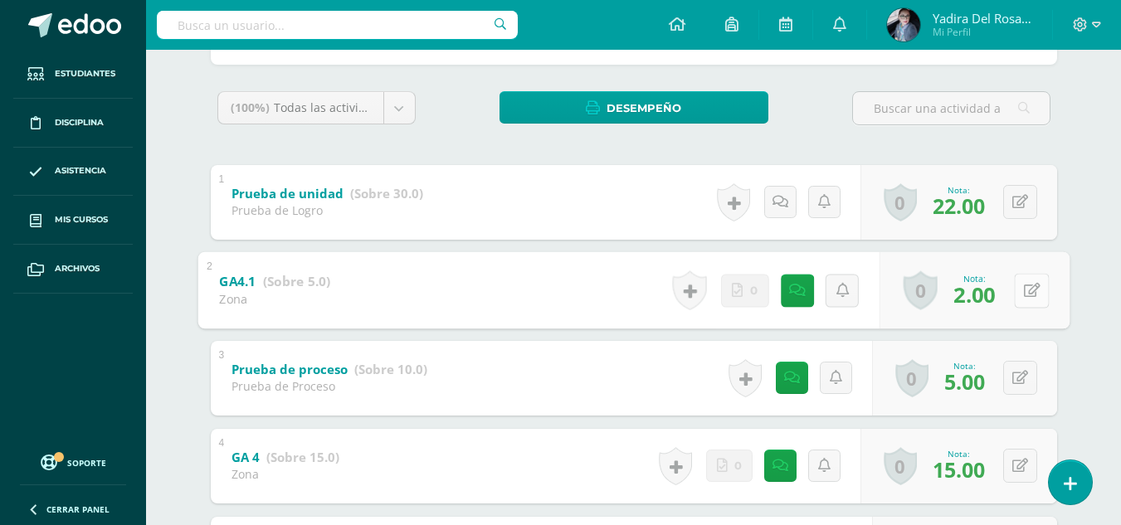
click at [1017, 295] on button at bounding box center [1031, 290] width 35 height 35
type input "5"
click at [987, 300] on icon at bounding box center [987, 296] width 15 height 14
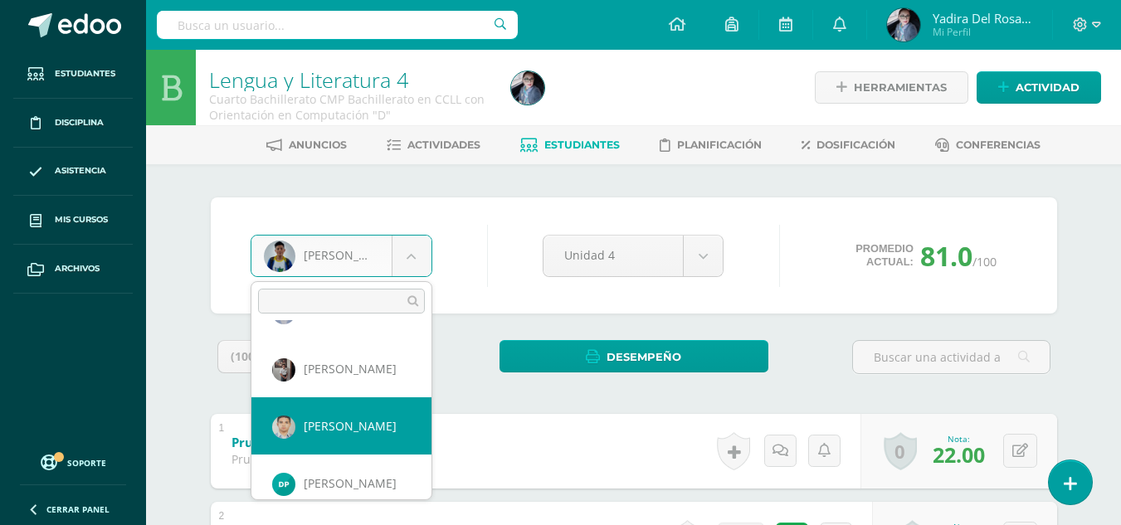
scroll to position [916, 0]
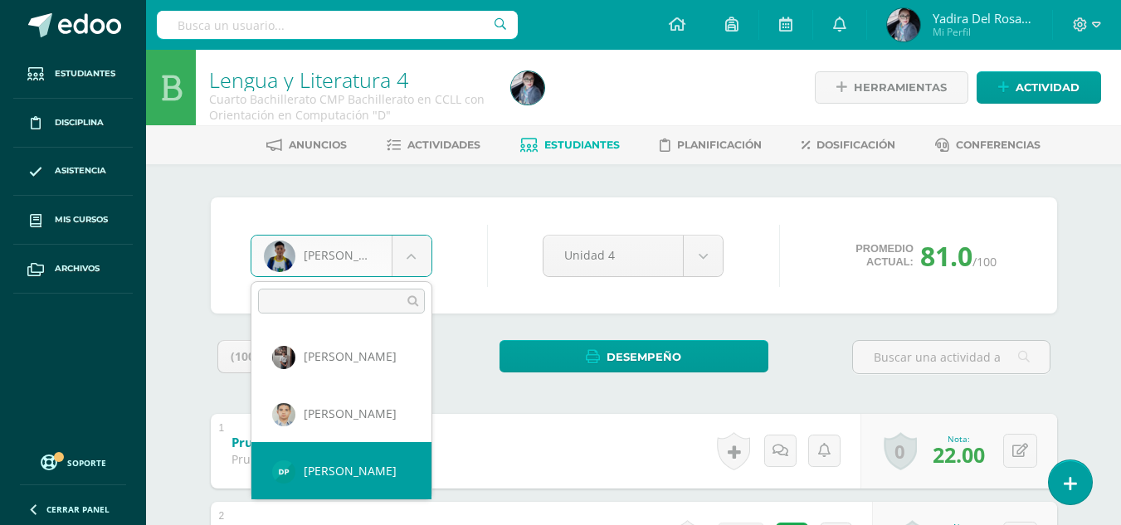
select select "2322"
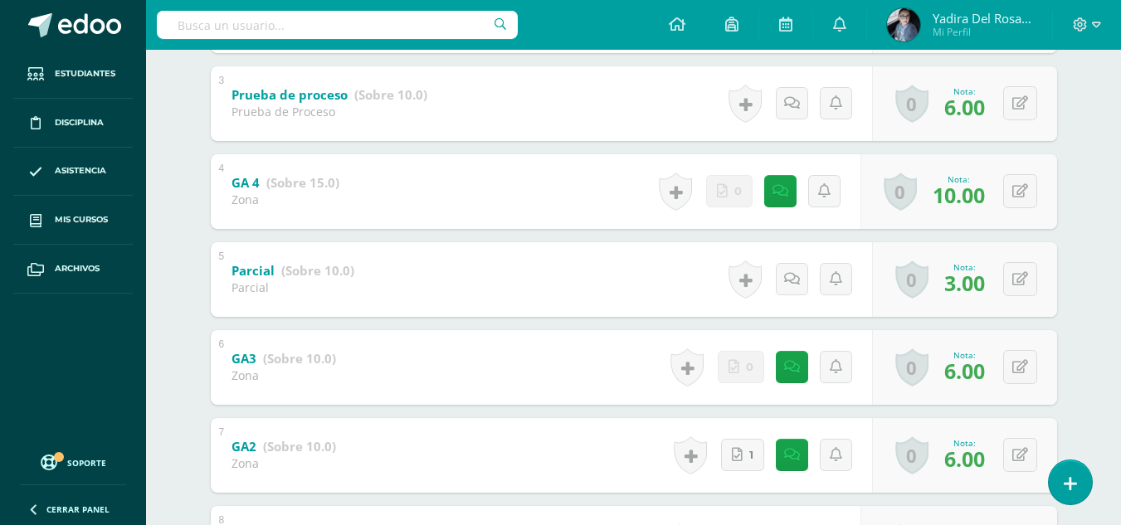
scroll to position [441, 0]
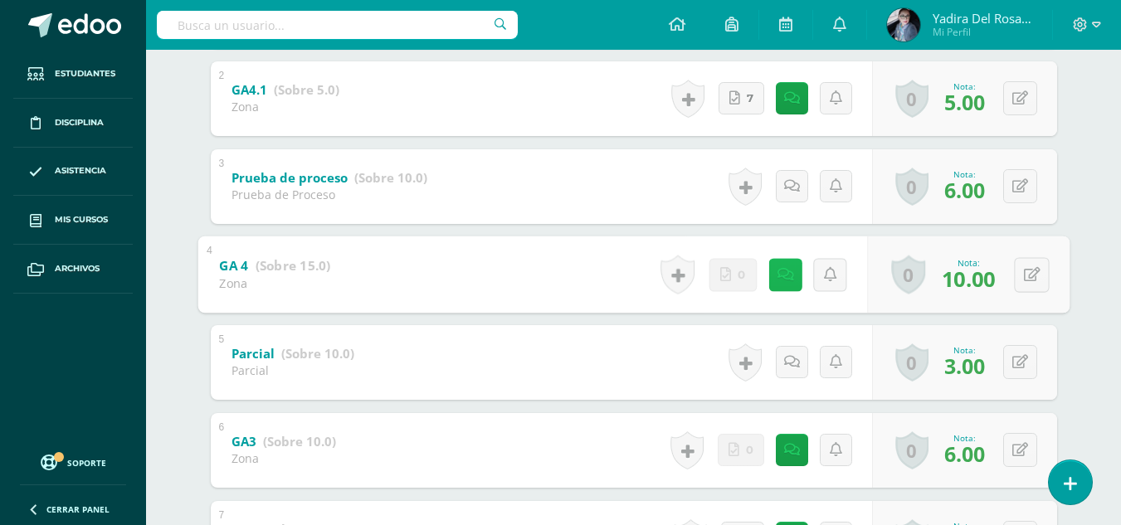
click at [785, 271] on icon at bounding box center [785, 274] width 17 height 14
click at [1036, 278] on icon at bounding box center [1031, 274] width 17 height 14
type input "15"
click at [989, 283] on icon at bounding box center [987, 280] width 15 height 14
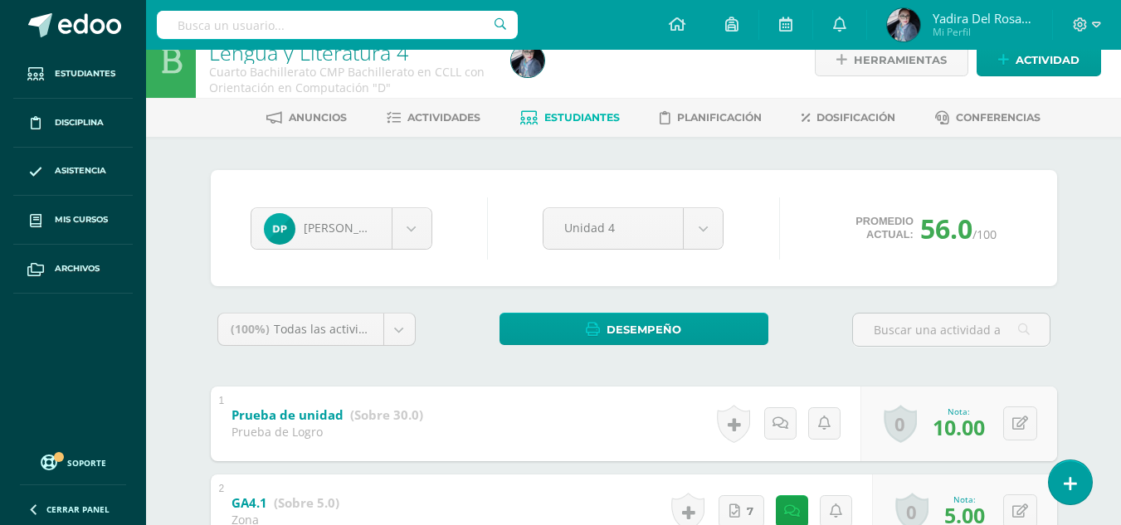
scroll to position [26, 0]
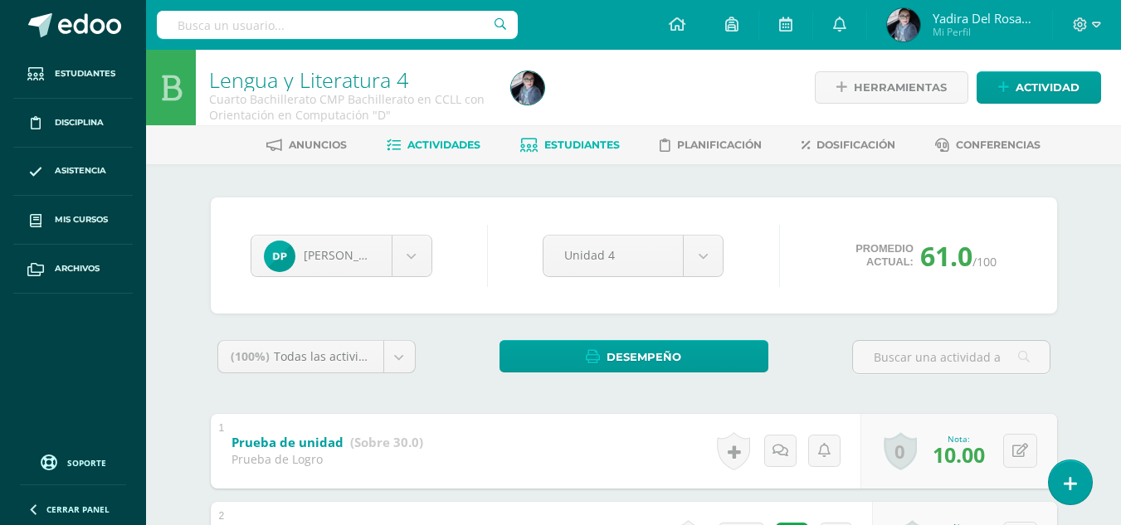
click at [457, 148] on span "Actividades" at bounding box center [444, 145] width 73 height 12
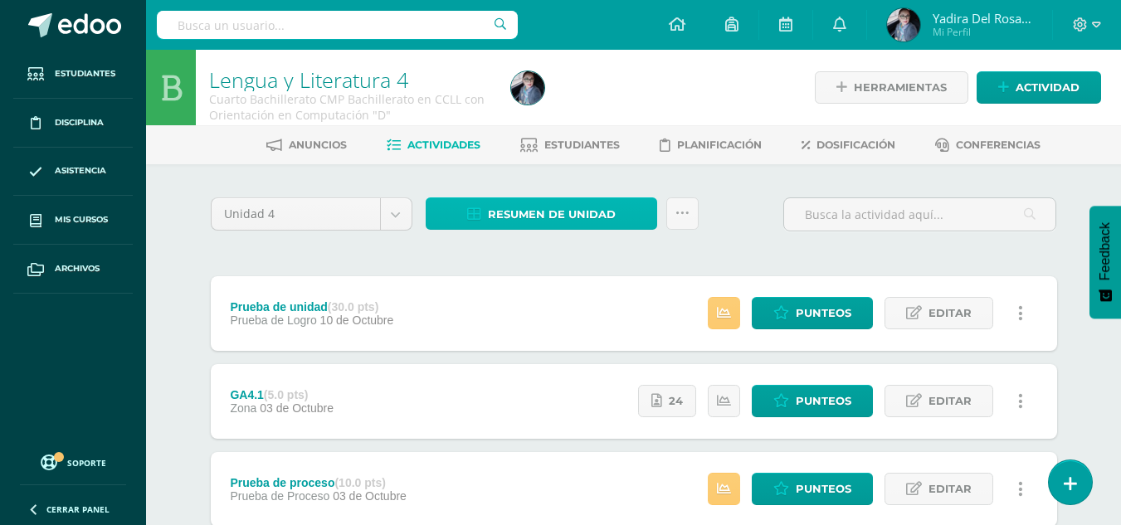
click at [569, 218] on span "Resumen de unidad" at bounding box center [552, 214] width 128 height 31
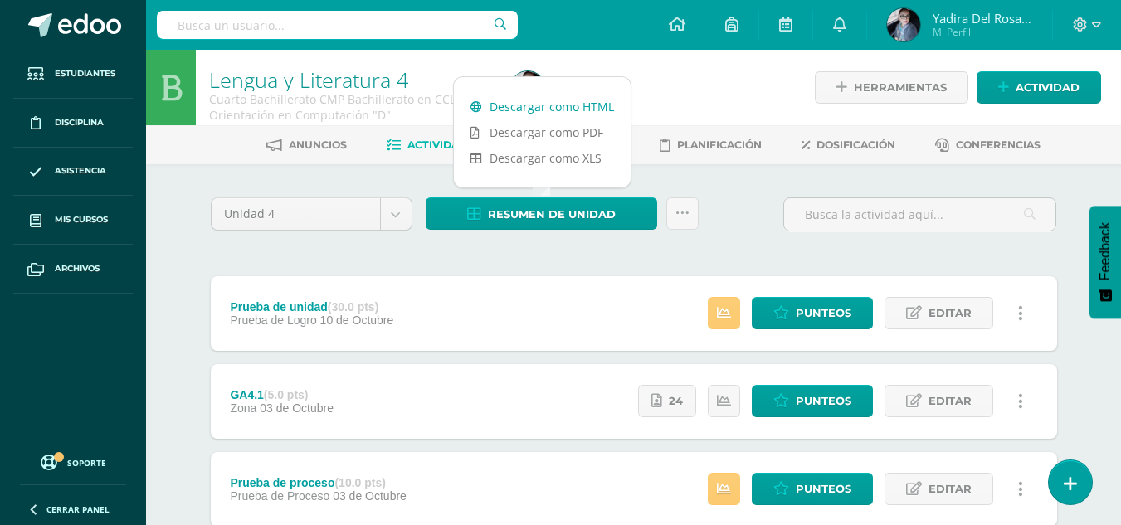
click at [547, 110] on link "Descargar como HTML" at bounding box center [542, 107] width 177 height 26
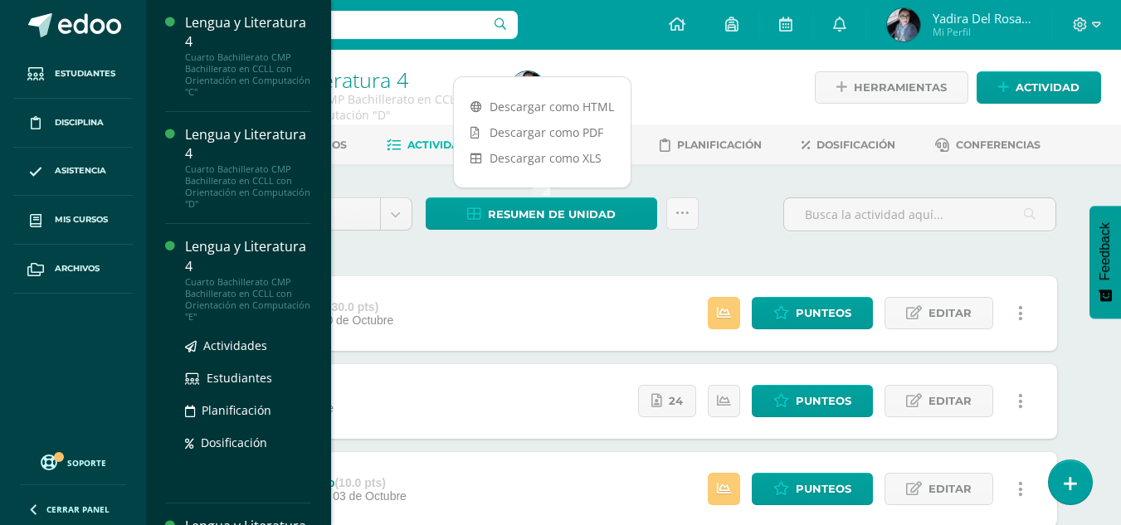
click at [241, 264] on div "Lengua y Literatura 4" at bounding box center [248, 256] width 126 height 38
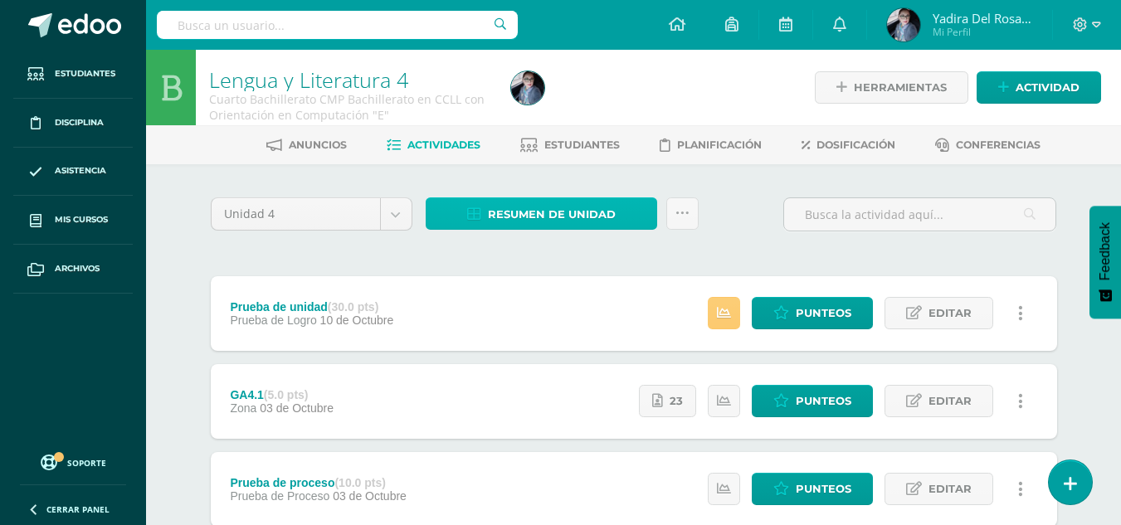
click at [532, 223] on span "Resumen de unidad" at bounding box center [552, 214] width 128 height 31
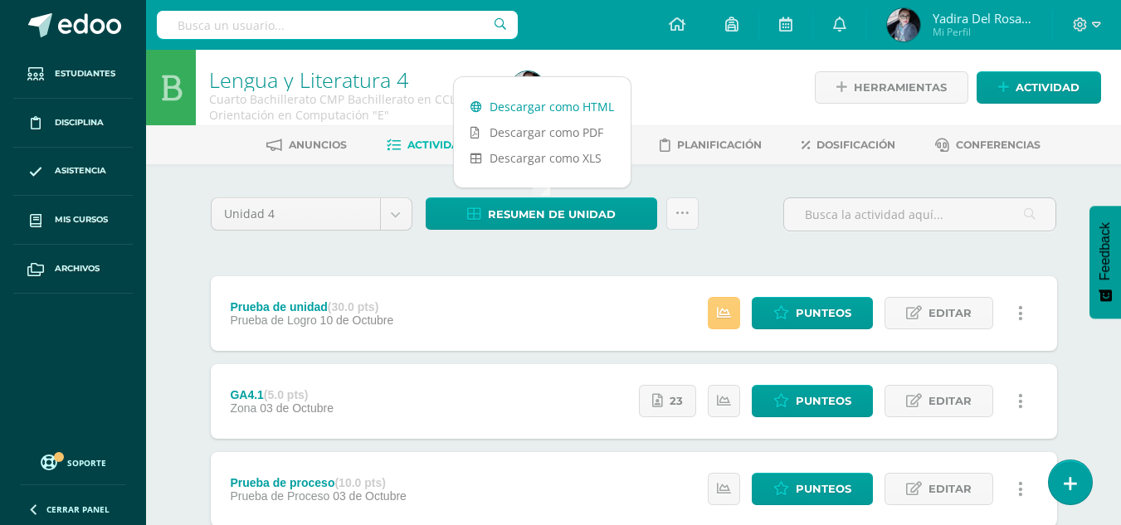
click at [529, 108] on link "Descargar como HTML" at bounding box center [542, 107] width 177 height 26
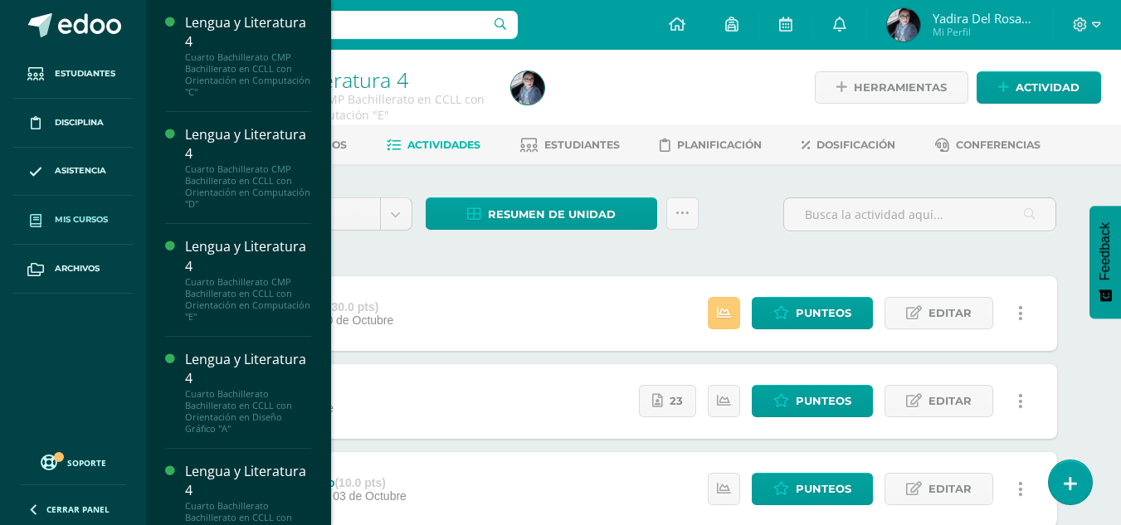
click at [75, 210] on link "Mis cursos" at bounding box center [73, 220] width 120 height 49
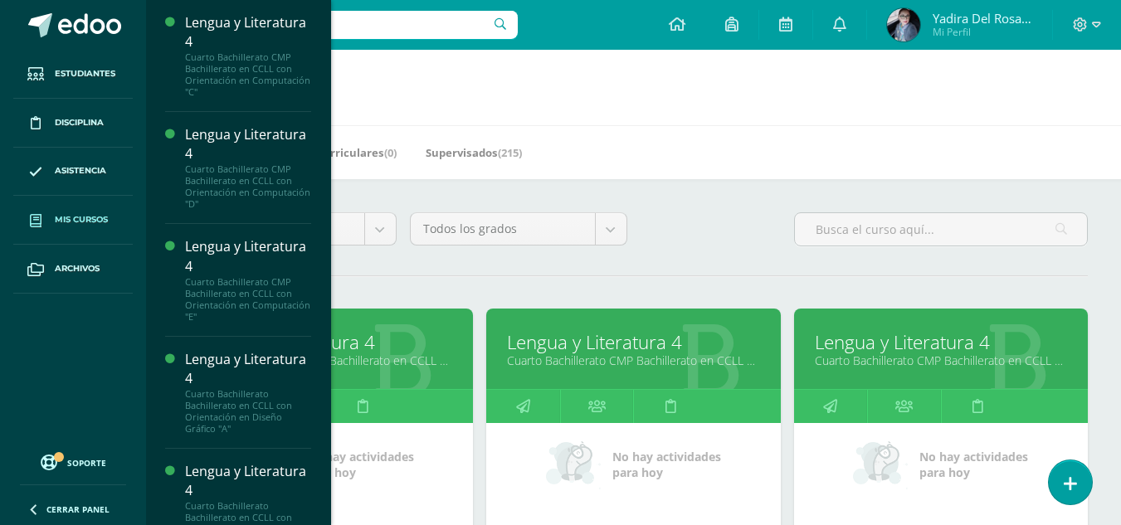
click at [659, 355] on link "Cuarto Bachillerato CMP Bachillerato en CCLL con Orientación en Computación "D"" at bounding box center [633, 361] width 252 height 16
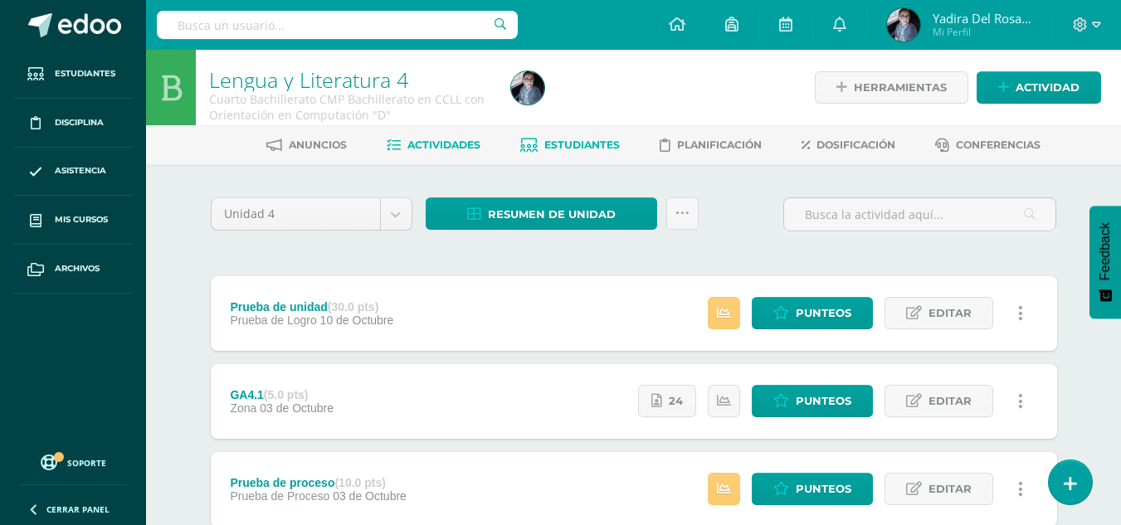
click at [571, 149] on span "Estudiantes" at bounding box center [583, 145] width 76 height 12
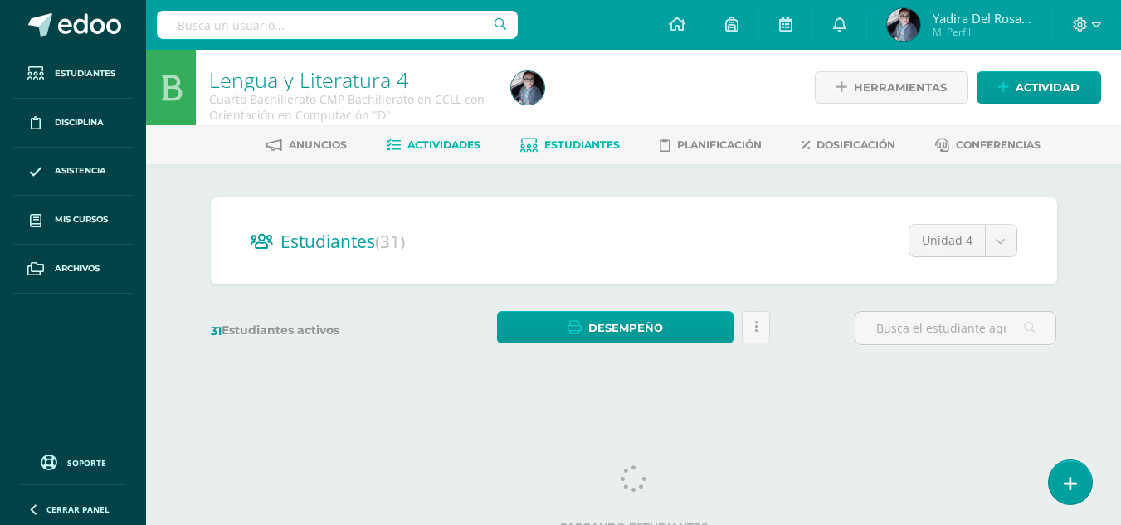
click at [436, 139] on span "Actividades" at bounding box center [444, 145] width 73 height 12
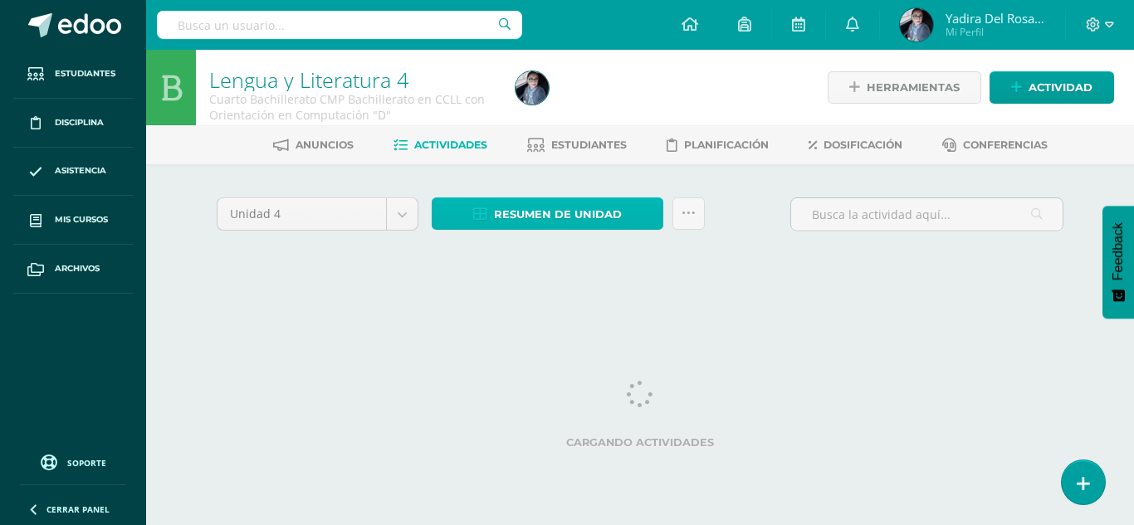
click at [573, 211] on span "Resumen de unidad" at bounding box center [558, 214] width 128 height 31
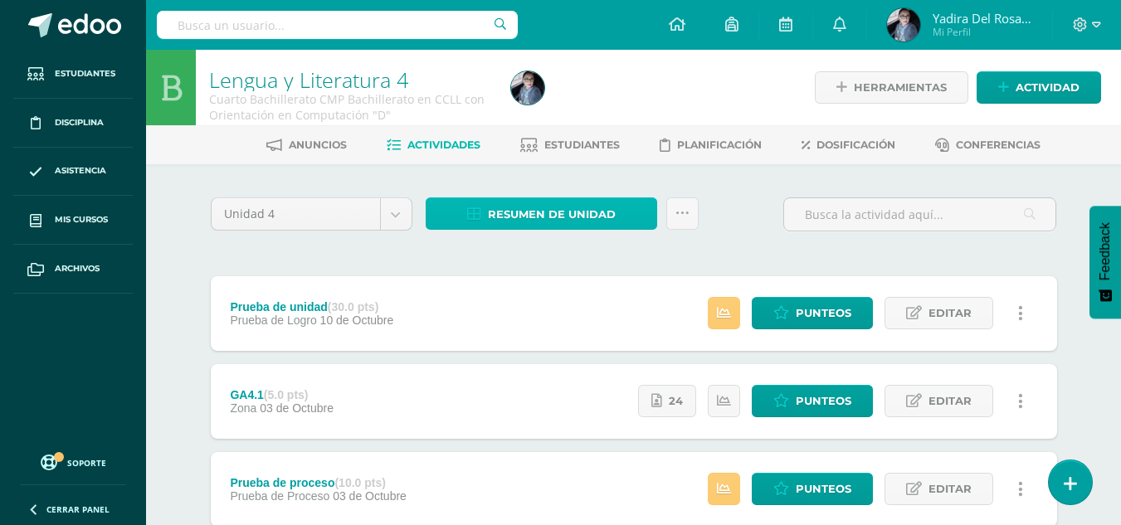
click at [527, 210] on span "Resumen de unidad" at bounding box center [552, 214] width 128 height 31
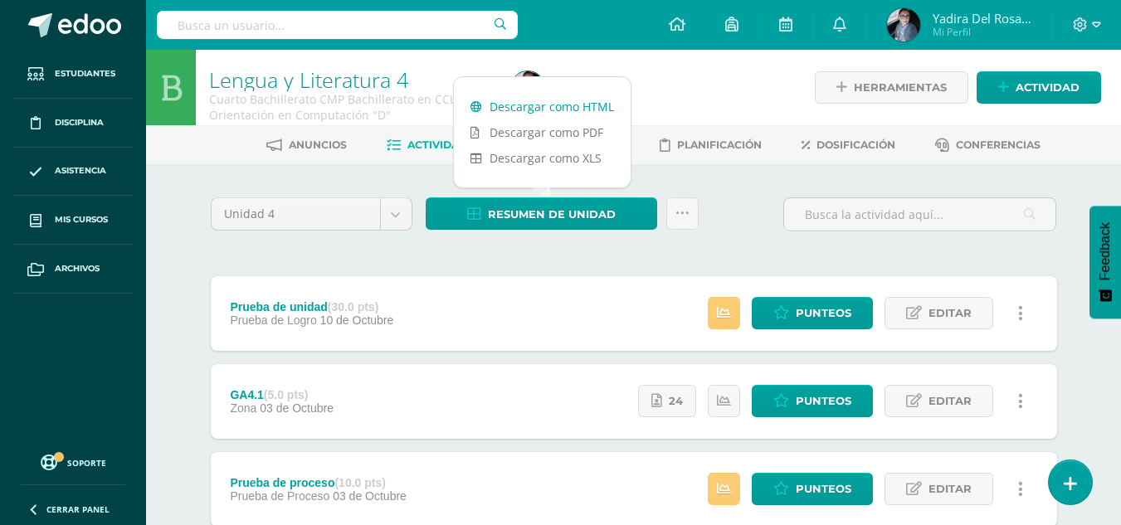
click at [561, 105] on link "Descargar como HTML" at bounding box center [542, 107] width 177 height 26
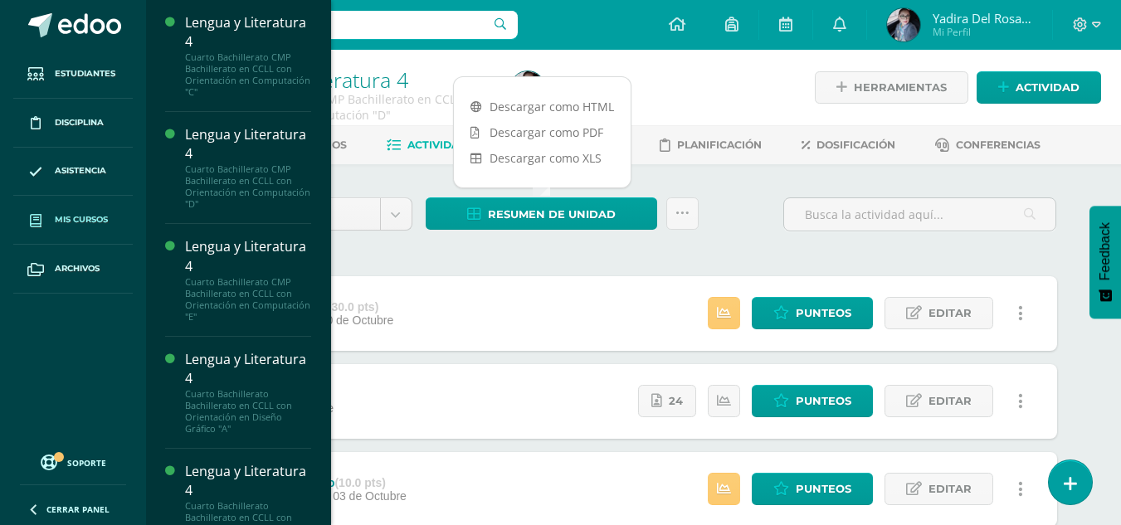
click at [76, 223] on span "Mis cursos" at bounding box center [81, 219] width 53 height 13
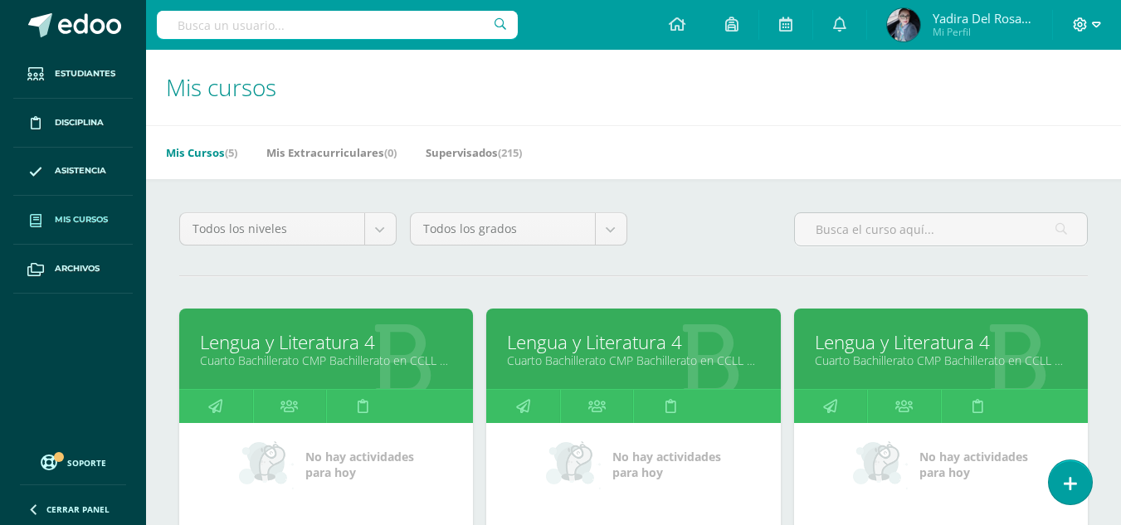
click at [1096, 27] on icon at bounding box center [1096, 24] width 9 height 15
drag, startPoint x: 1047, startPoint y: 116, endPoint x: 1059, endPoint y: 104, distance: 17.6
click at [1047, 116] on span "Cerrar sesión" at bounding box center [1045, 113] width 75 height 16
